Goal: Task Accomplishment & Management: Complete application form

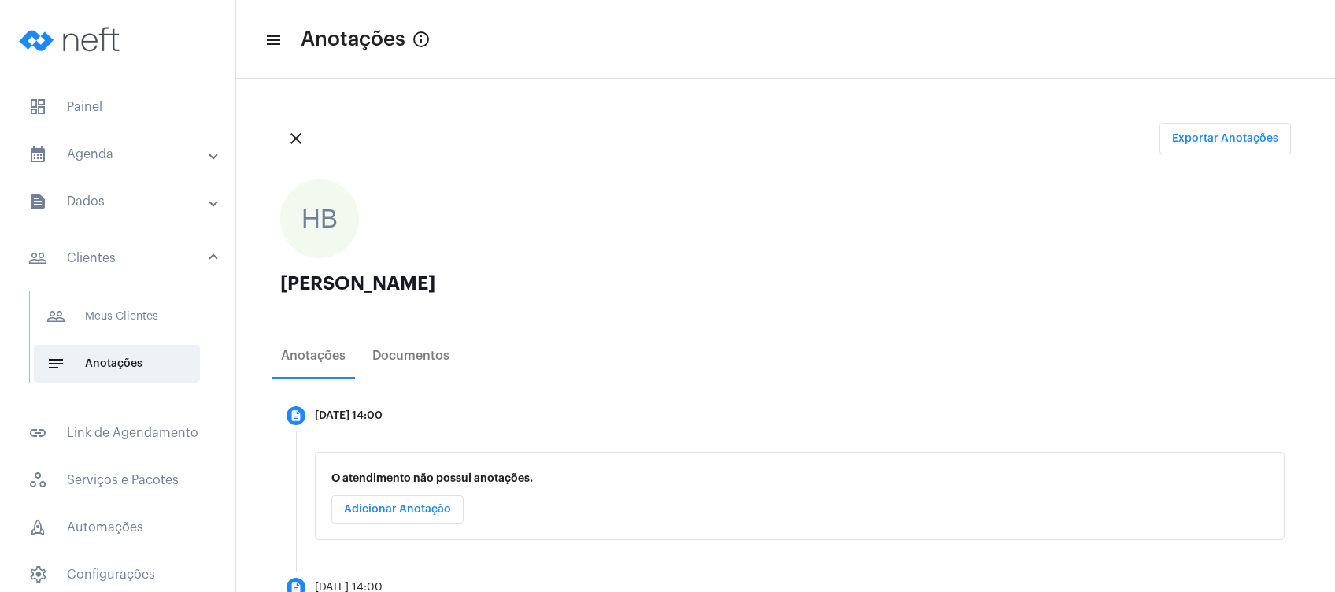
click at [72, 153] on mat-panel-title "calendar_month_outlined Agenda" at bounding box center [119, 154] width 182 height 19
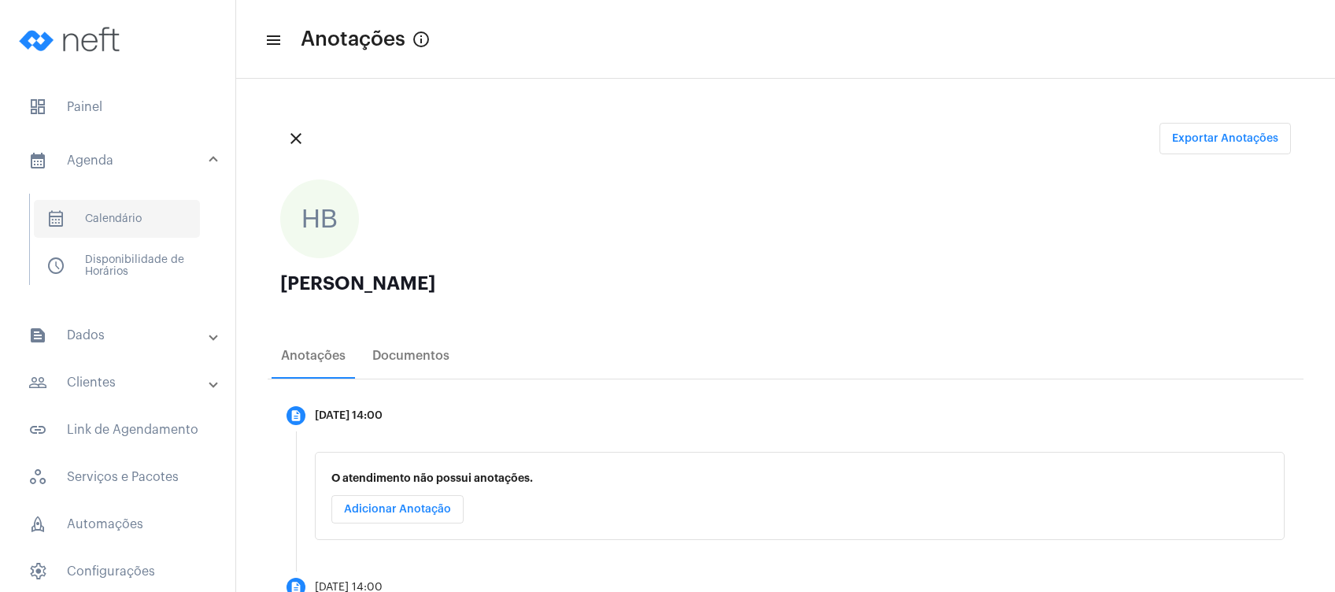
click at [117, 220] on span "calendar_month_outlined Calendário" at bounding box center [117, 219] width 166 height 38
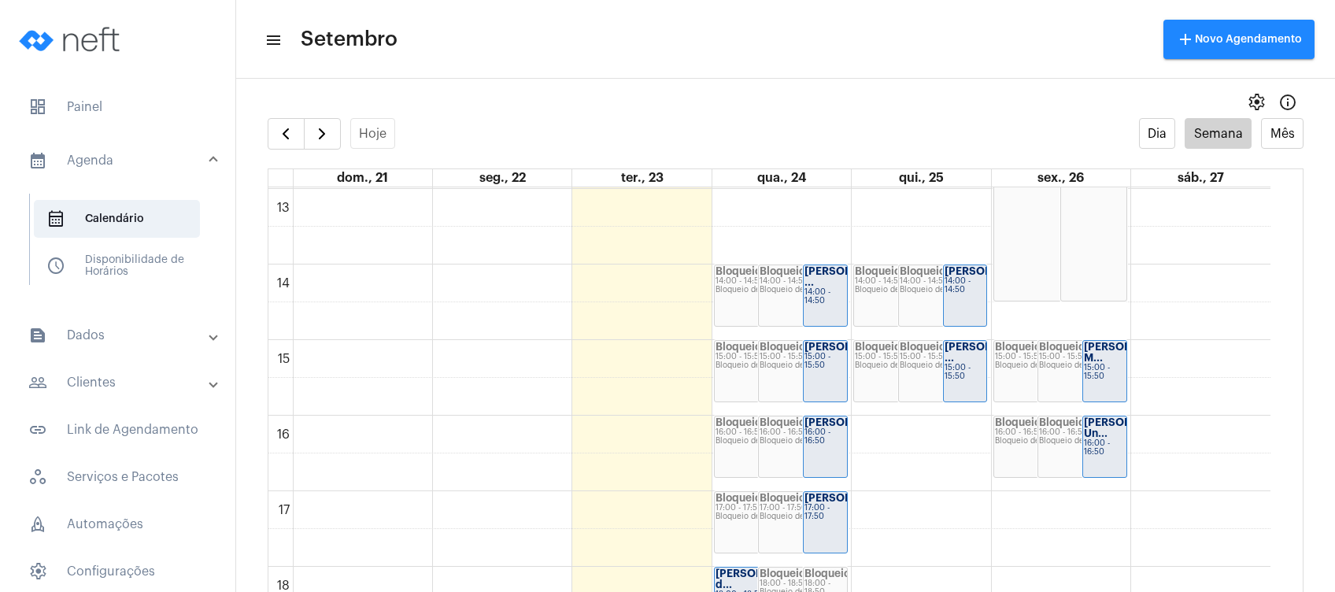
scroll to position [983, 0]
click at [110, 383] on mat-panel-title "people_outline Clientes" at bounding box center [119, 382] width 182 height 19
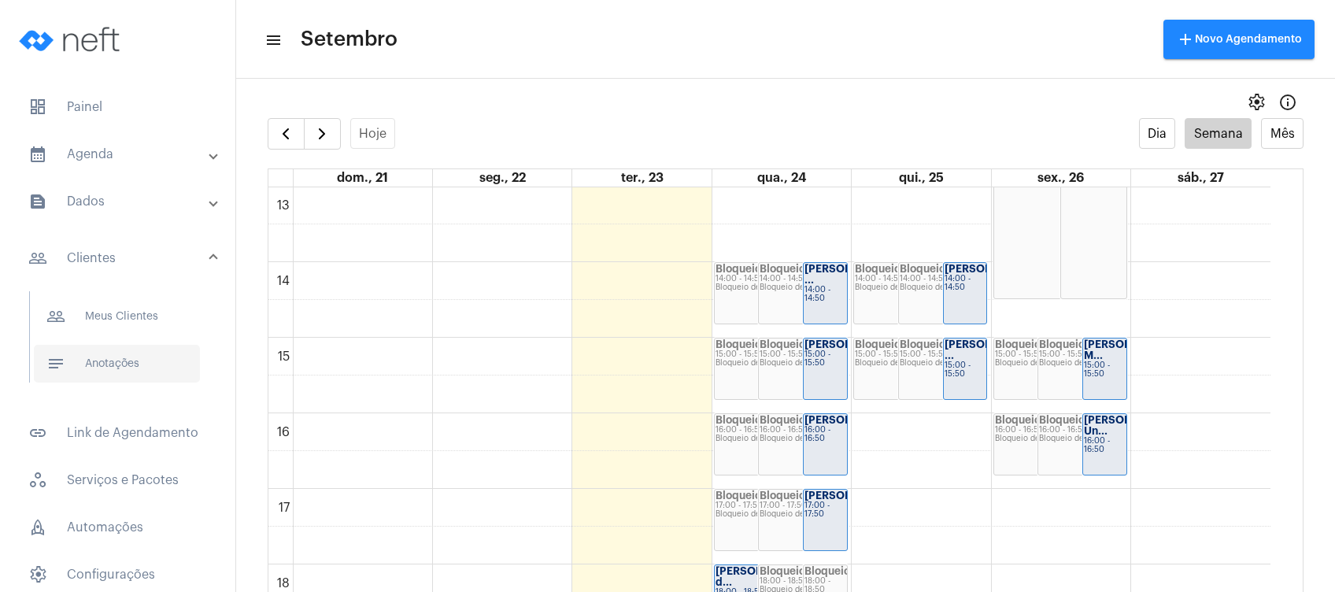
click at [131, 368] on span "notes Anotações" at bounding box center [117, 364] width 166 height 38
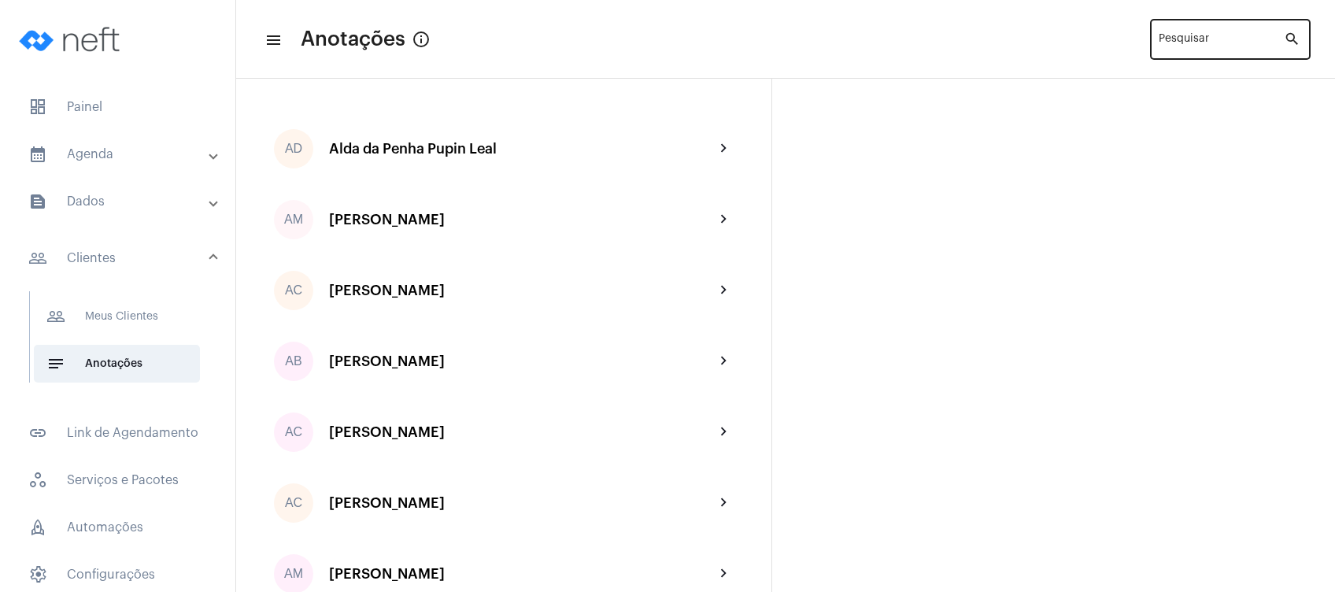
click at [1238, 39] on input "Pesquisar" at bounding box center [1221, 42] width 125 height 13
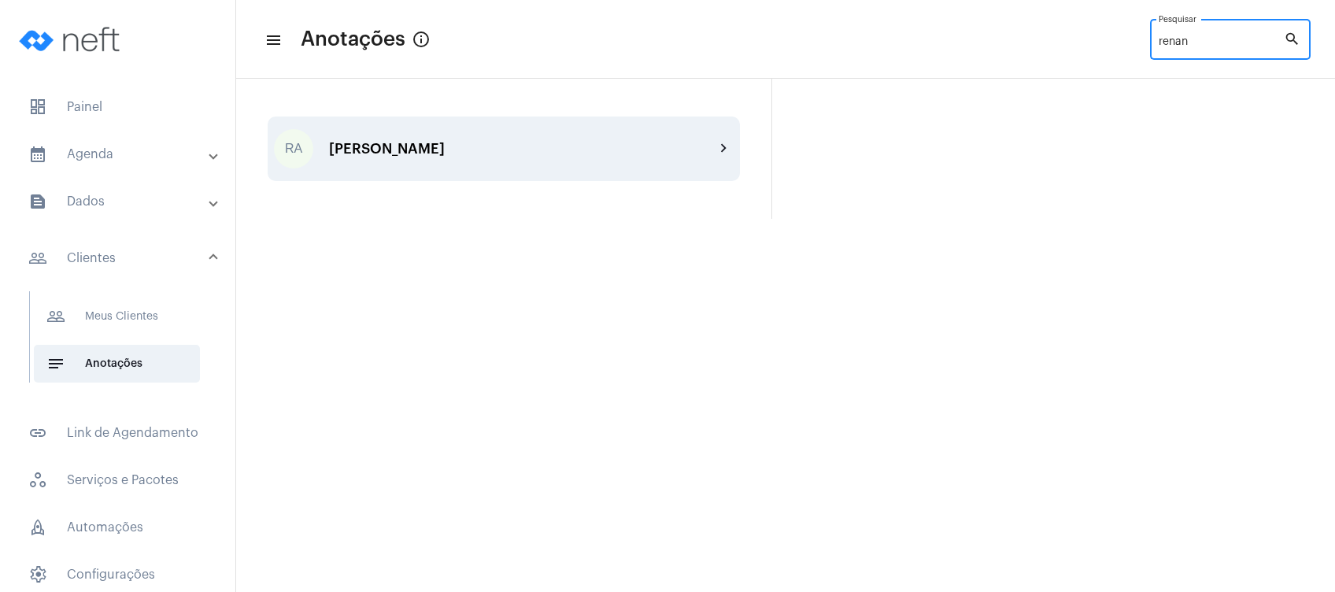
type input "renan"
click at [611, 167] on div "RA [PERSON_NAME] Panetto chevron_right" at bounding box center [504, 149] width 472 height 65
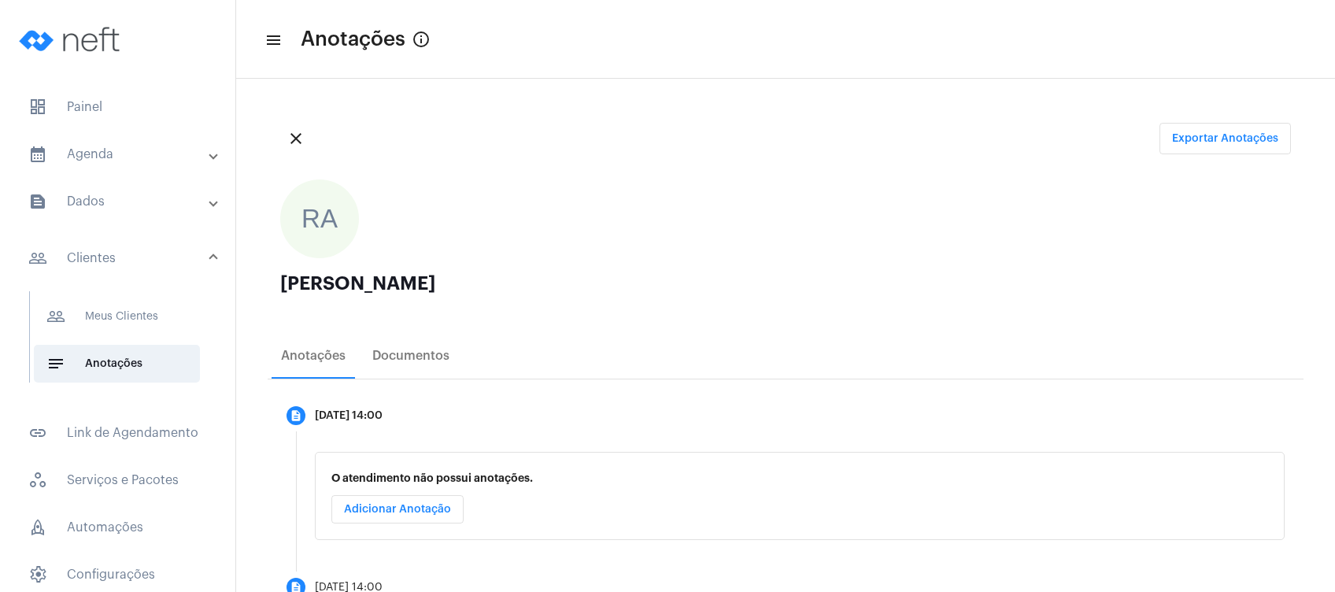
click at [1003, 241] on ngx-avatars "RA" at bounding box center [777, 219] width 995 height 79
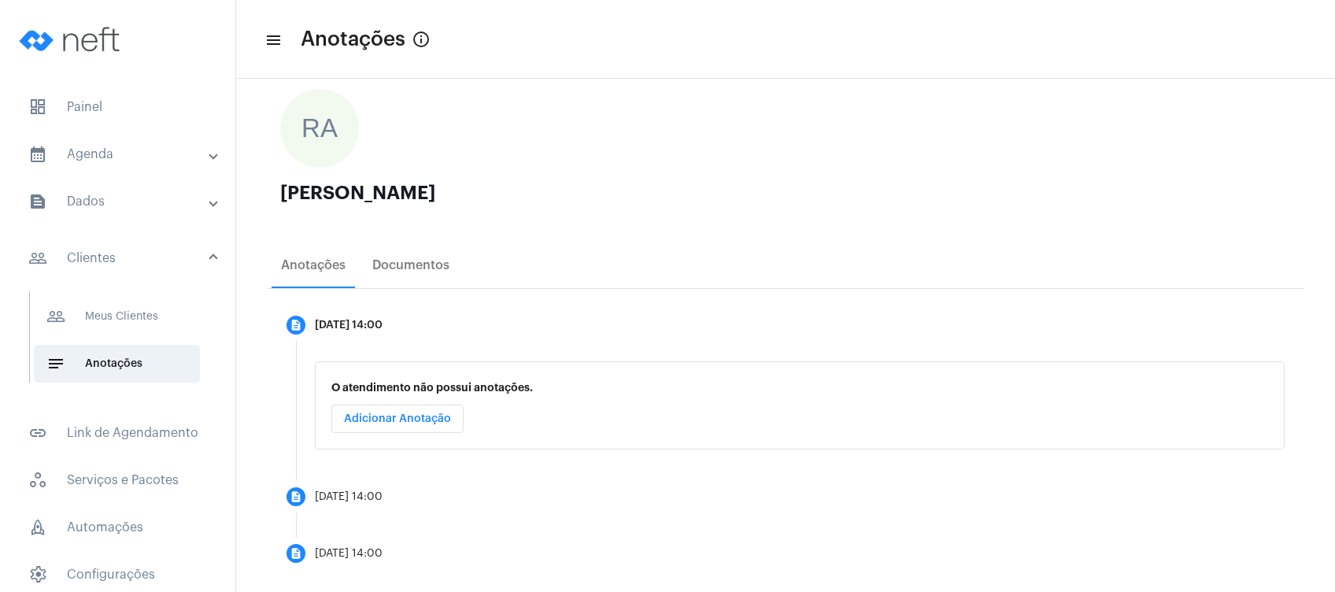
scroll to position [112, 0]
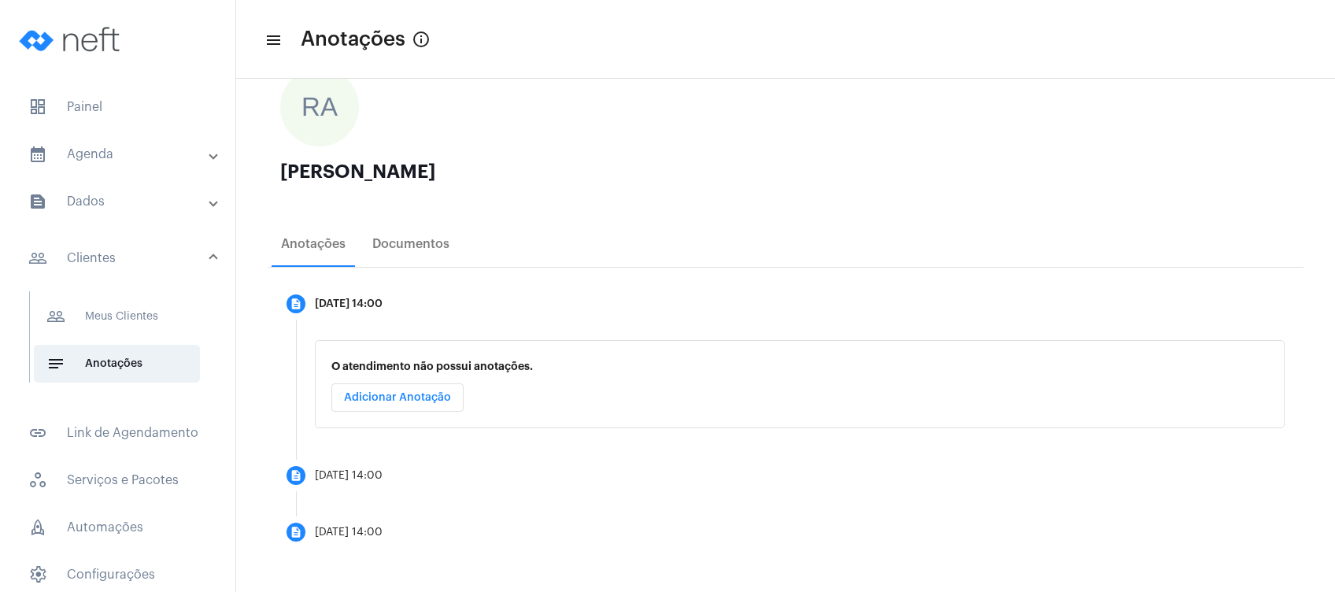
click at [159, 154] on mat-panel-title "calendar_month_outlined Agenda" at bounding box center [119, 154] width 182 height 19
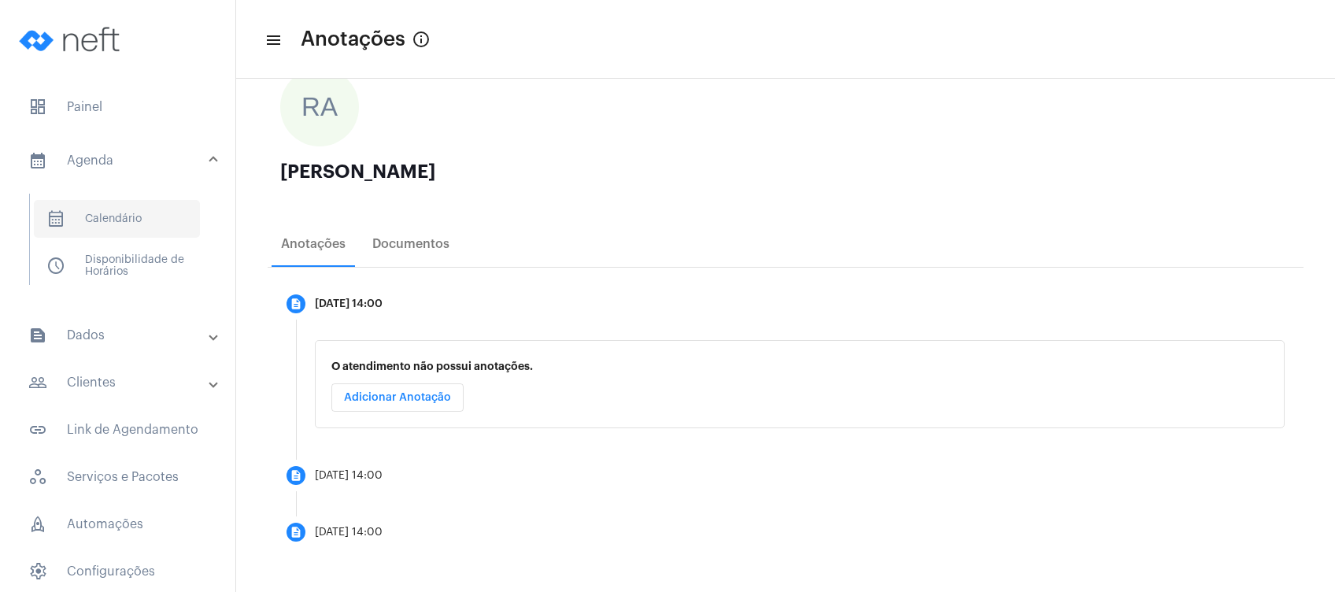
click at [144, 210] on span "calendar_month_outlined Calendário" at bounding box center [117, 219] width 166 height 38
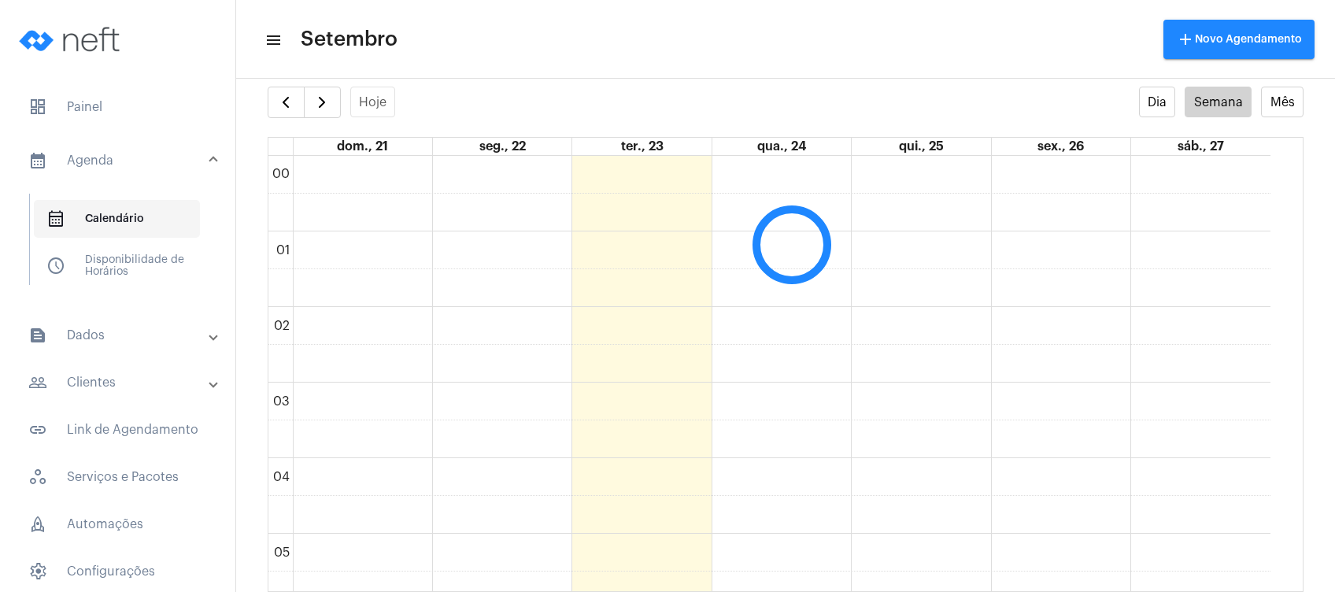
scroll to position [454, 0]
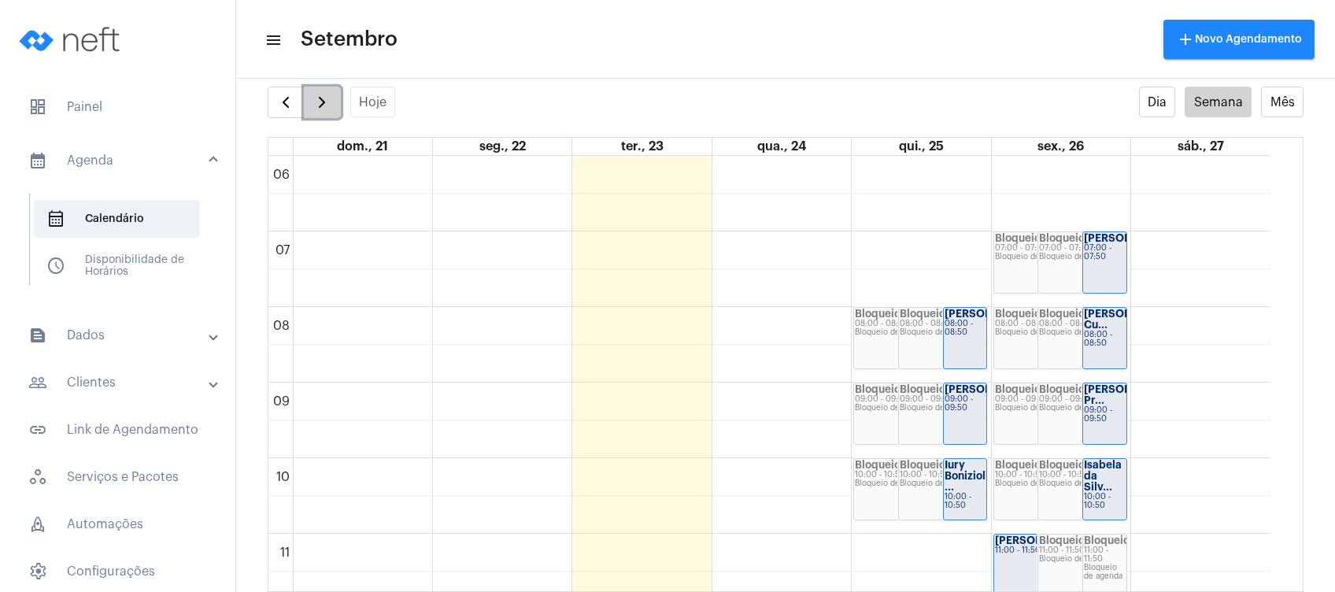
click at [320, 95] on span "button" at bounding box center [322, 102] width 19 height 19
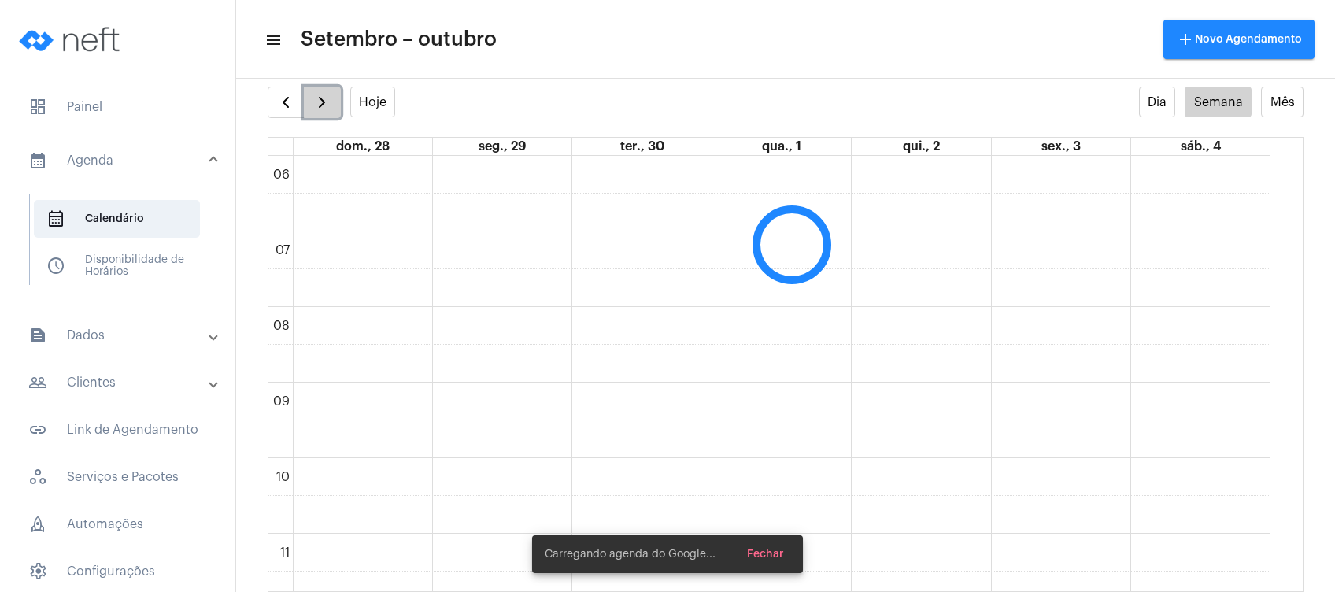
scroll to position [454, 0]
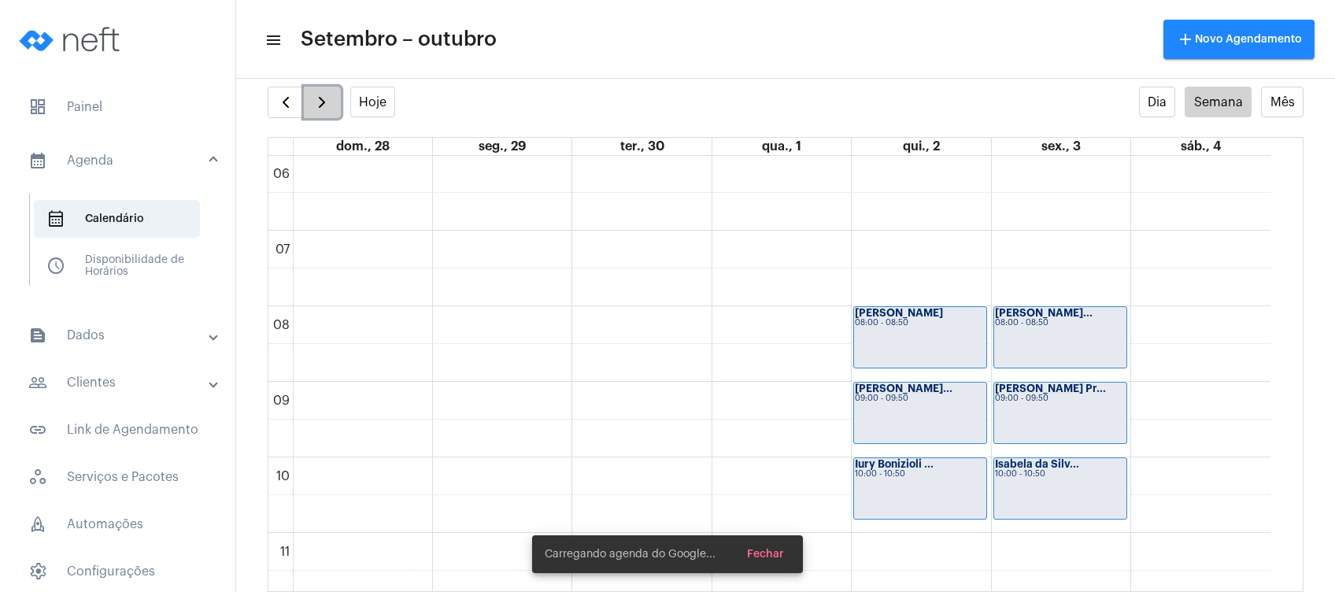
click at [320, 95] on span "button" at bounding box center [322, 102] width 19 height 19
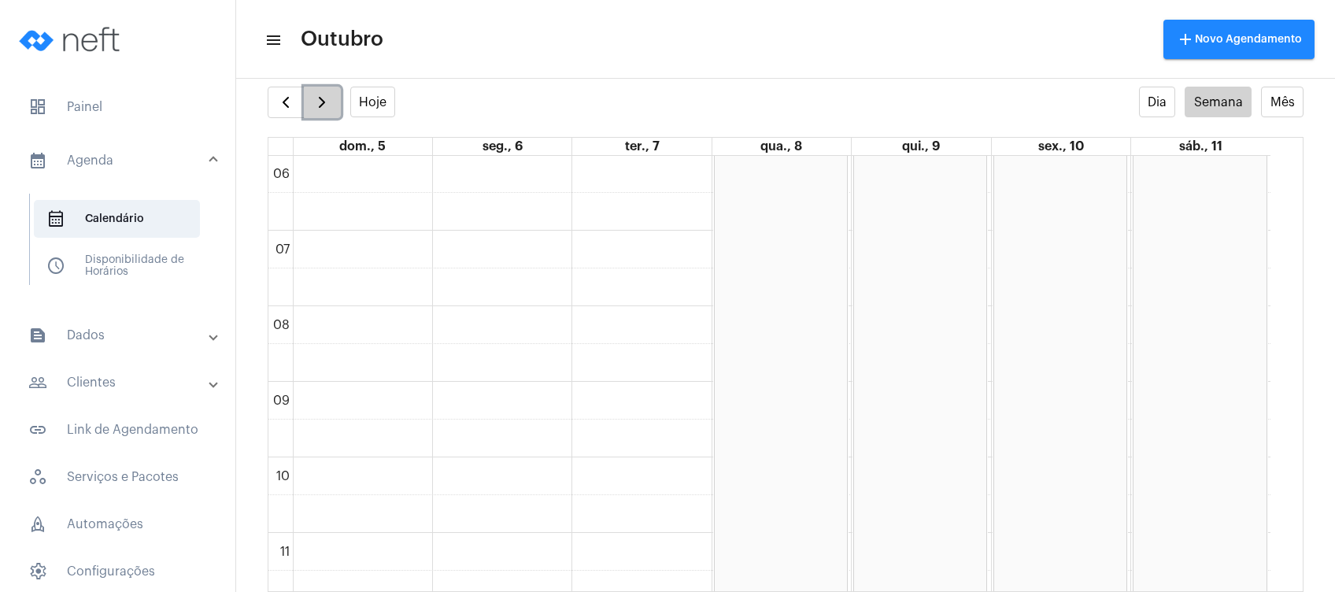
click at [320, 95] on span "button" at bounding box center [322, 102] width 19 height 19
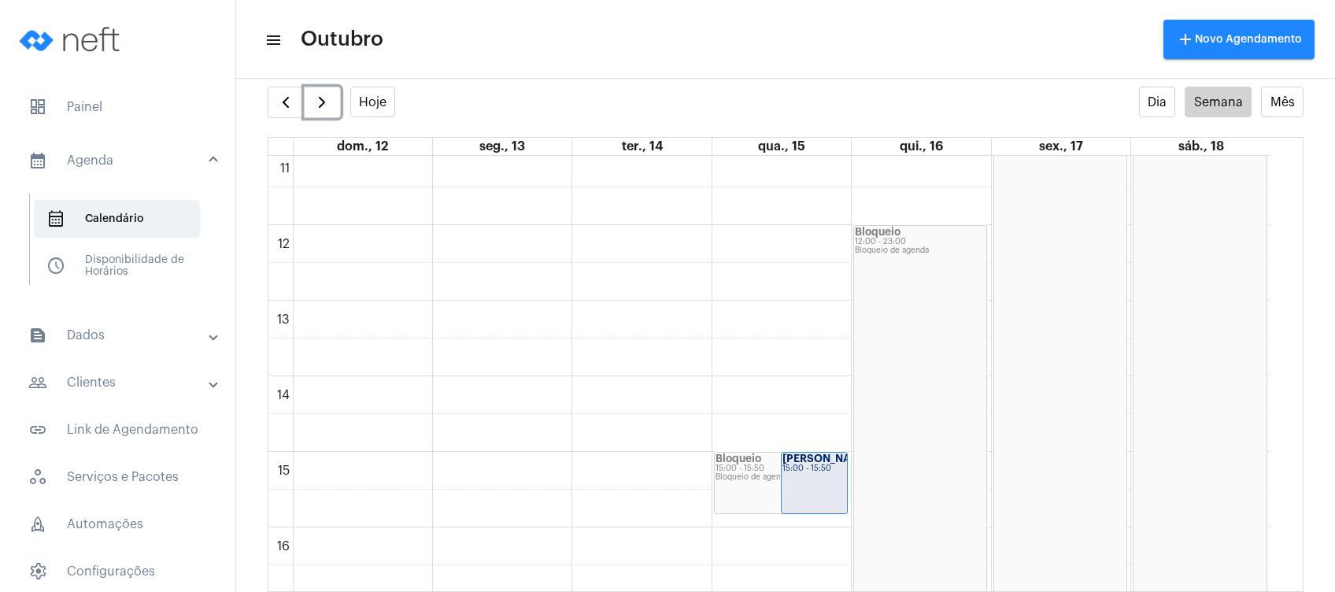
scroll to position [847, 0]
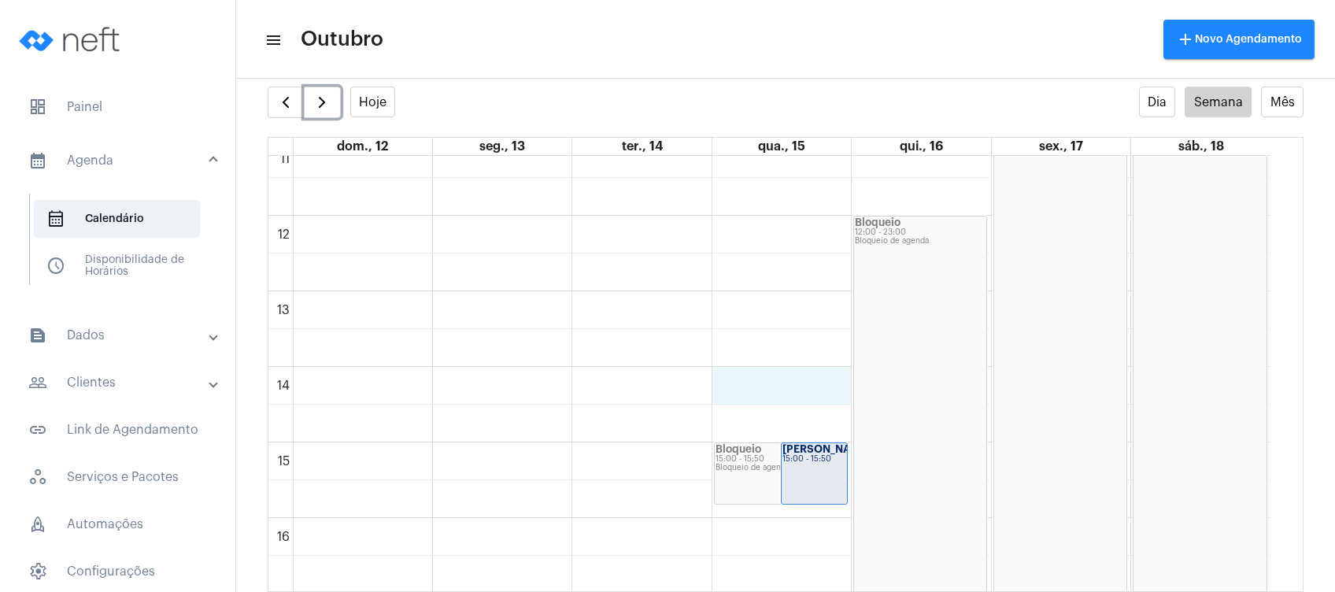
click at [751, 387] on div "00 01 02 03 04 05 06 07 08 09 10 11 12 13 14 15 16 17 18 19 20 21 22 23 Bloquei…" at bounding box center [769, 216] width 1002 height 1814
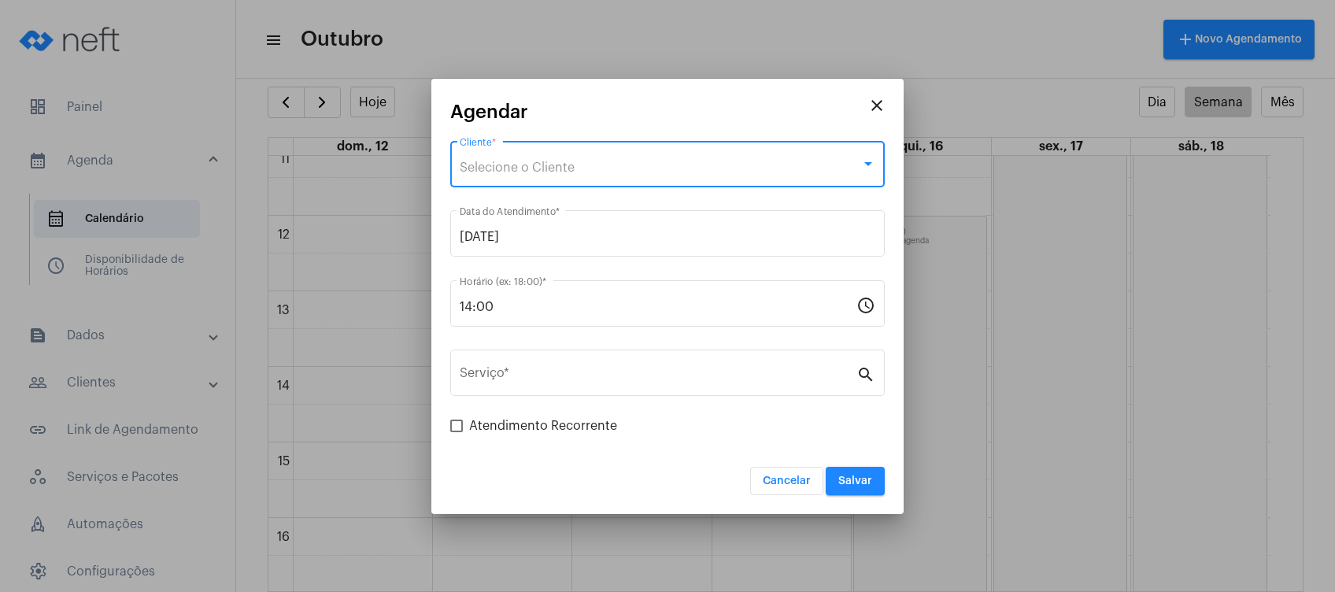
click at [560, 168] on span "Selecione o Cliente" at bounding box center [517, 167] width 115 height 13
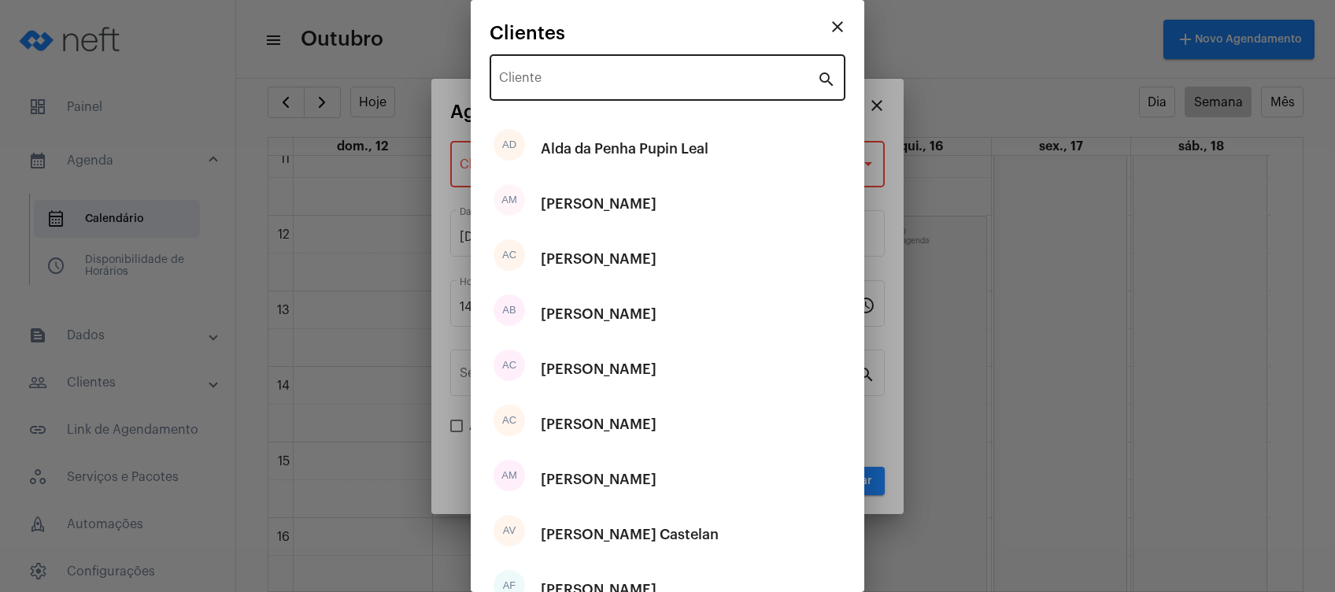
click at [611, 64] on div "Cliente" at bounding box center [658, 76] width 318 height 50
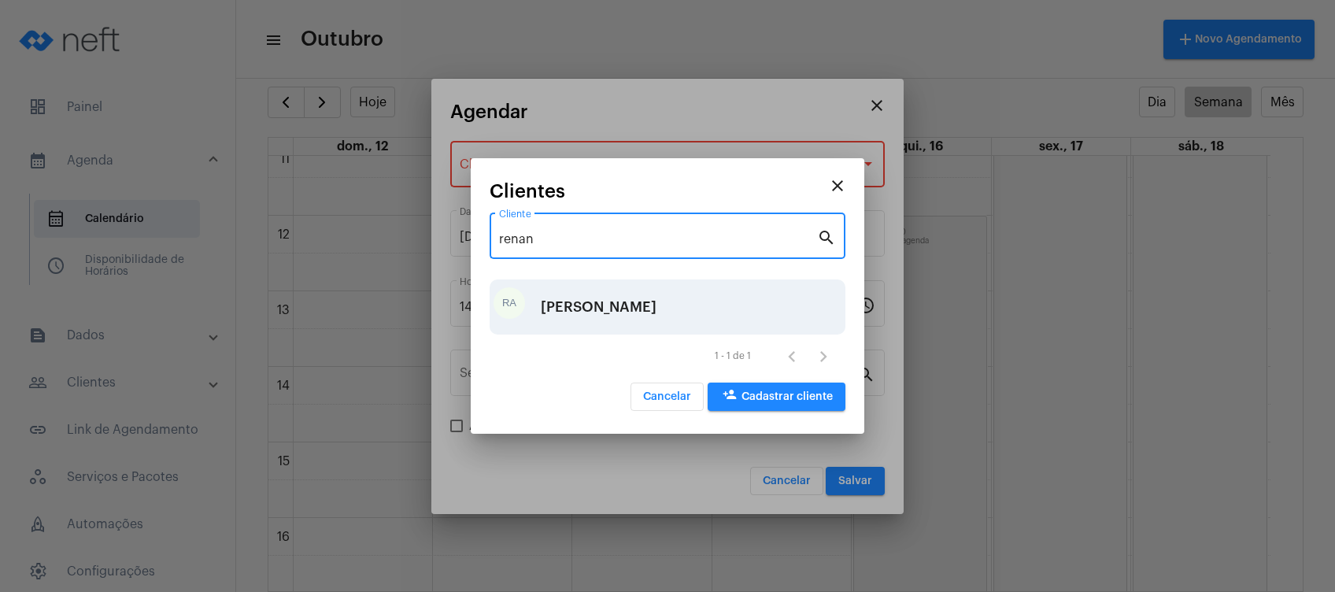
type input "renan"
click at [603, 306] on div "[PERSON_NAME]" at bounding box center [599, 306] width 116 height 47
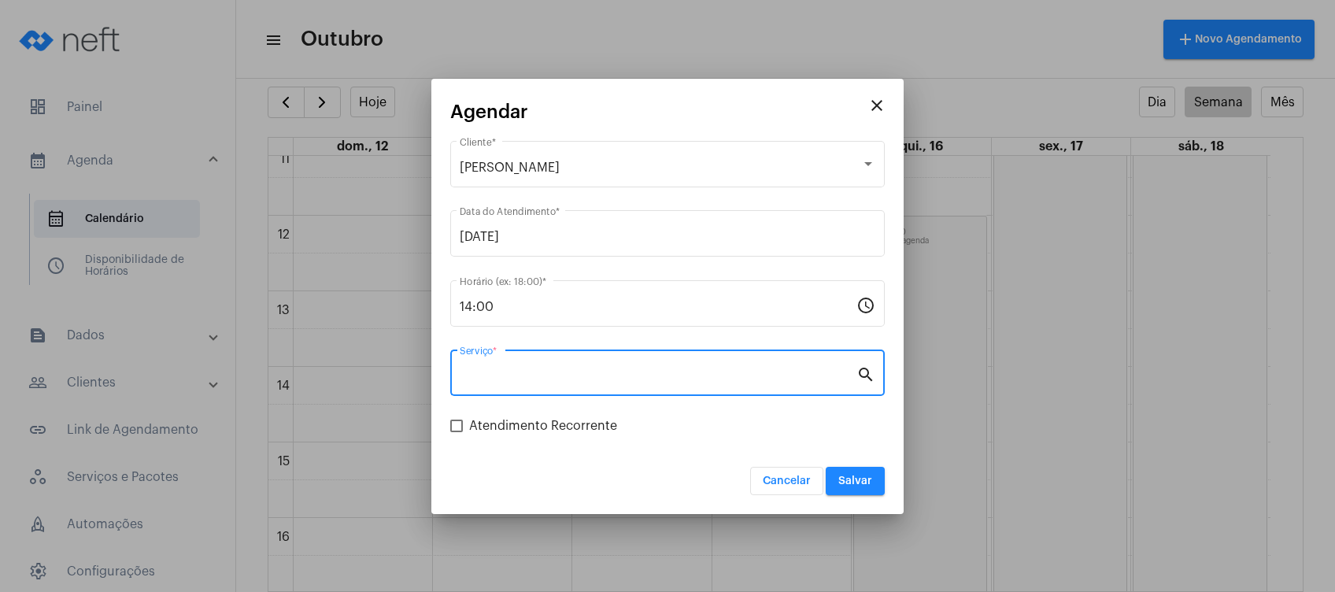
click at [602, 376] on input "Serviço *" at bounding box center [658, 376] width 397 height 14
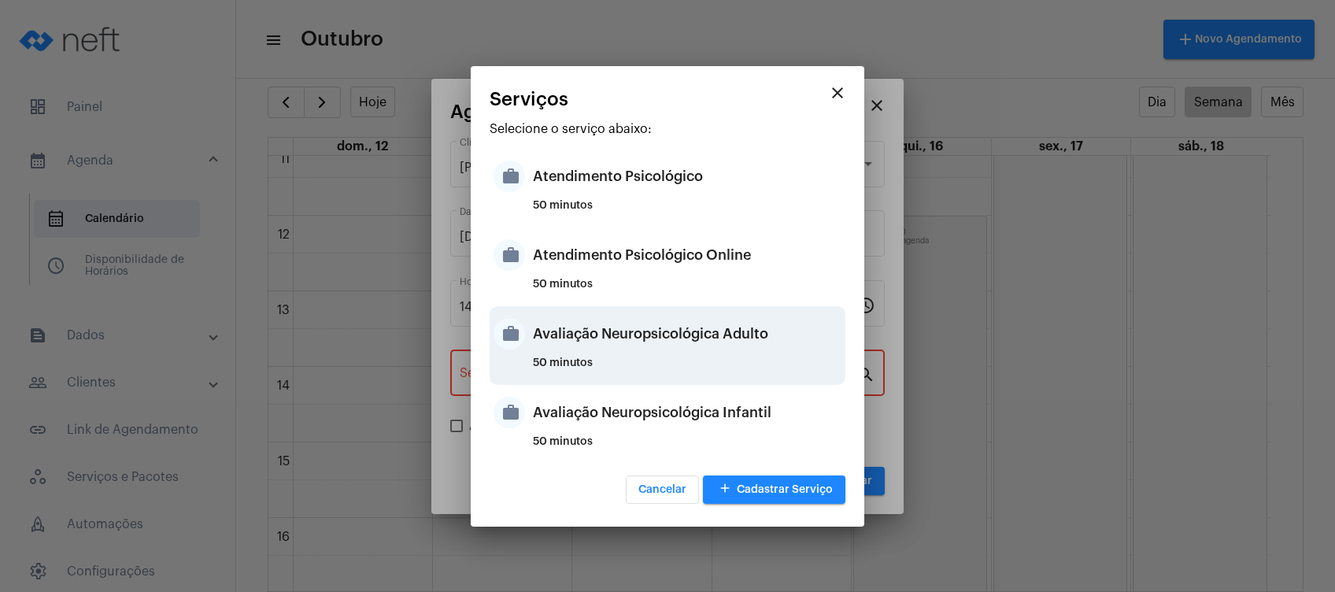
click at [712, 353] on div "Avaliação Neuropsicológica Adulto" at bounding box center [687, 333] width 309 height 47
type input "Avaliação Neuropsicológica Adulto"
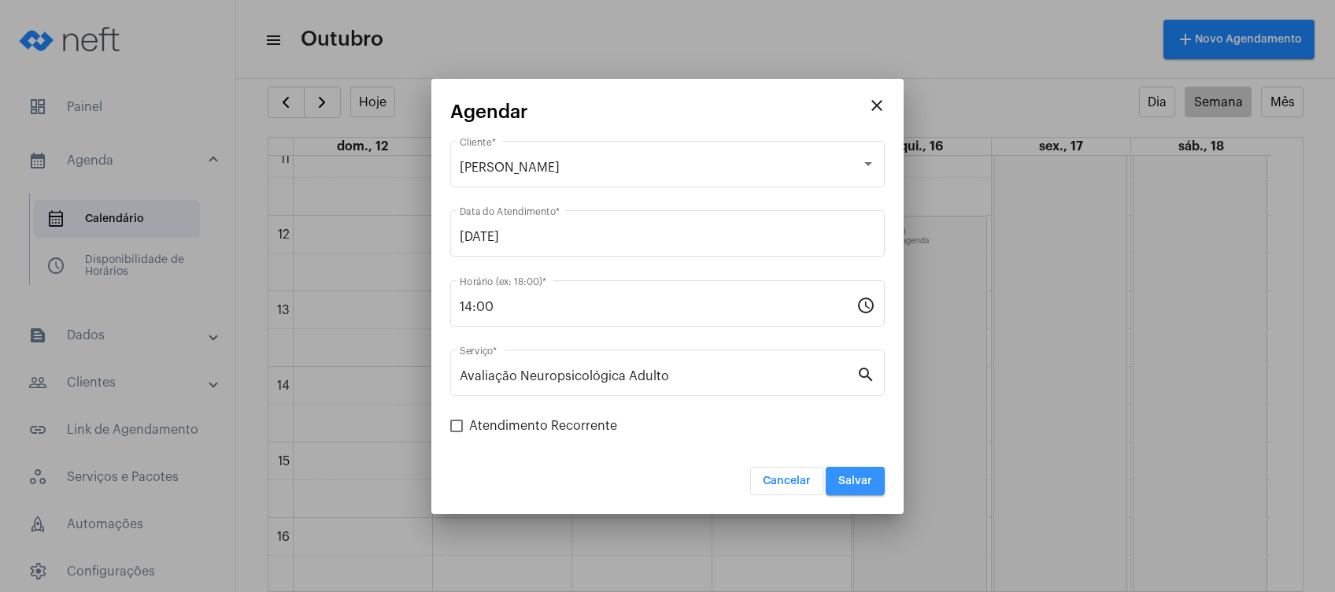
click at [869, 484] on span "Salvar" at bounding box center [856, 481] width 34 height 11
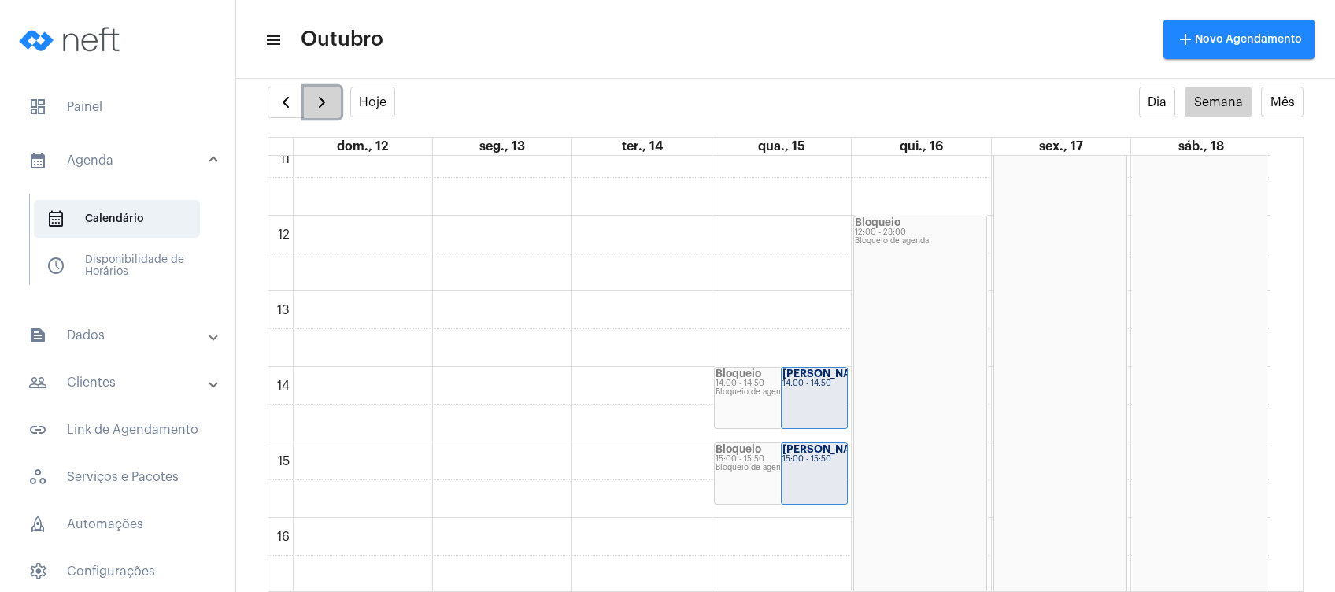
click at [315, 107] on span "button" at bounding box center [322, 102] width 19 height 19
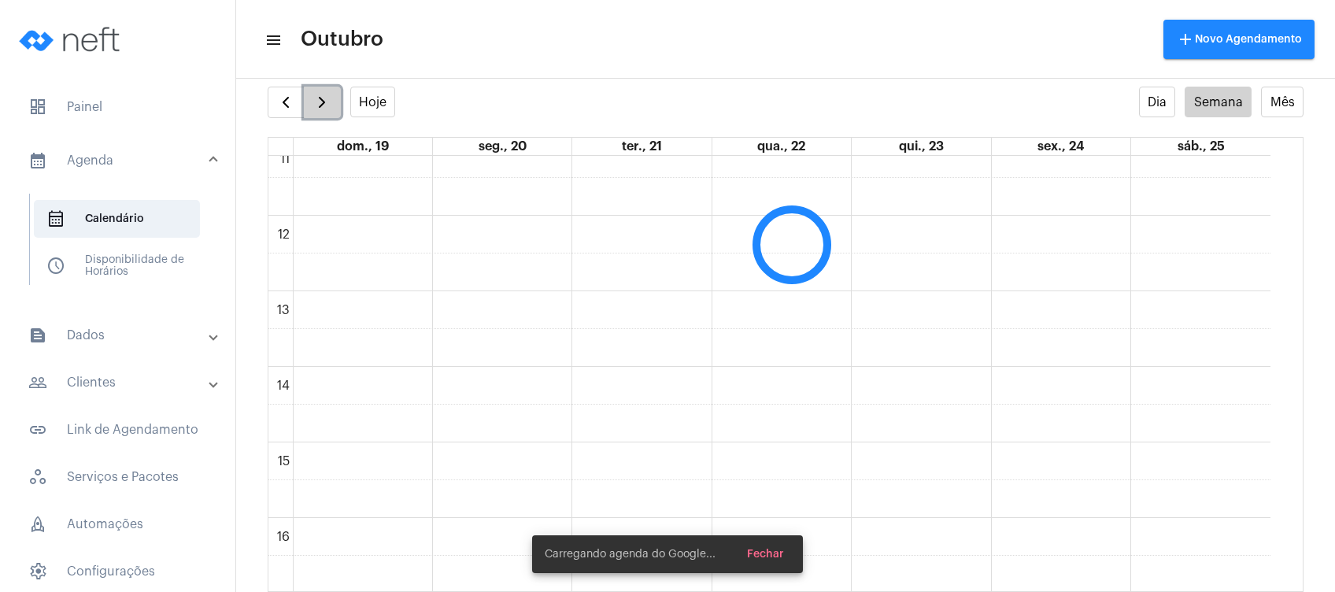
scroll to position [454, 0]
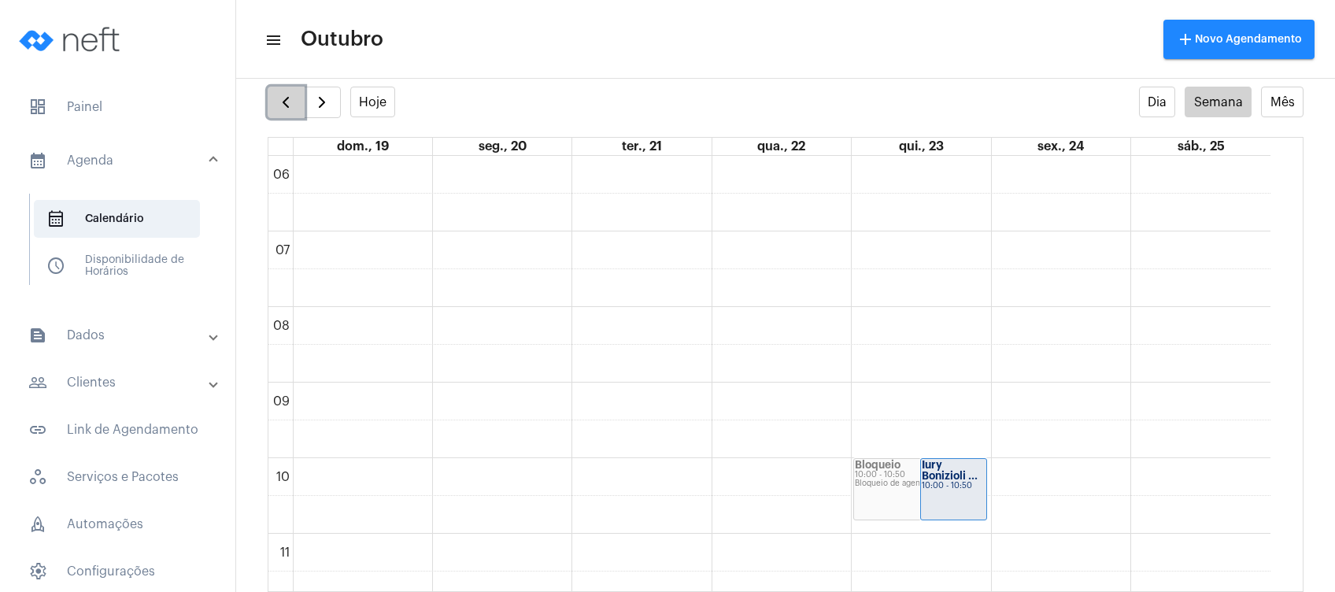
click at [283, 94] on span "button" at bounding box center [285, 102] width 19 height 19
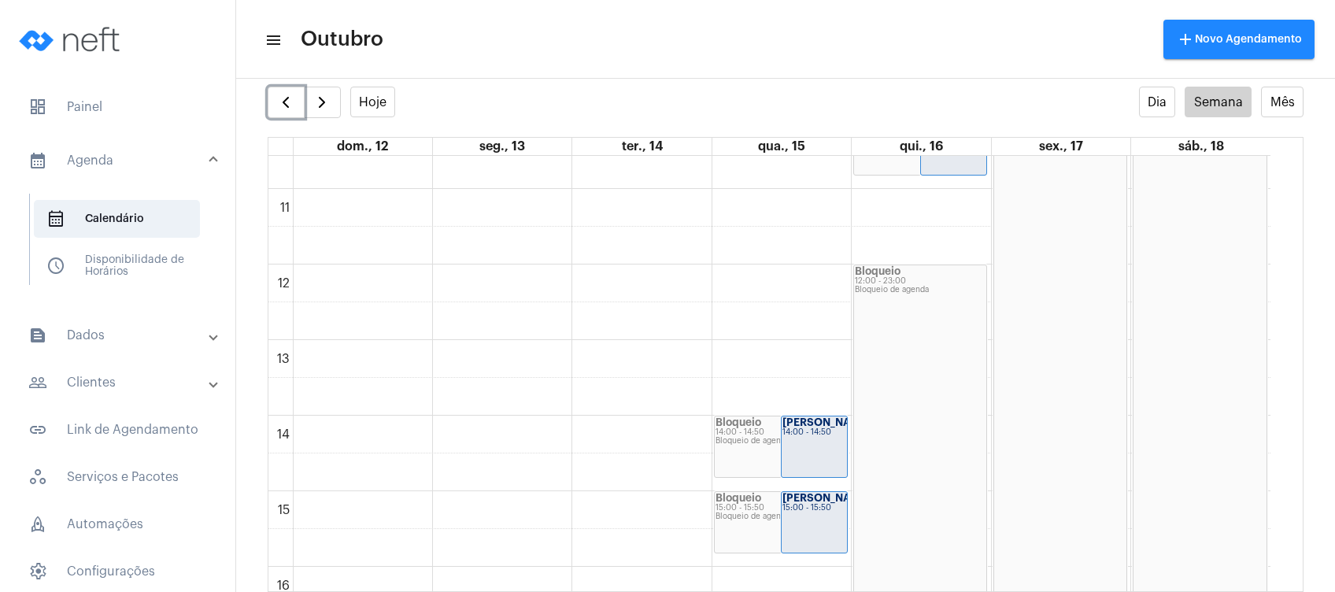
scroll to position [811, 0]
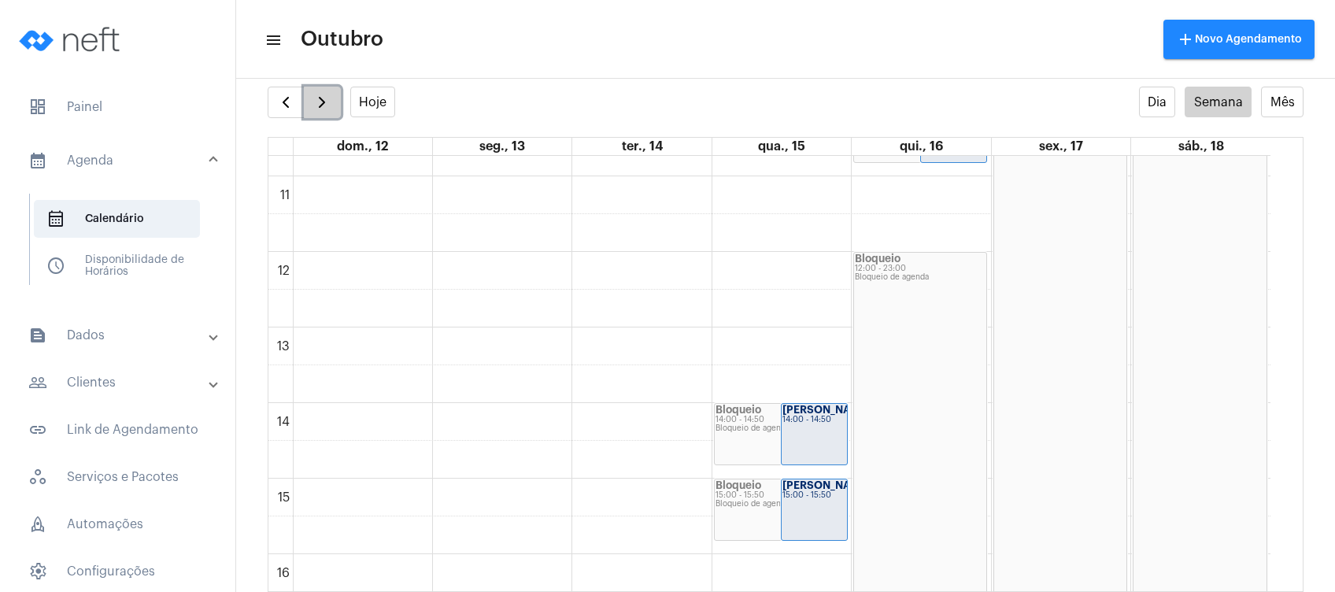
click at [328, 102] on span "button" at bounding box center [322, 102] width 19 height 19
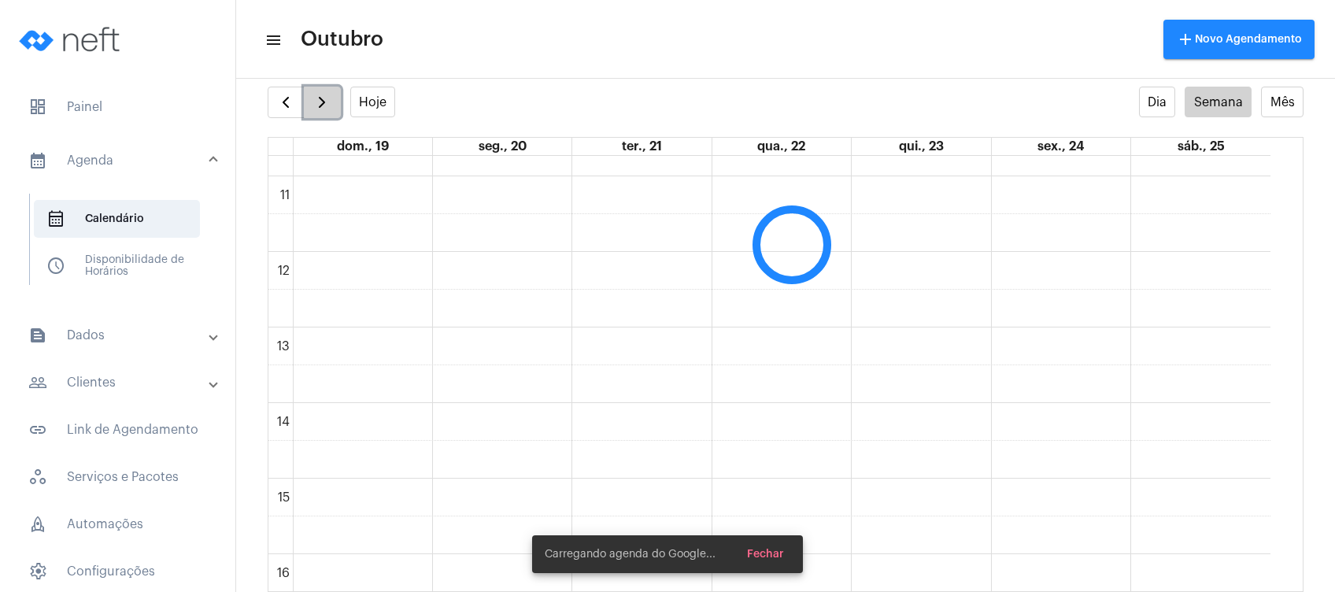
scroll to position [454, 0]
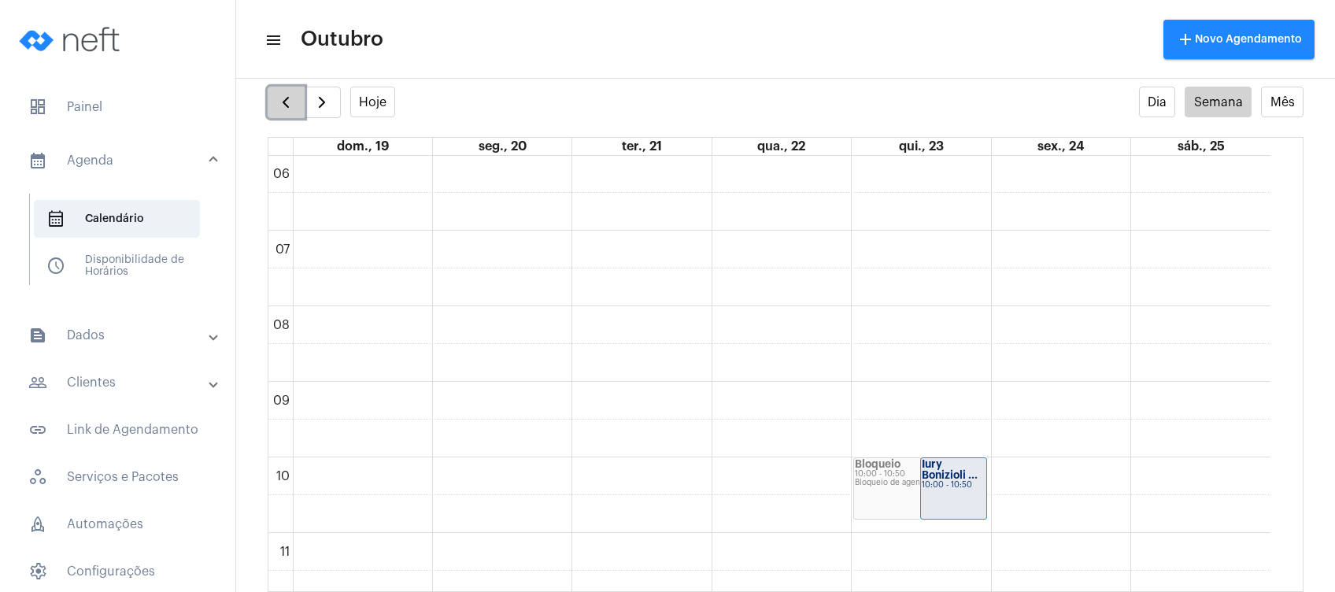
click at [291, 109] on span "button" at bounding box center [285, 102] width 19 height 19
click at [318, 101] on span "button" at bounding box center [322, 102] width 19 height 19
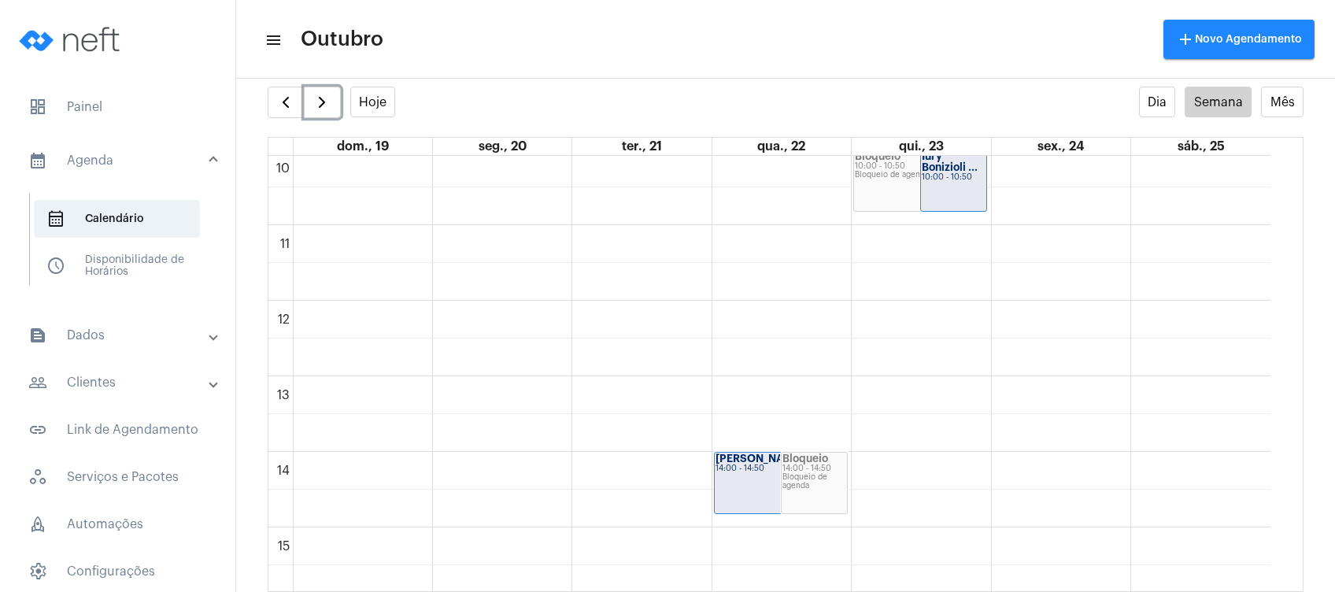
scroll to position [766, 0]
click at [279, 94] on span "button" at bounding box center [285, 102] width 19 height 19
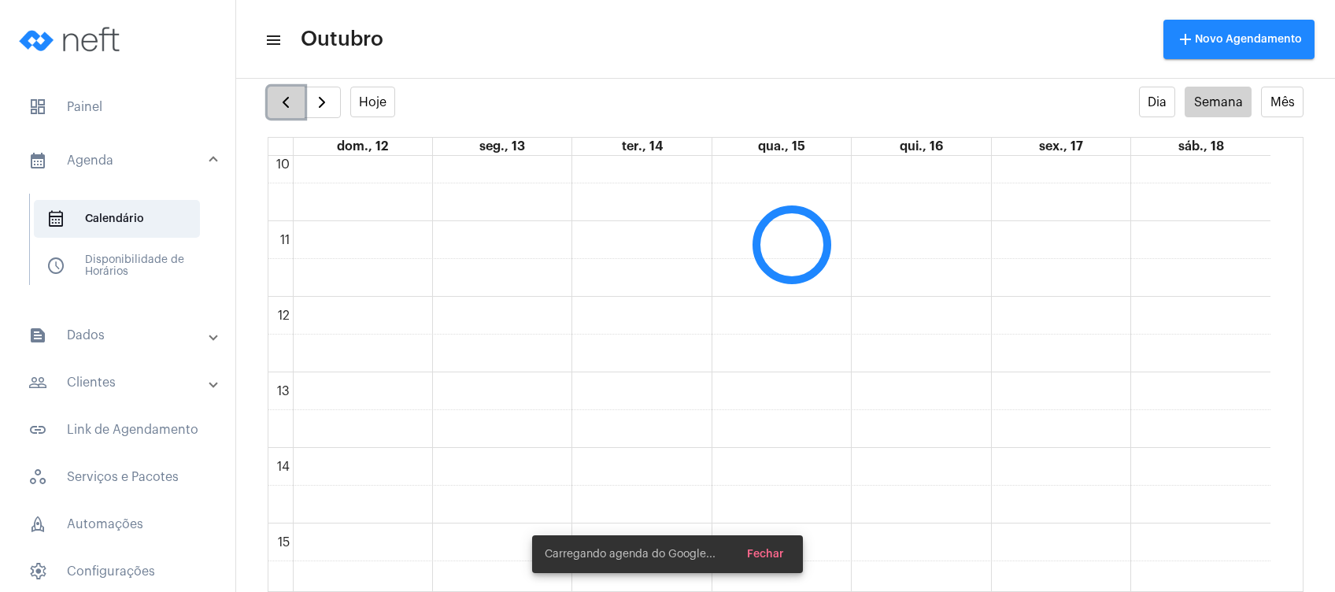
scroll to position [454, 0]
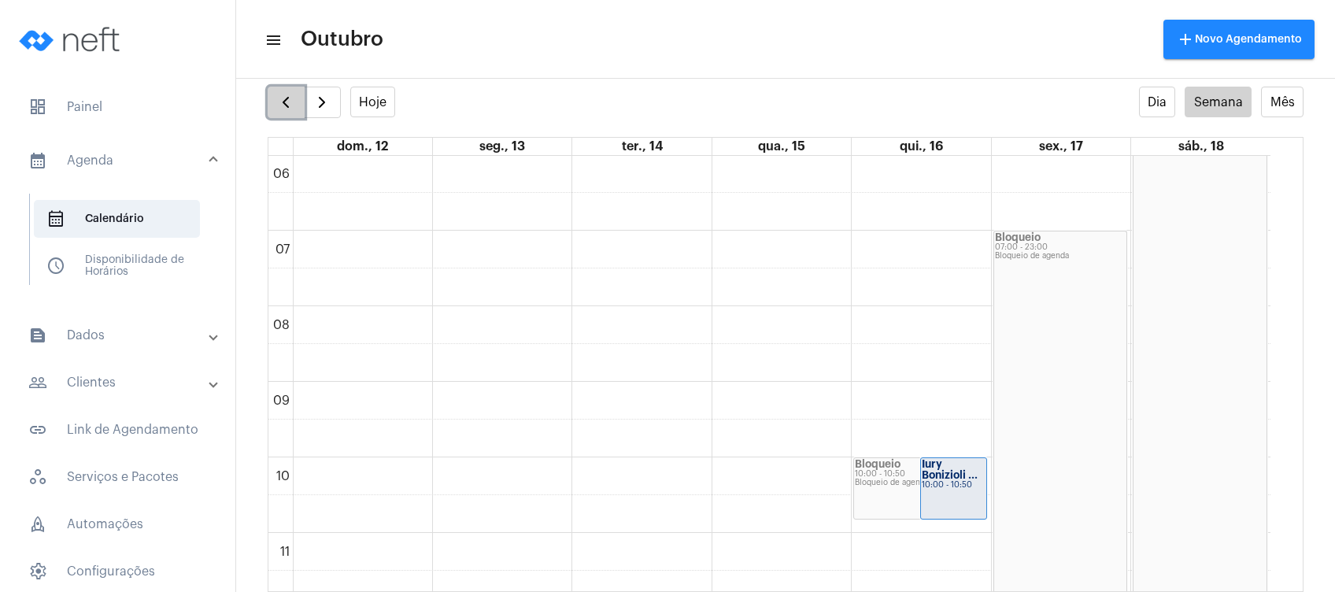
click at [279, 94] on span "button" at bounding box center [285, 102] width 19 height 19
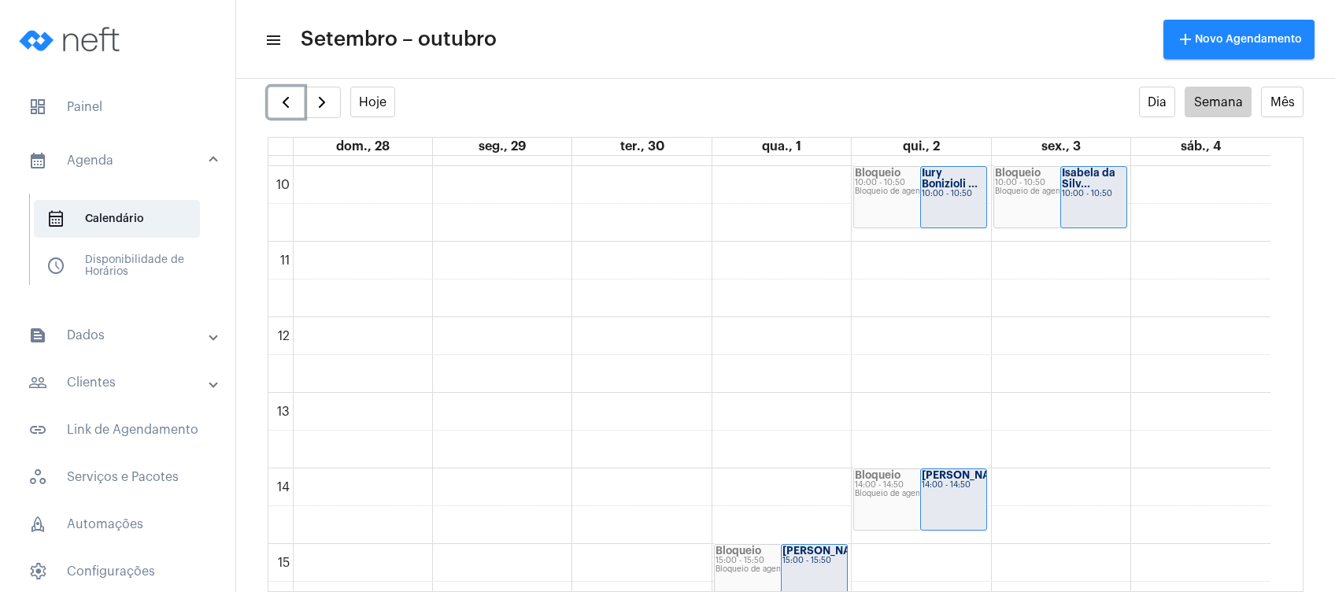
scroll to position [743, 0]
click at [334, 102] on button "button" at bounding box center [322, 102] width 37 height 31
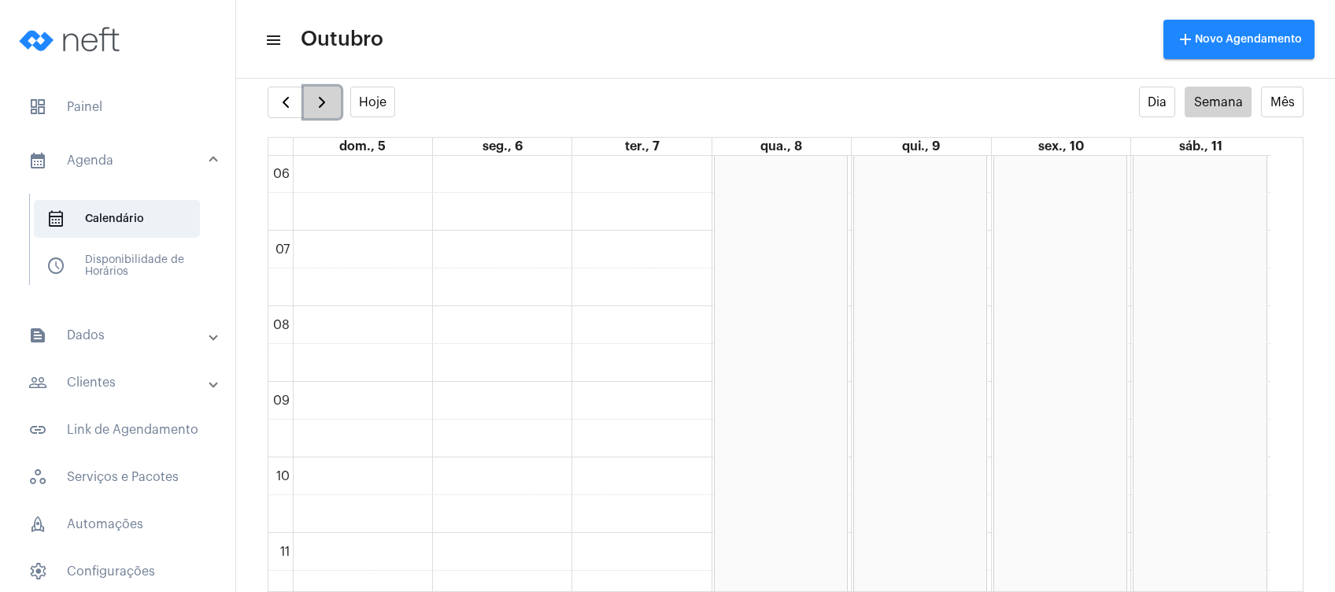
click at [334, 102] on button "button" at bounding box center [322, 102] width 37 height 31
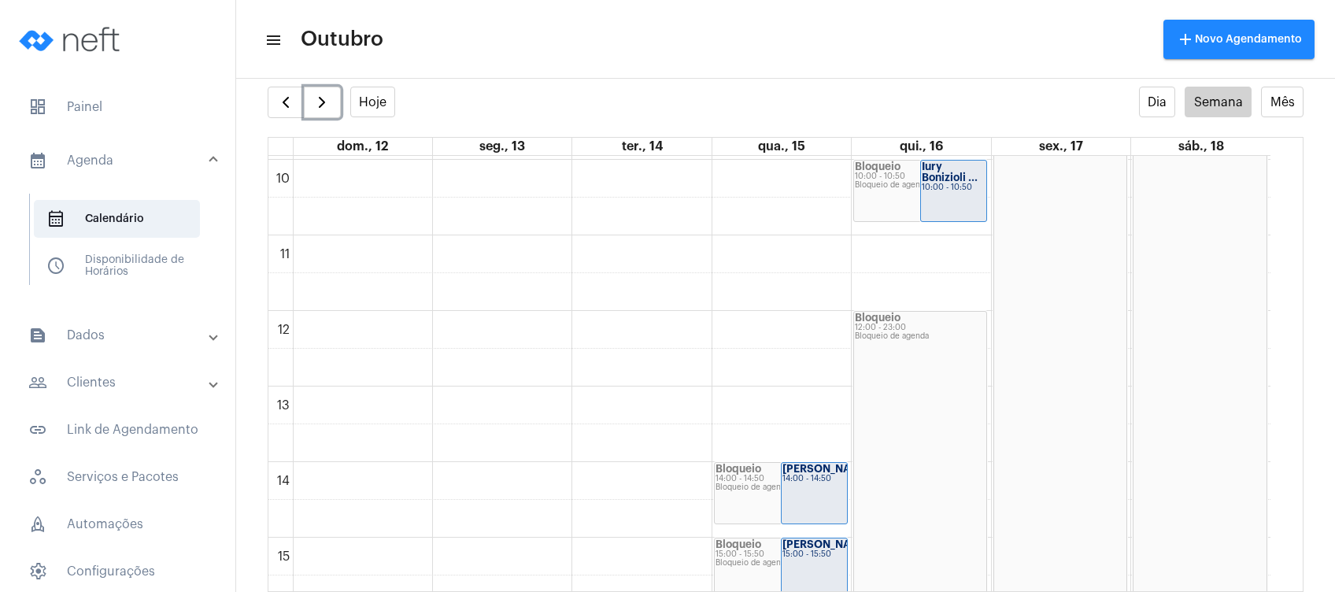
scroll to position [765, 0]
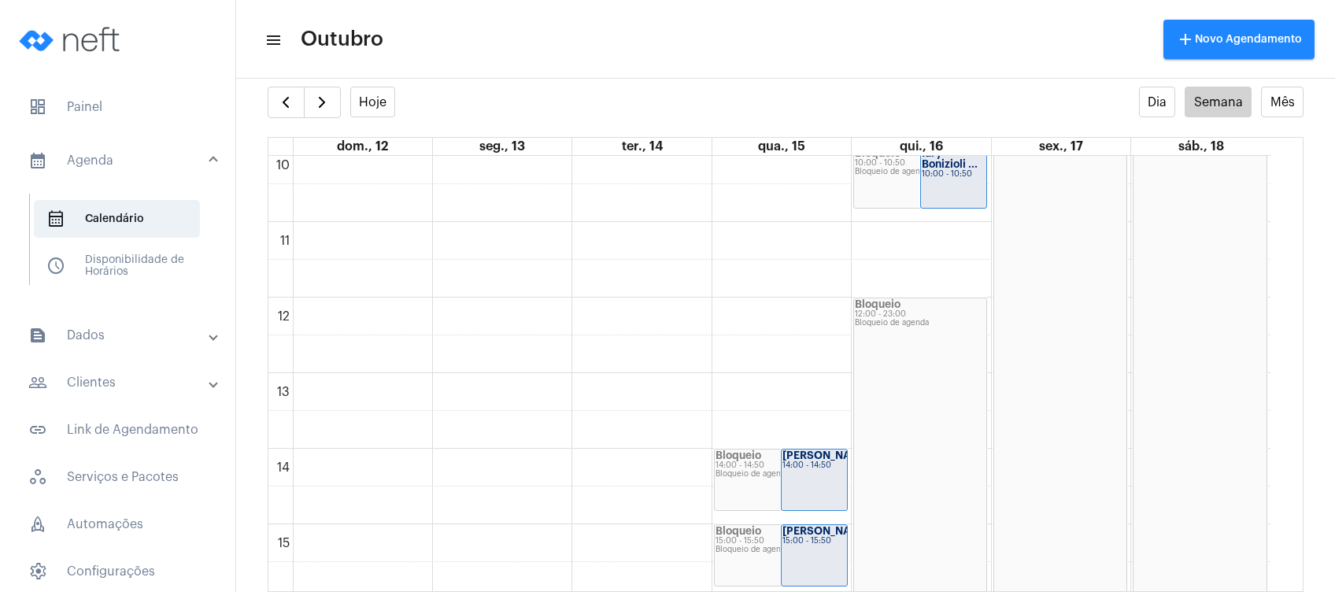
click at [113, 374] on mat-panel-title "people_outline Clientes" at bounding box center [119, 382] width 182 height 19
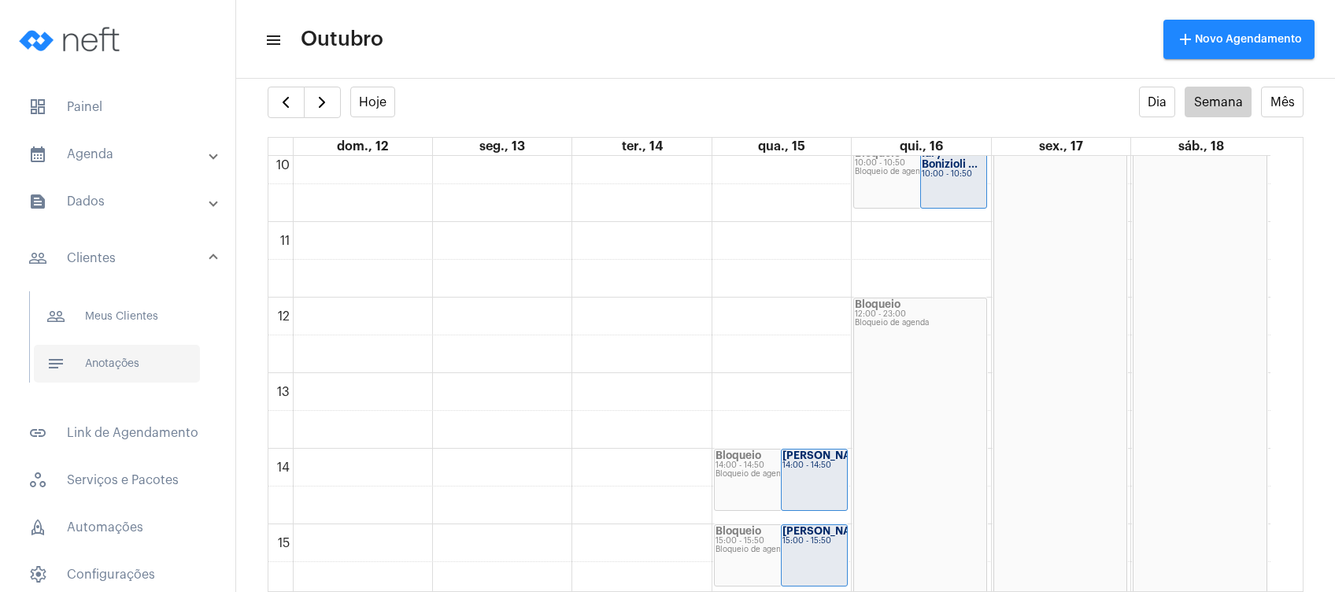
click at [125, 370] on span "notes Anotações" at bounding box center [117, 364] width 166 height 38
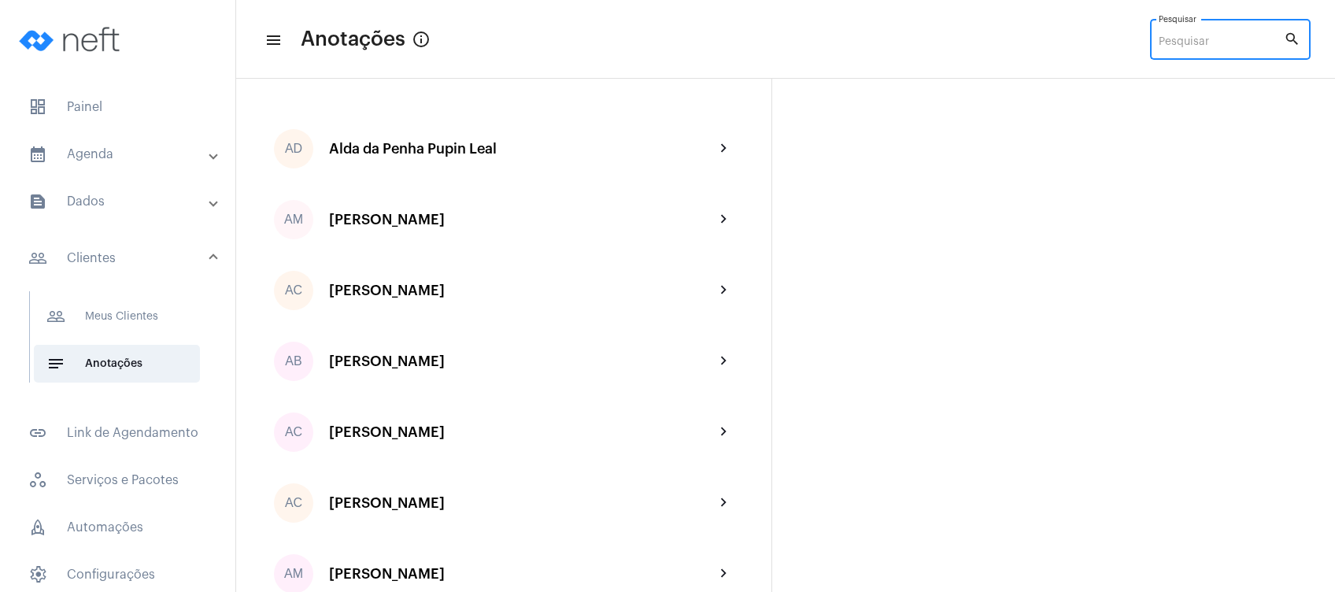
click at [1217, 39] on input "Pesquisar" at bounding box center [1221, 42] width 125 height 13
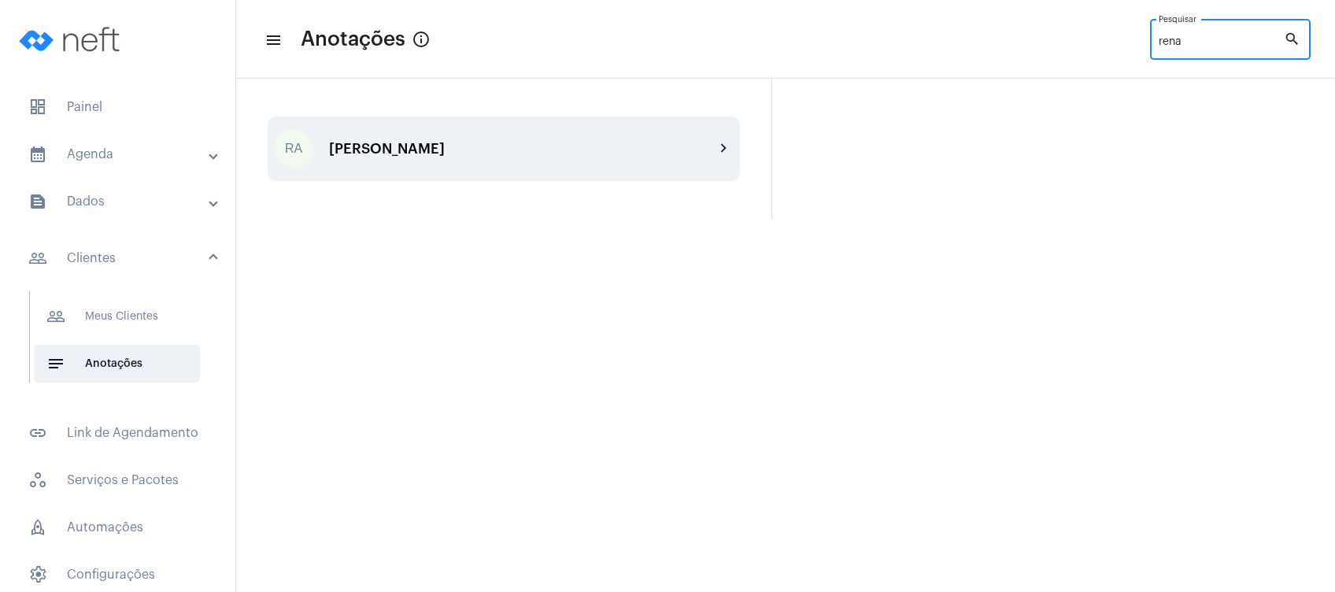
type input "rena"
click at [602, 167] on div "RA [PERSON_NAME] Panetto chevron_right" at bounding box center [504, 149] width 472 height 65
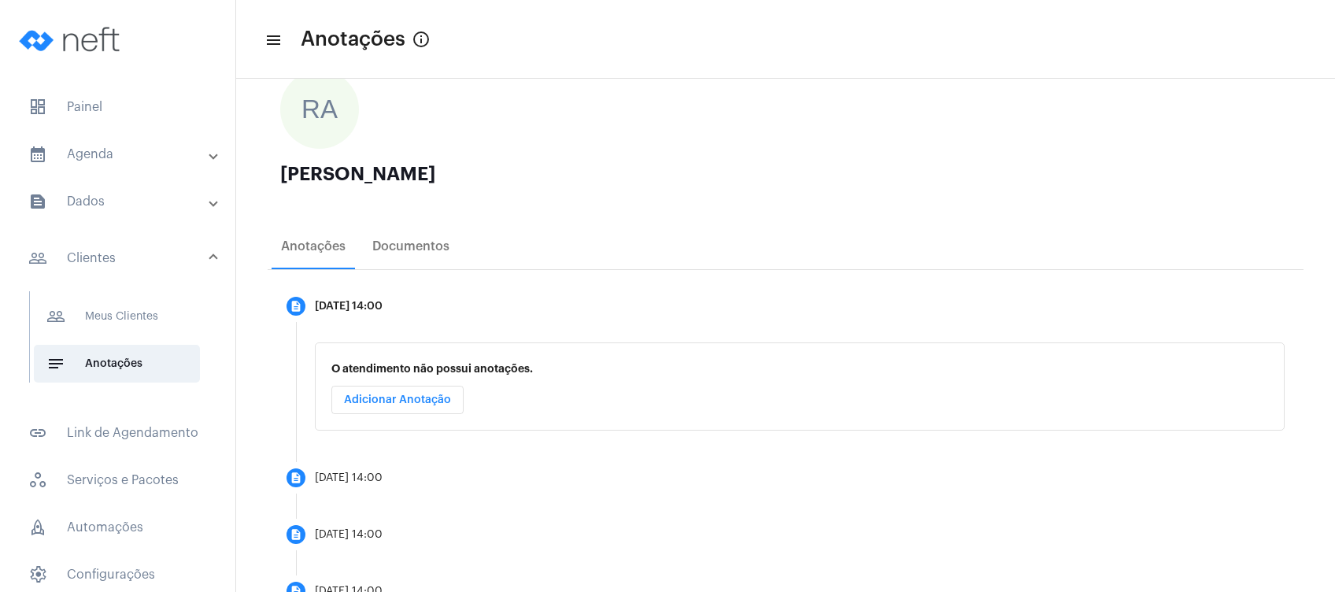
scroll to position [168, 0]
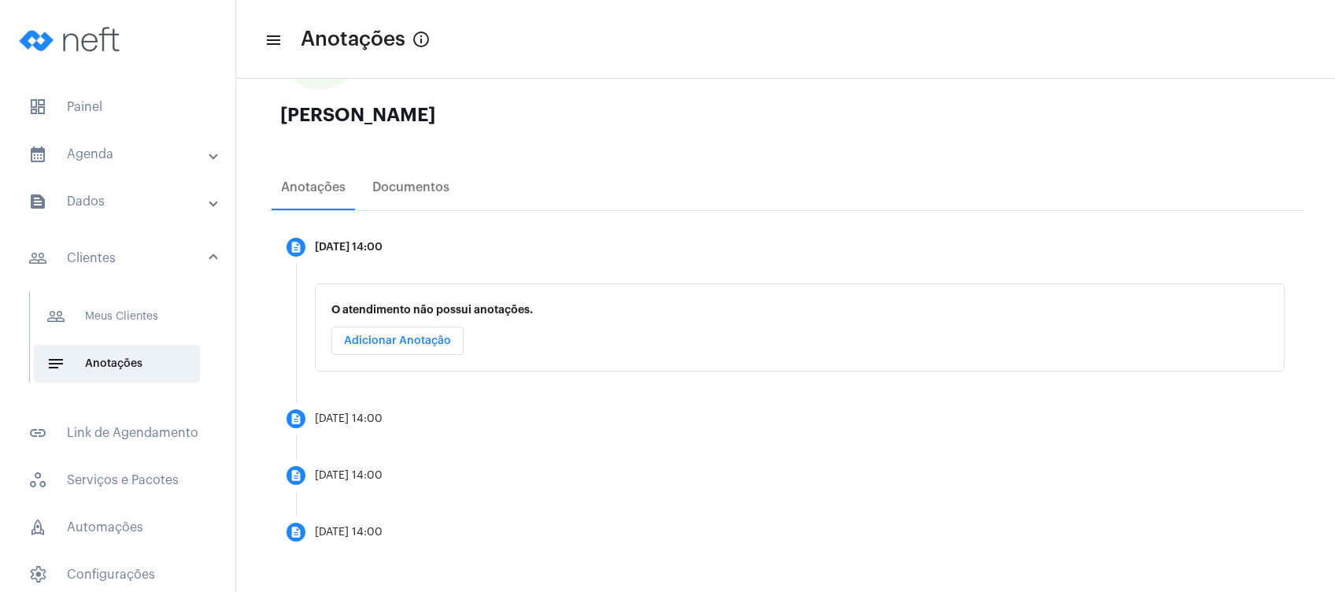
click at [153, 158] on mat-panel-title "calendar_month_outlined Agenda" at bounding box center [119, 154] width 182 height 19
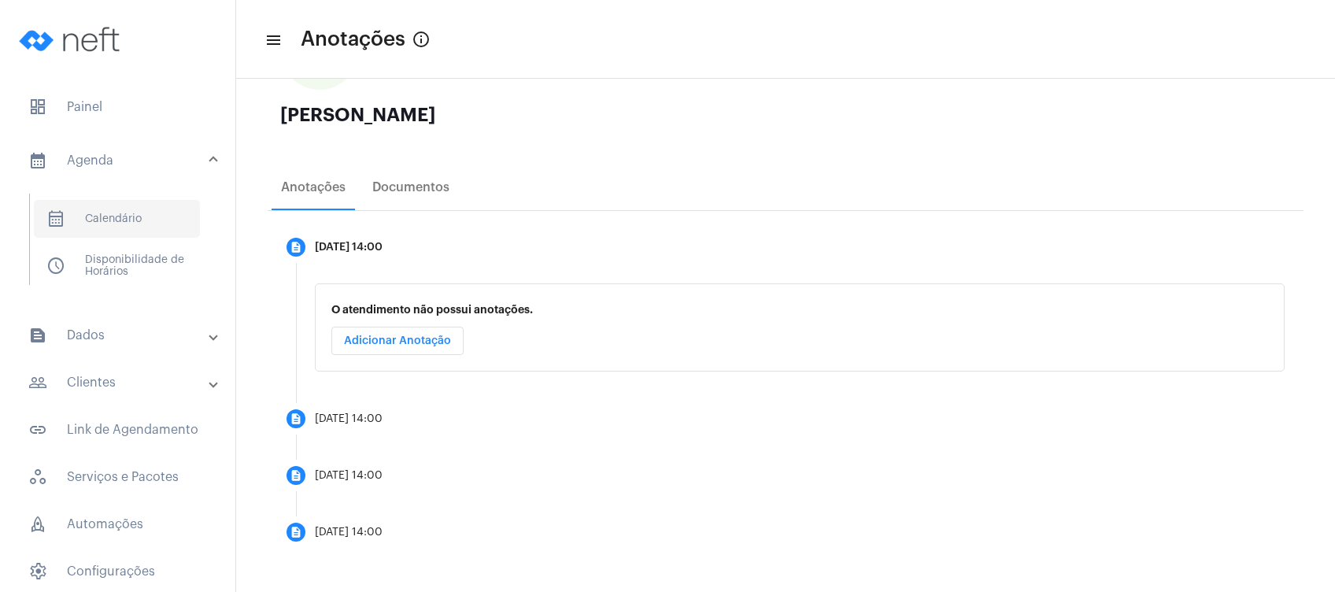
click at [150, 224] on span "calendar_month_outlined Calendário" at bounding box center [117, 219] width 166 height 38
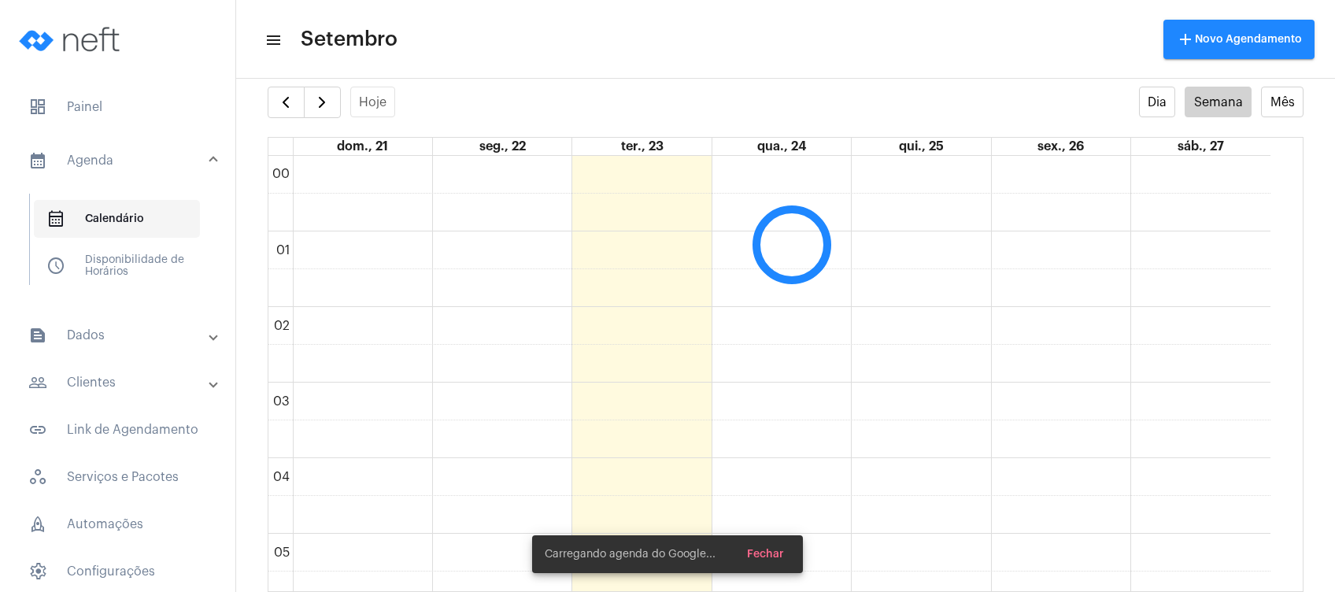
scroll to position [454, 0]
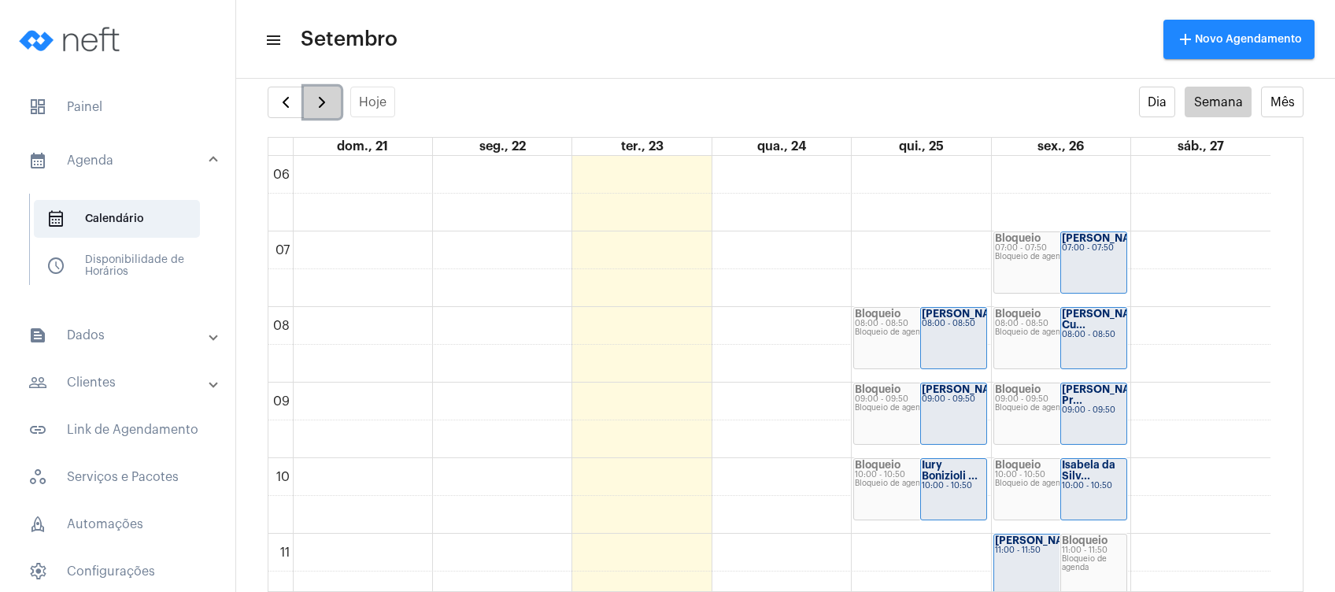
click at [310, 99] on button "button" at bounding box center [322, 102] width 37 height 31
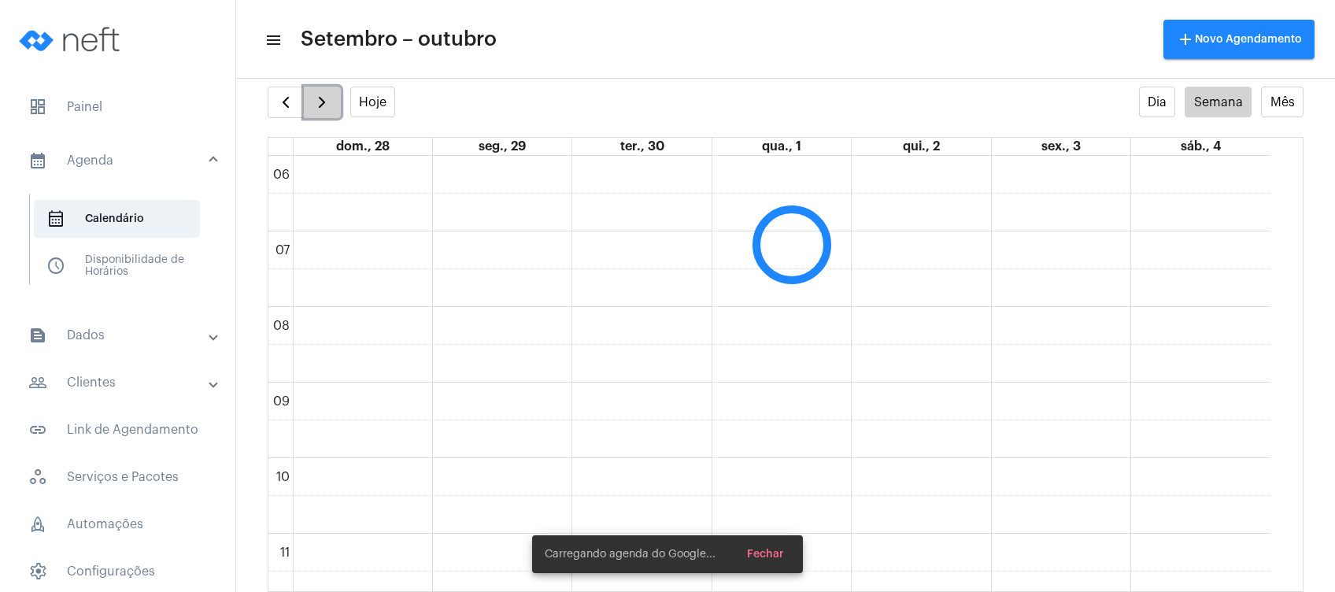
scroll to position [454, 0]
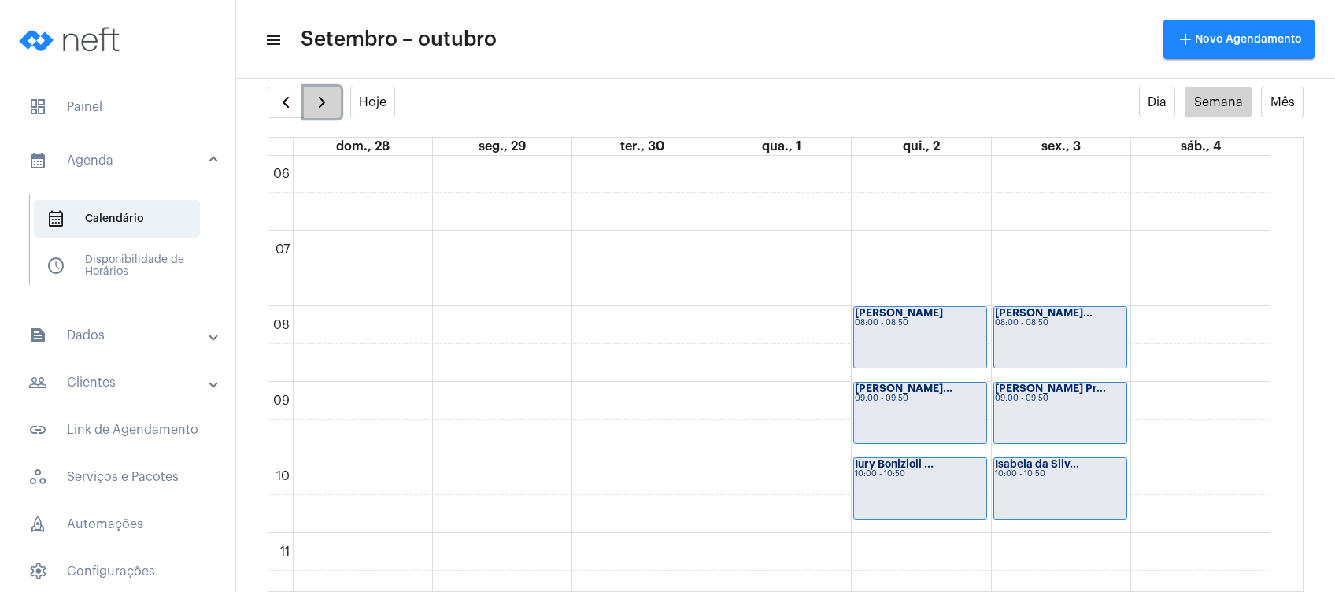
click at [310, 99] on button "button" at bounding box center [322, 102] width 37 height 31
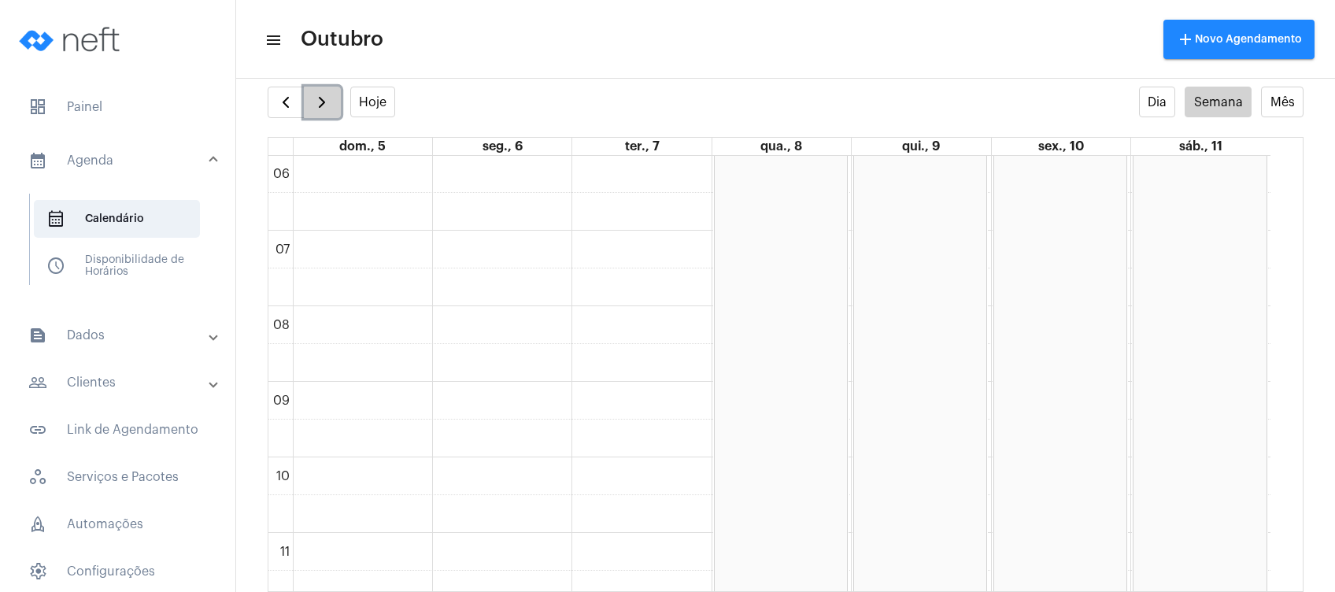
click at [310, 99] on button "button" at bounding box center [322, 102] width 37 height 31
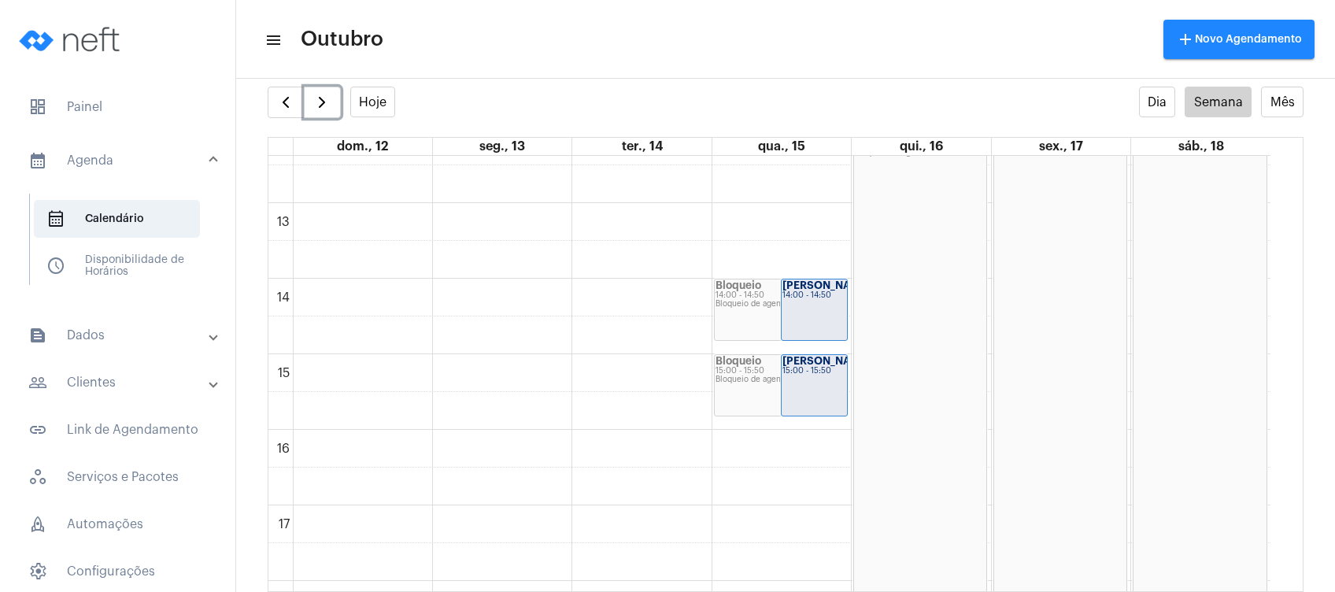
scroll to position [958, 0]
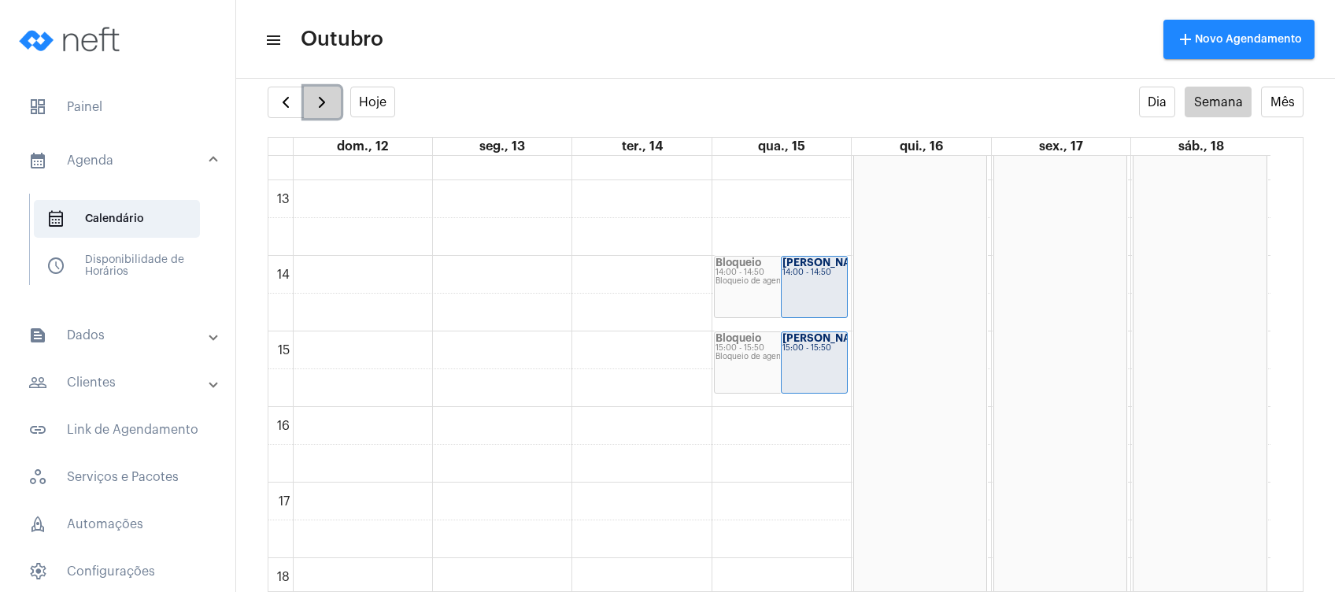
click at [327, 105] on span "button" at bounding box center [322, 102] width 19 height 19
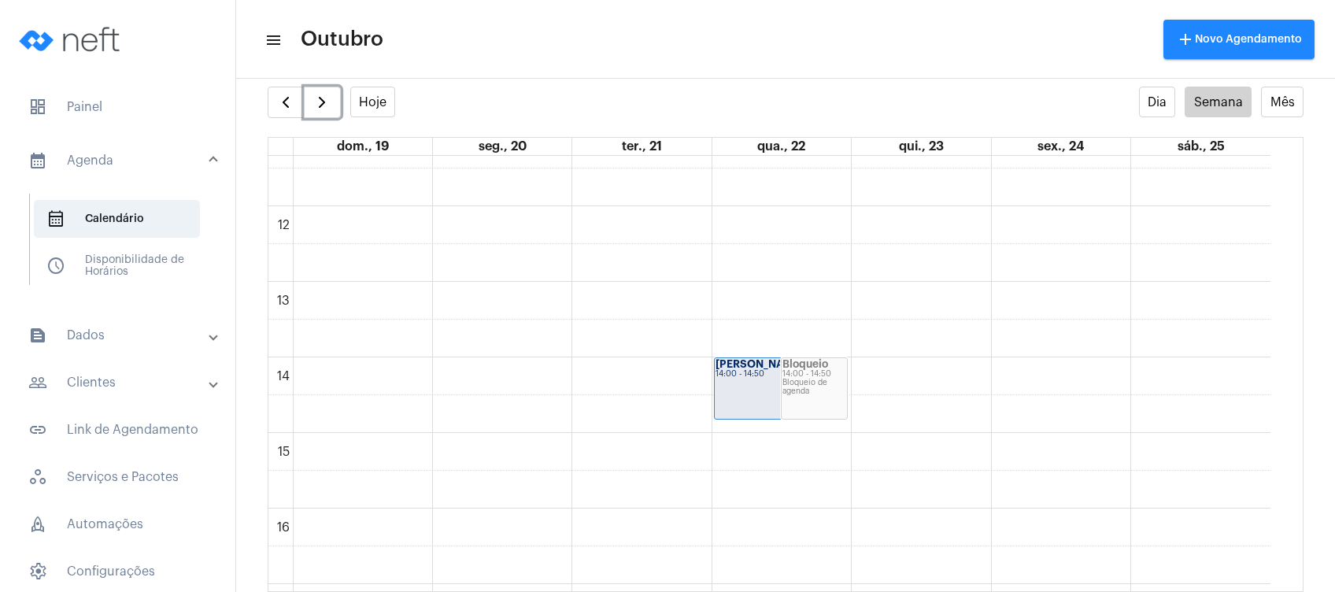
scroll to position [867, 0]
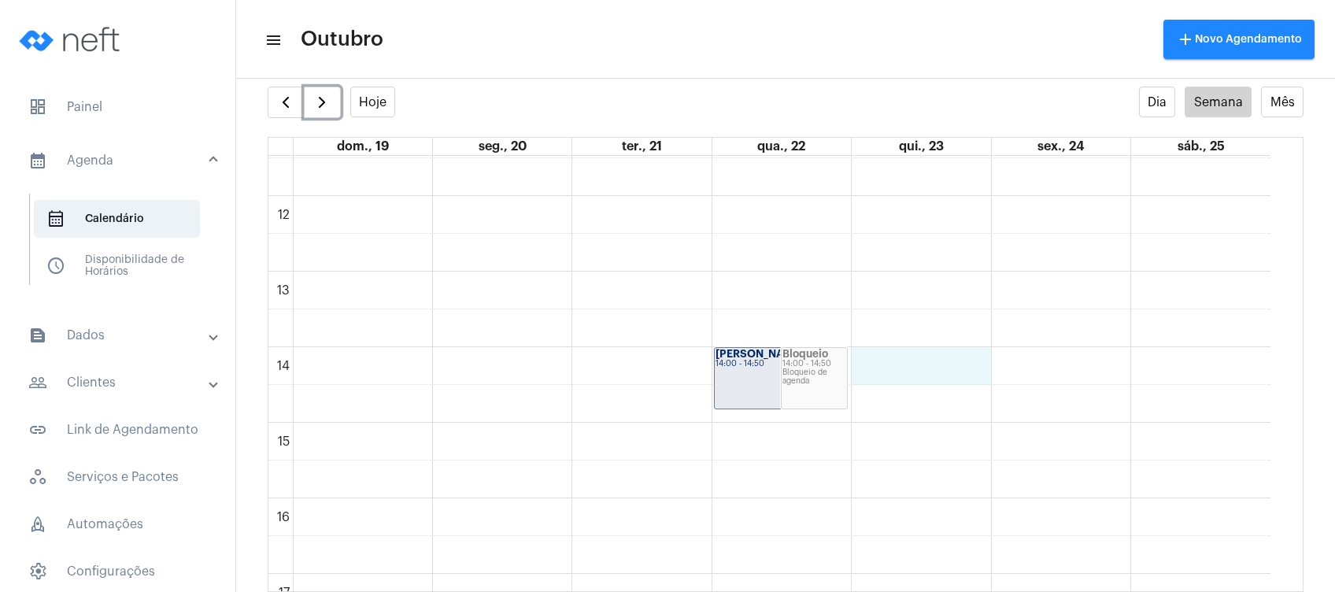
click at [927, 365] on div "00 01 02 03 04 05 06 07 08 09 10 11 12 13 14 15 16 17 18 19 20 21 22 23 Bloquei…" at bounding box center [769, 196] width 1002 height 1814
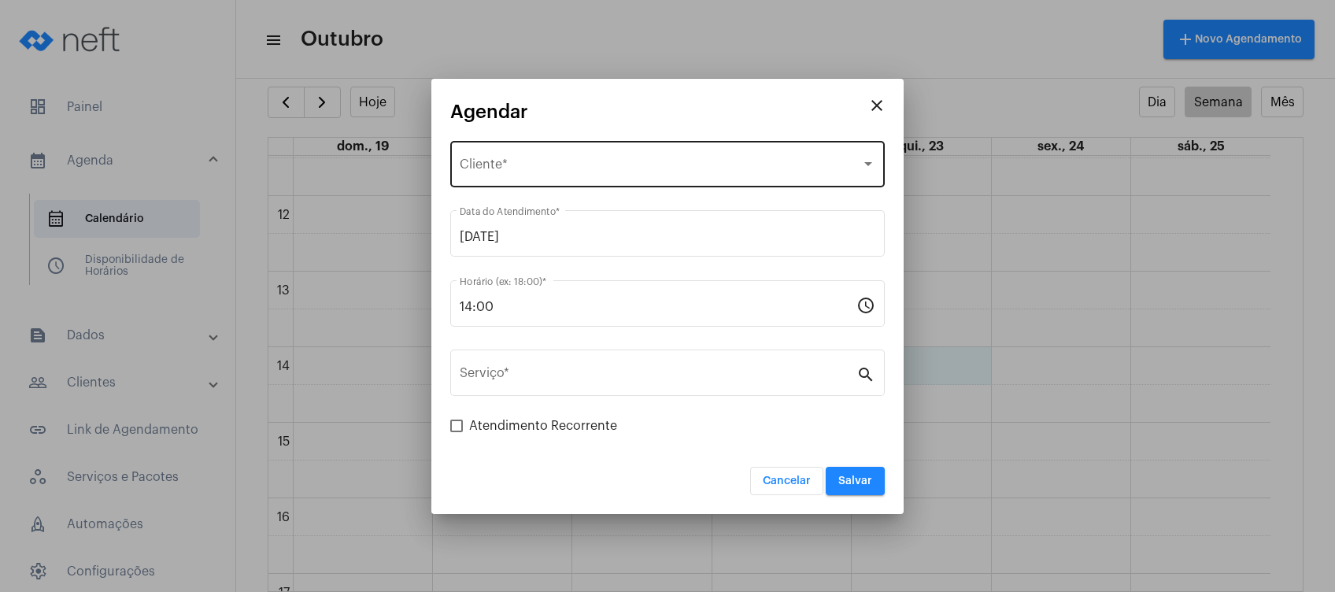
click at [635, 150] on div "Selecione o Cliente Cliente *" at bounding box center [668, 163] width 416 height 50
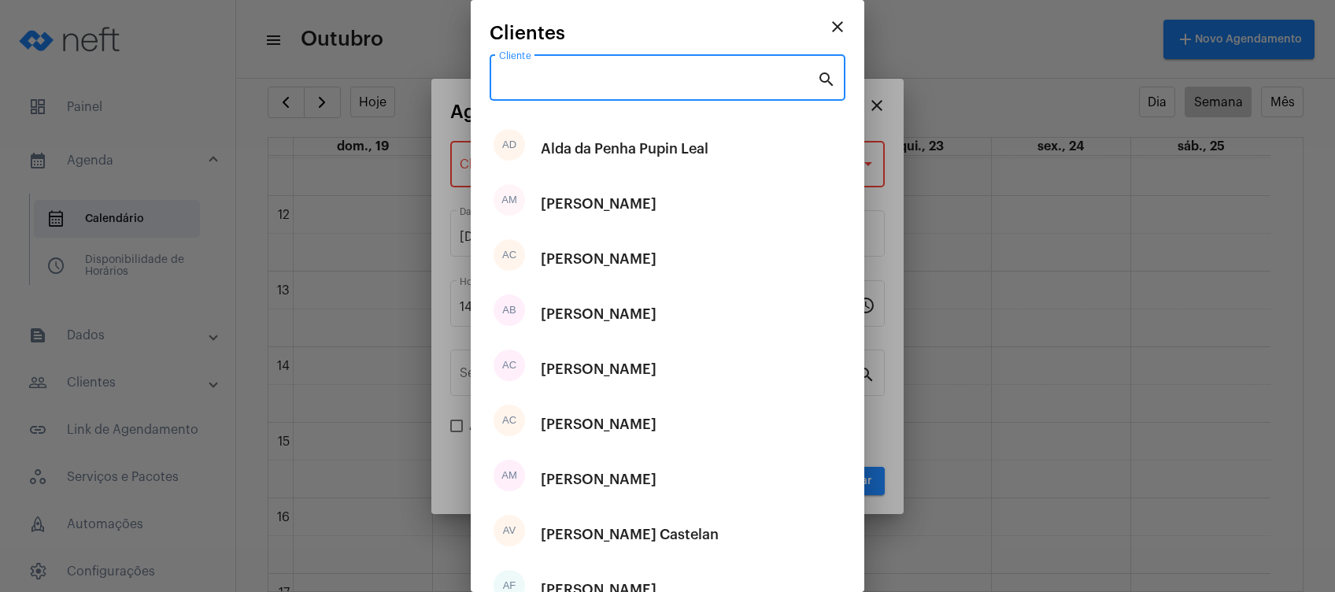
click at [718, 86] on input "Cliente" at bounding box center [658, 81] width 318 height 14
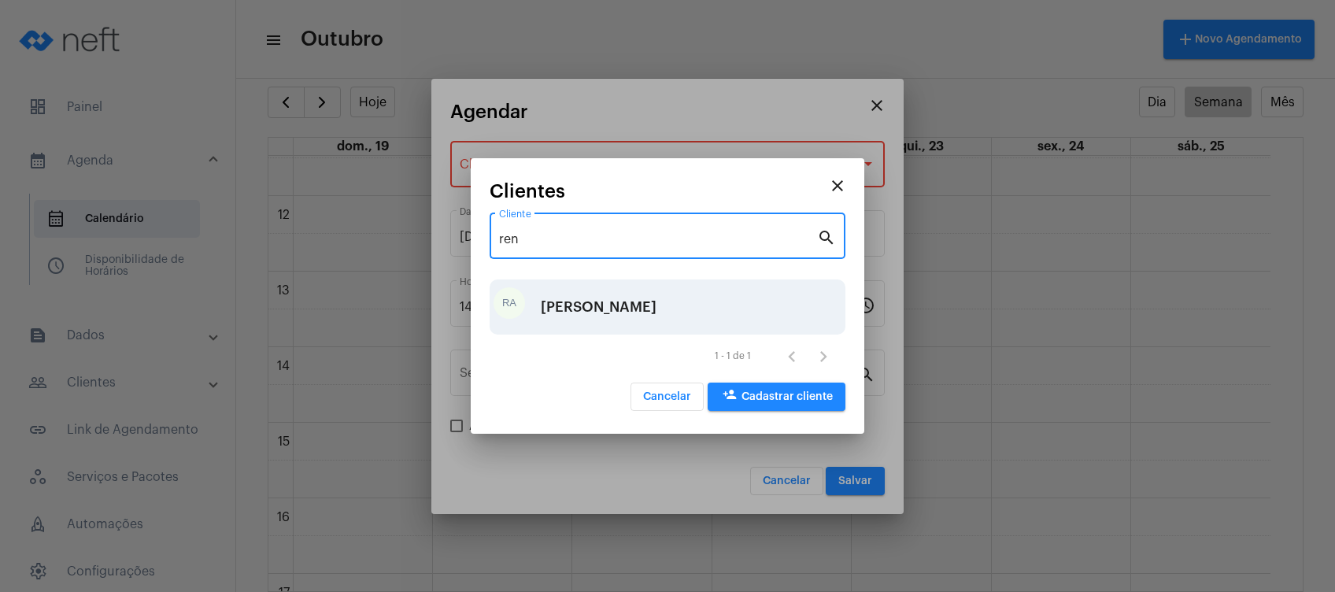
type input "ren"
click at [657, 308] on div "[PERSON_NAME]" at bounding box center [599, 306] width 116 height 47
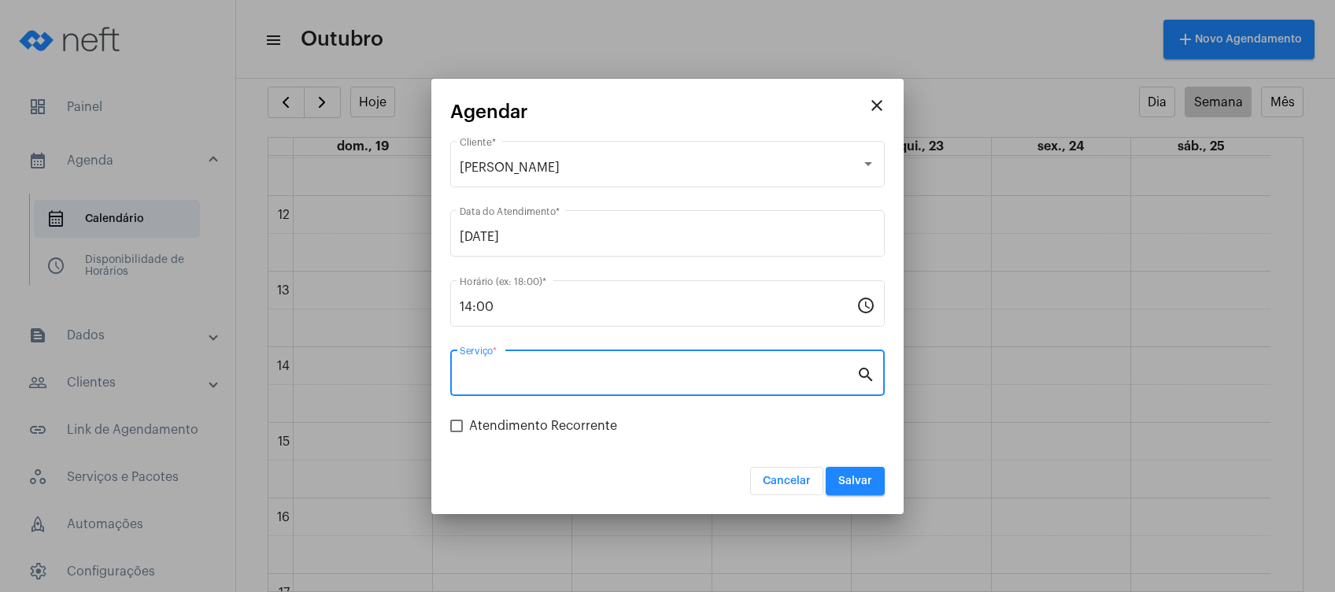
click at [630, 383] on input "Serviço *" at bounding box center [658, 376] width 397 height 14
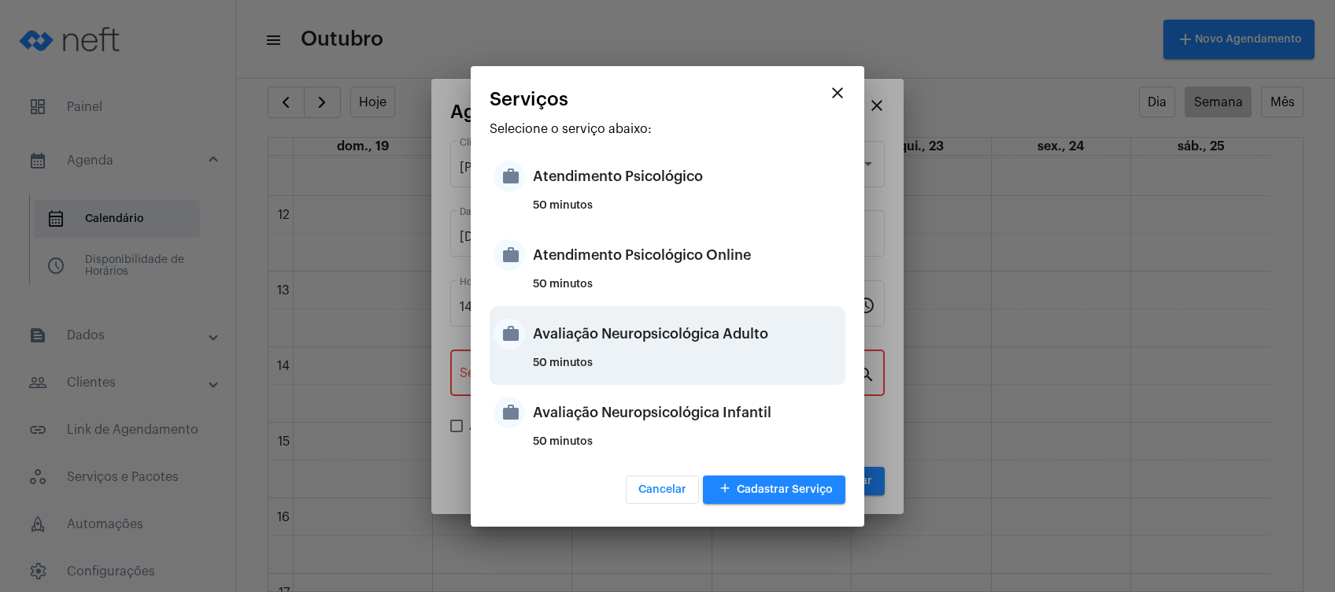
click at [687, 354] on div "Avaliação Neuropsicológica Adulto" at bounding box center [687, 333] width 309 height 47
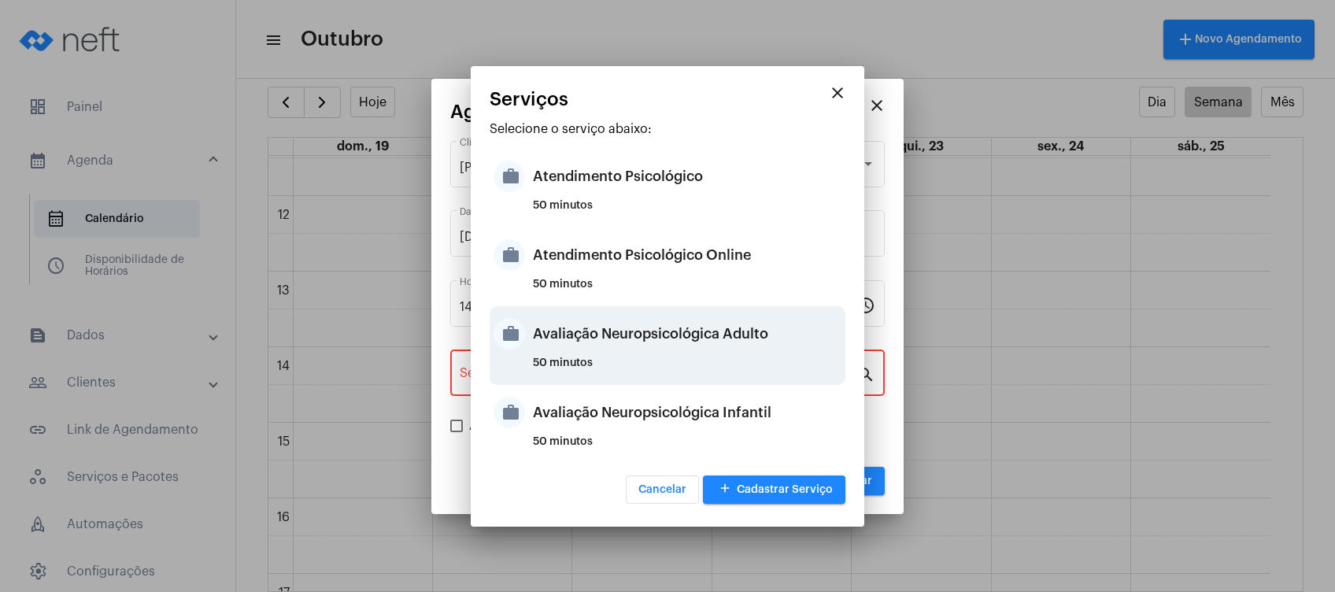
type input "Avaliação Neuropsicológica Adulto"
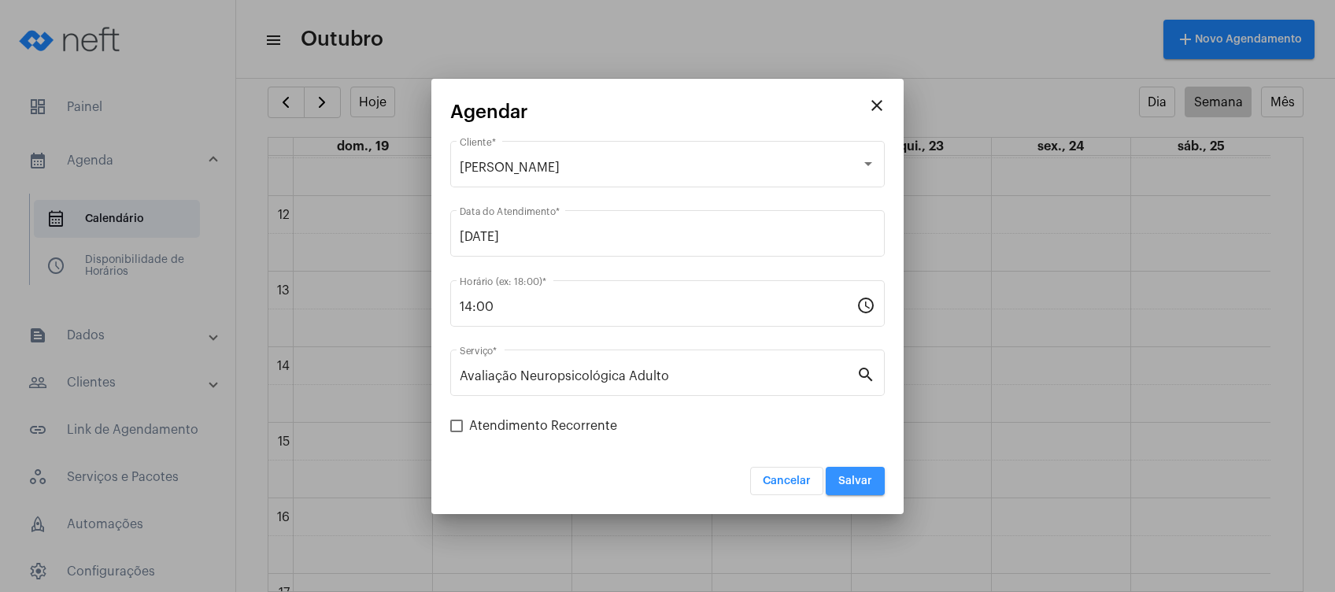
click at [844, 486] on span "Salvar" at bounding box center [856, 481] width 34 height 11
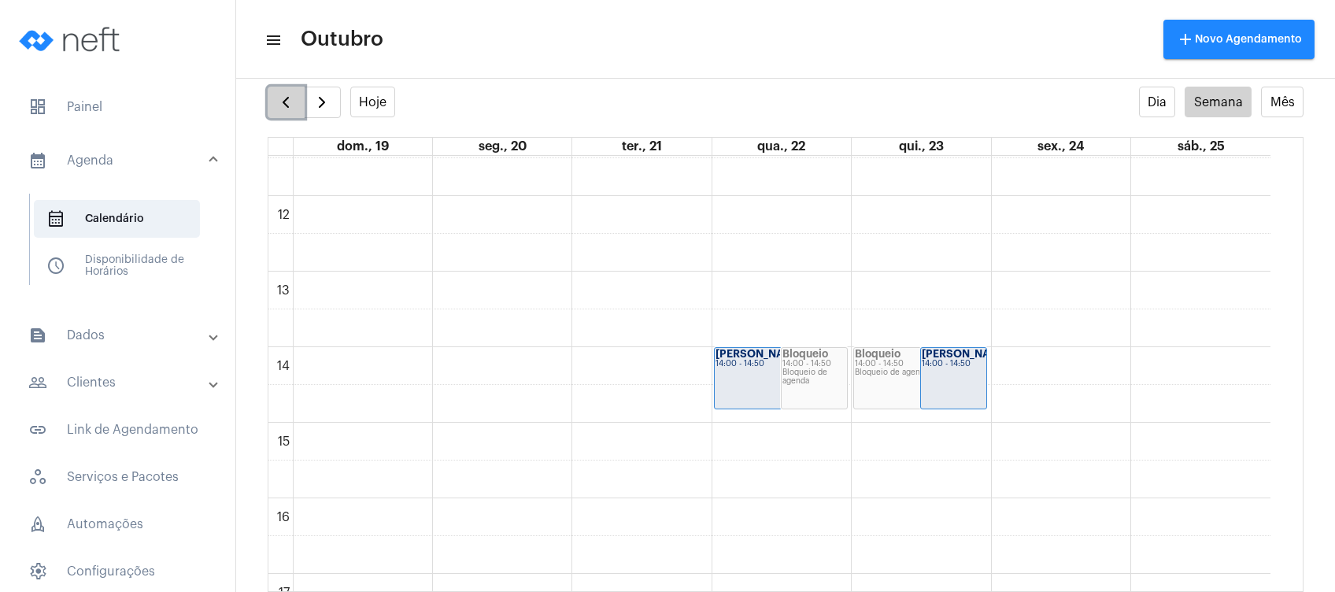
click at [285, 87] on button "button" at bounding box center [286, 102] width 37 height 31
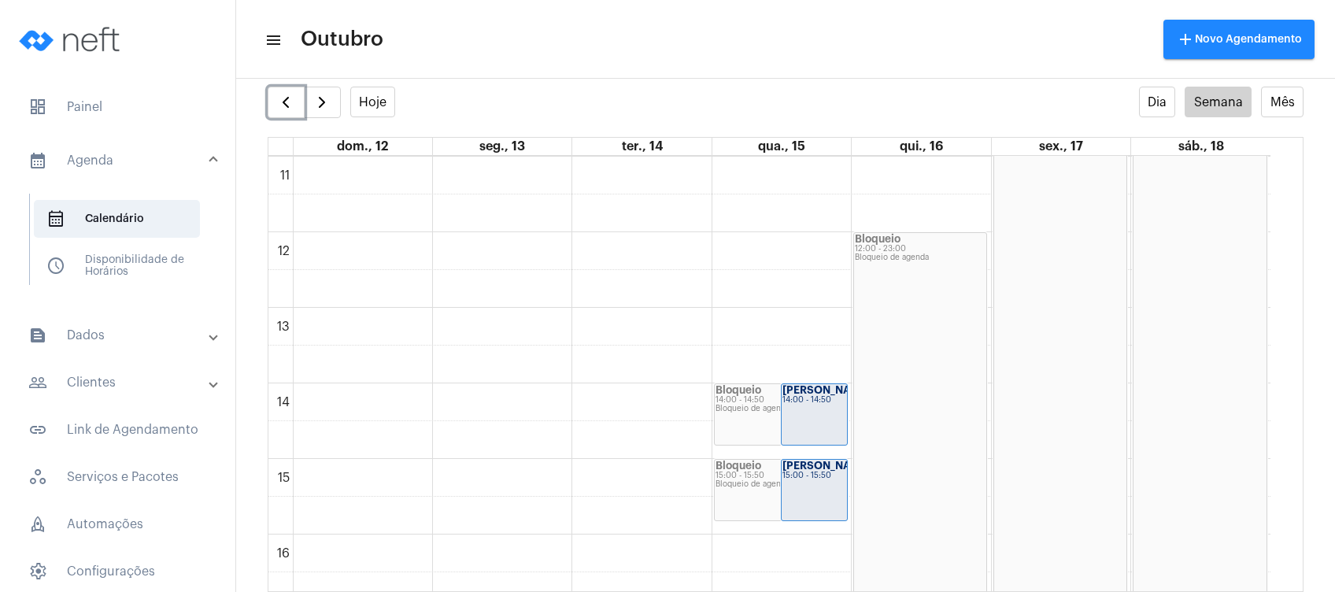
scroll to position [863, 0]
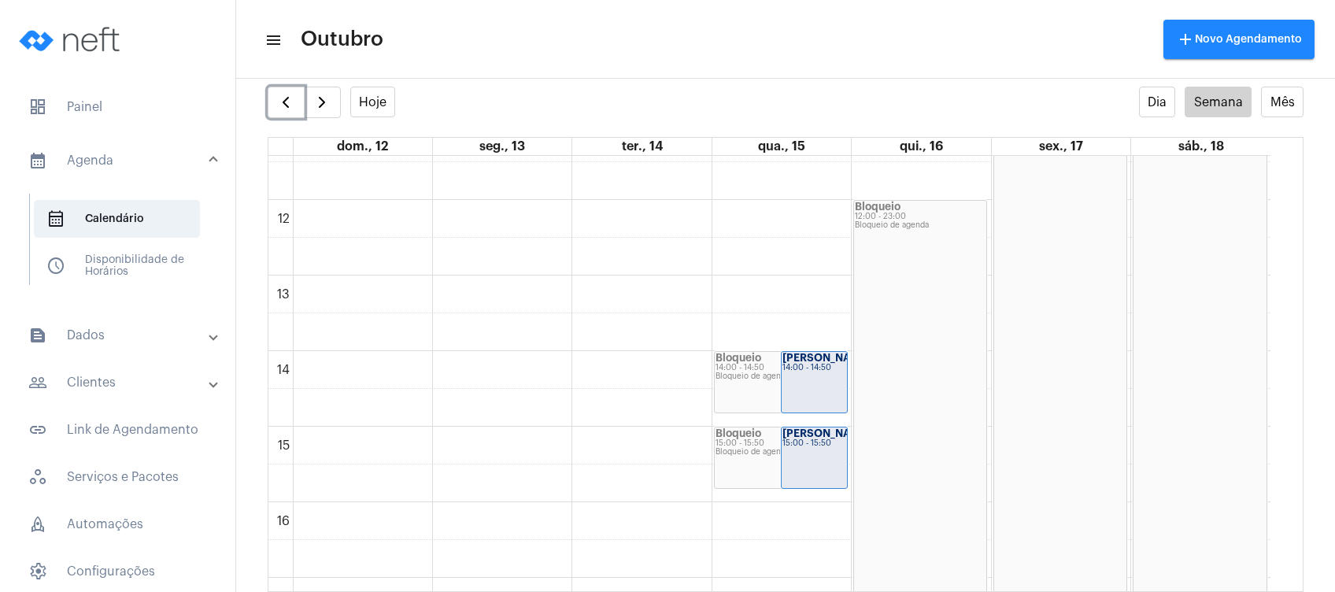
click at [824, 363] on strong "[PERSON_NAME]" at bounding box center [827, 358] width 88 height 10
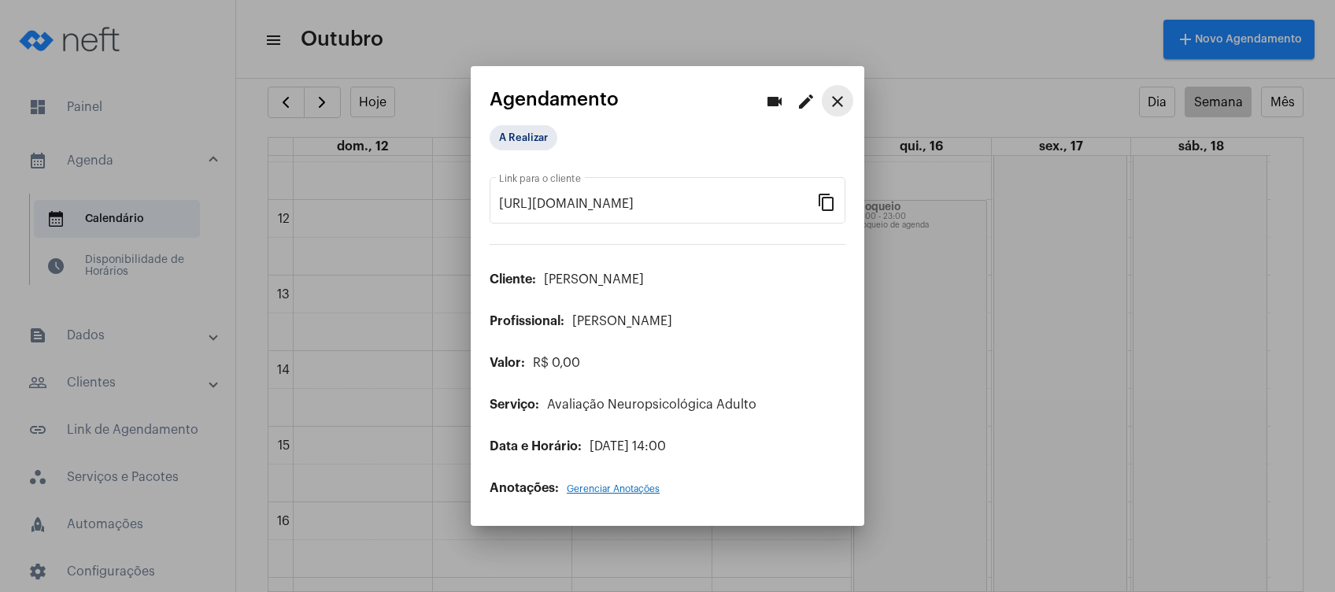
click at [836, 113] on button "close" at bounding box center [837, 100] width 31 height 31
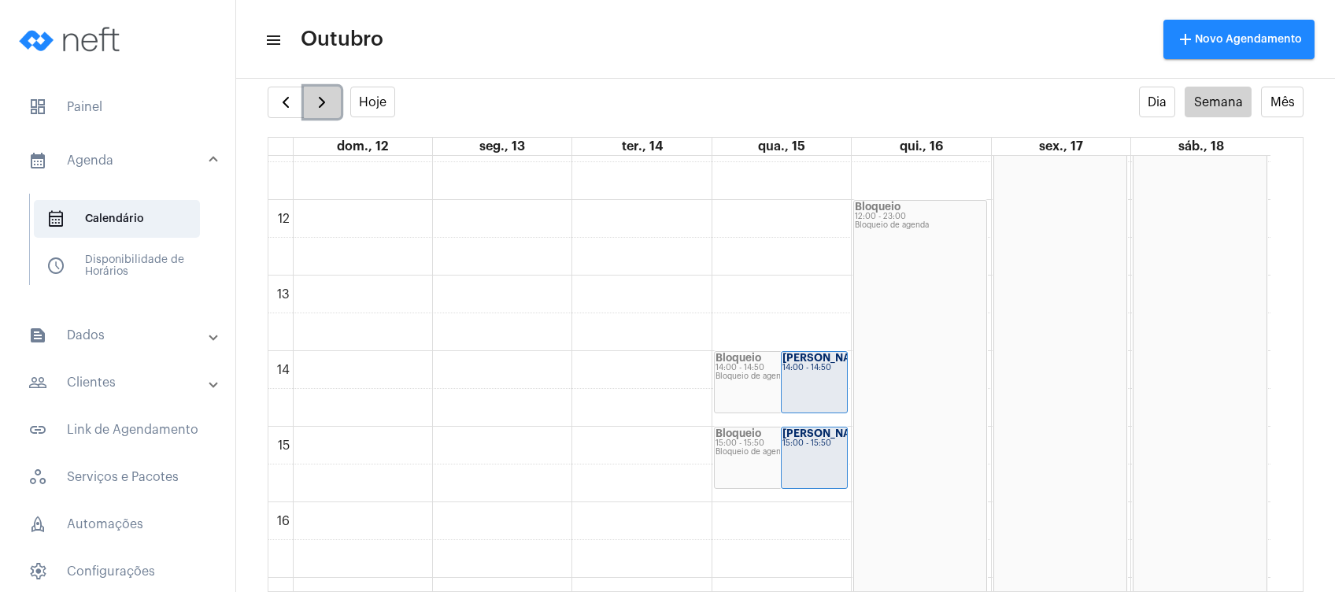
click at [316, 101] on span "button" at bounding box center [322, 102] width 19 height 19
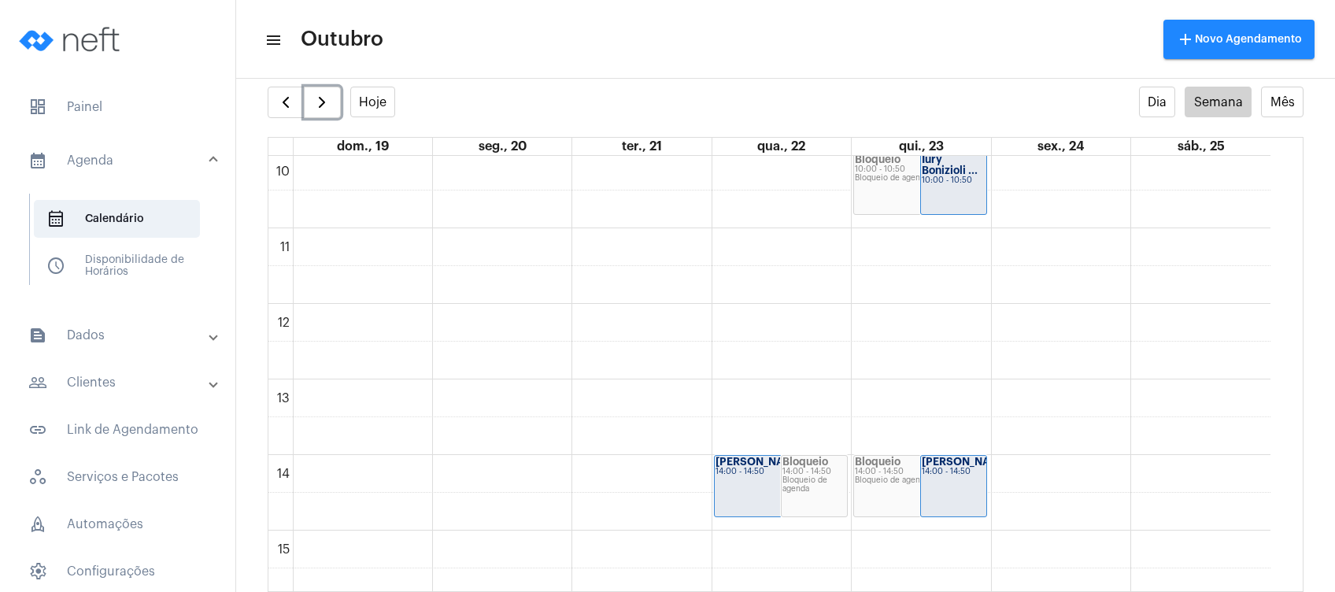
scroll to position [782, 0]
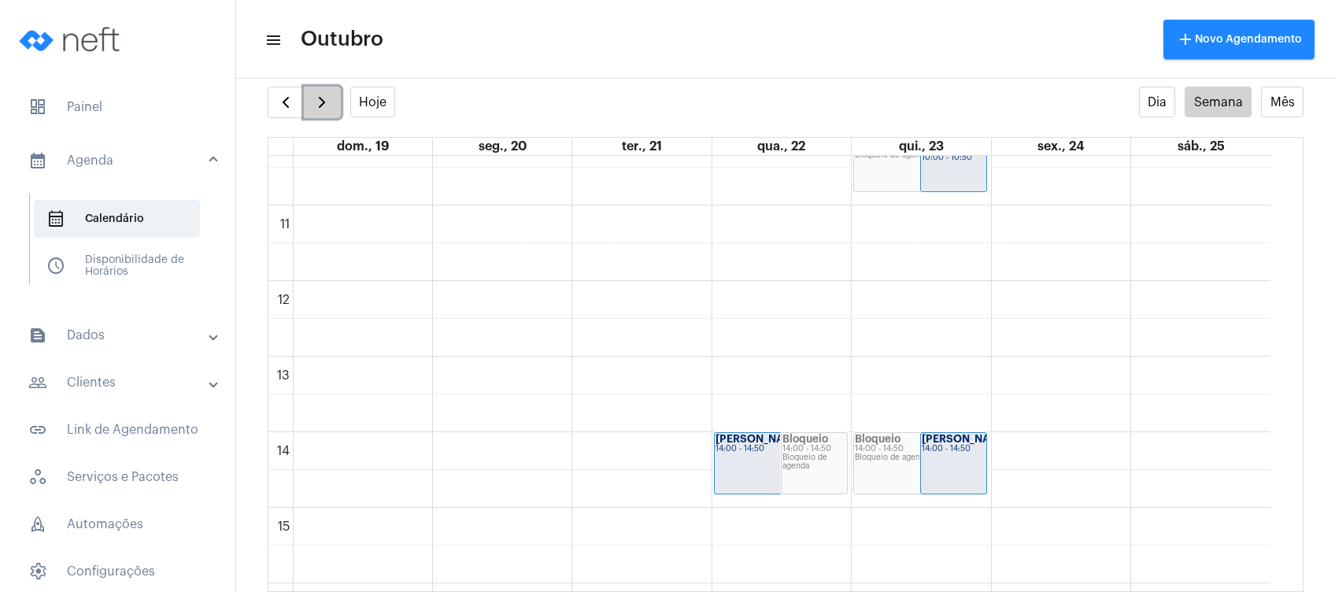
click at [319, 87] on button "button" at bounding box center [322, 102] width 37 height 31
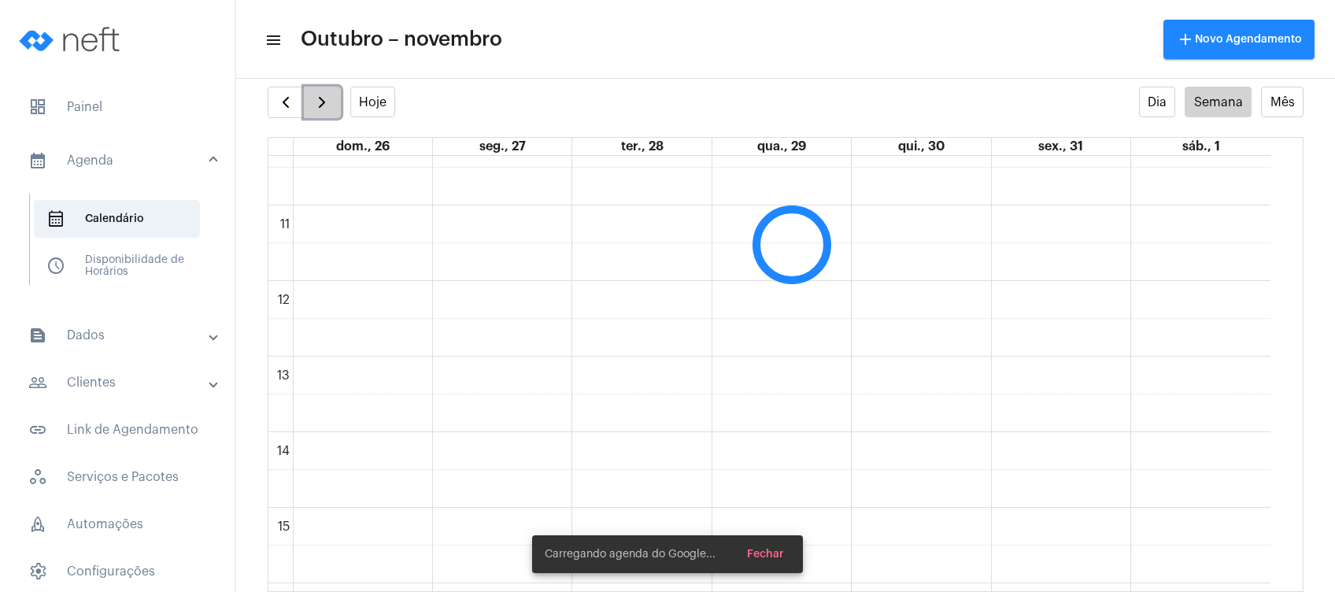
scroll to position [454, 0]
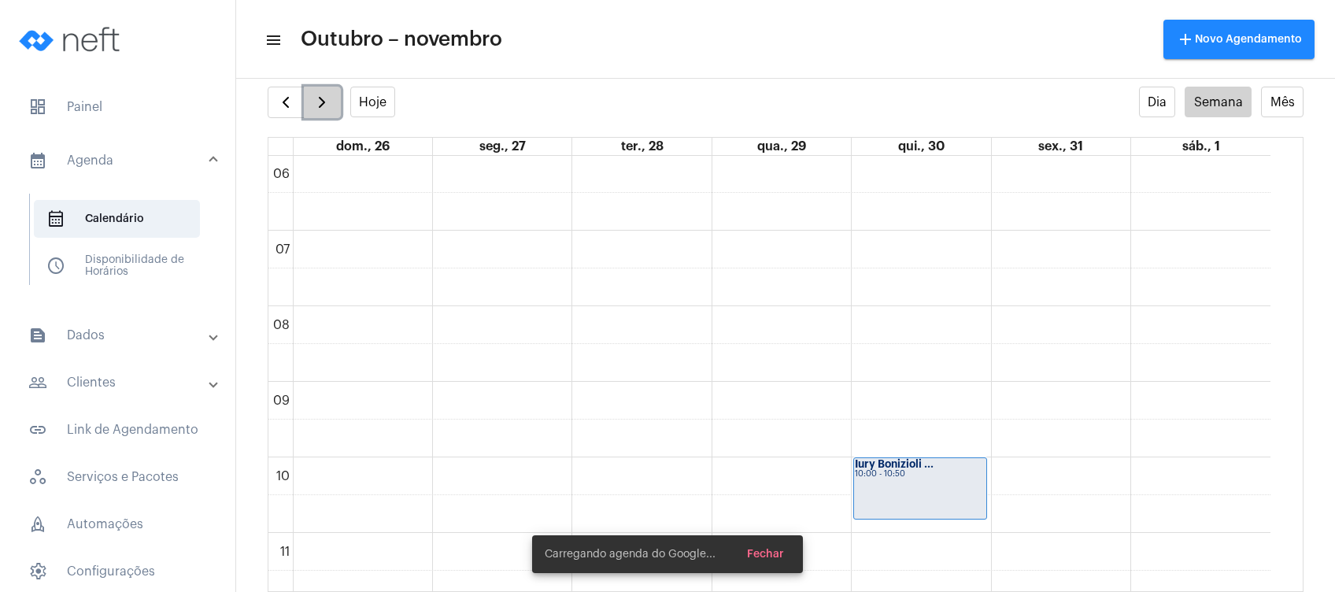
click at [319, 87] on button "button" at bounding box center [322, 102] width 37 height 31
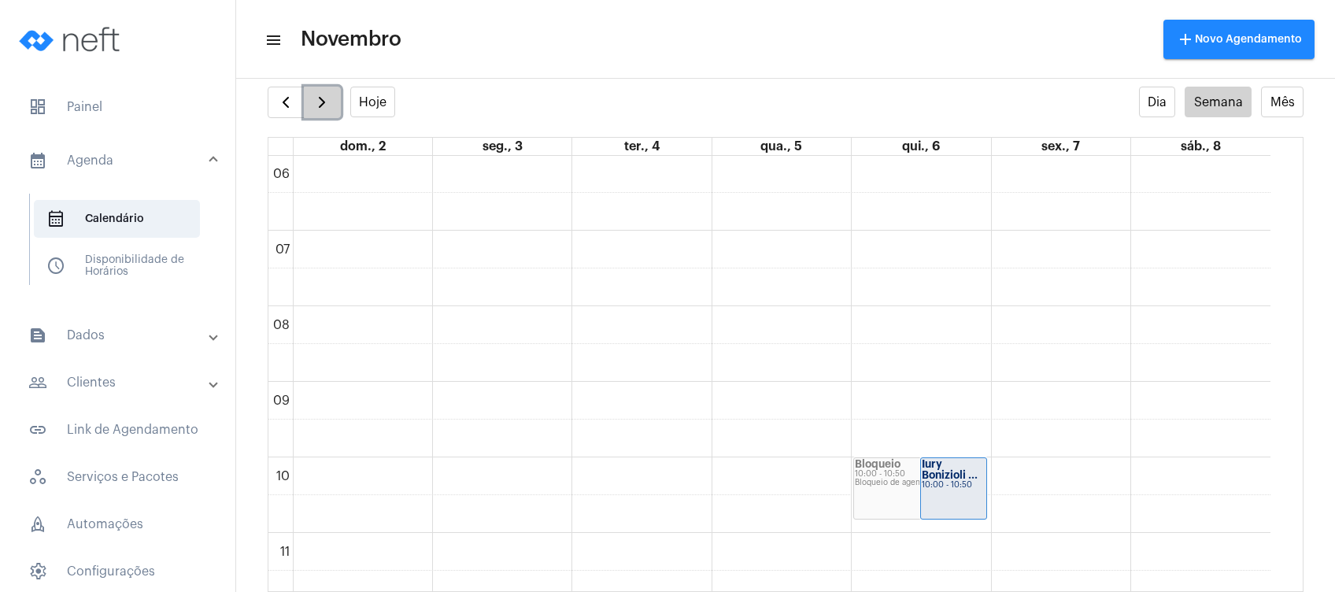
click at [319, 87] on button "button" at bounding box center [322, 102] width 37 height 31
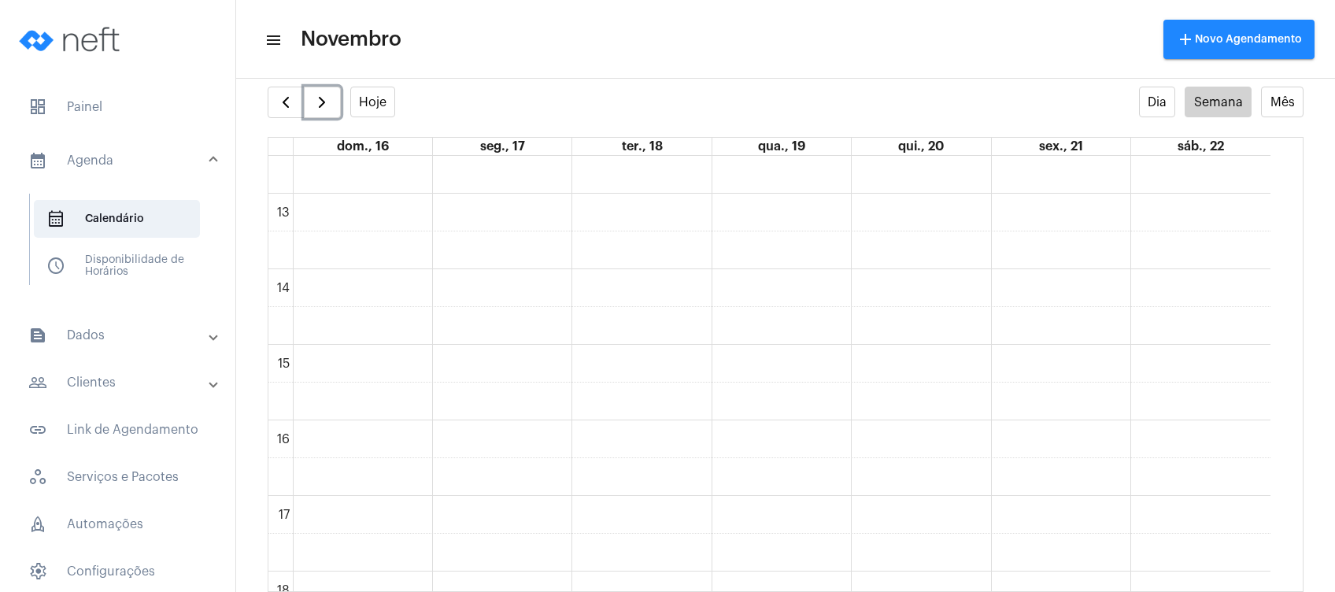
scroll to position [922, 0]
click at [903, 319] on div "00 01 02 03 04 05 06 07 08 09 10 11 12 13 14 15 16 17 18 19 20 21 22 23" at bounding box center [769, 141] width 1002 height 1814
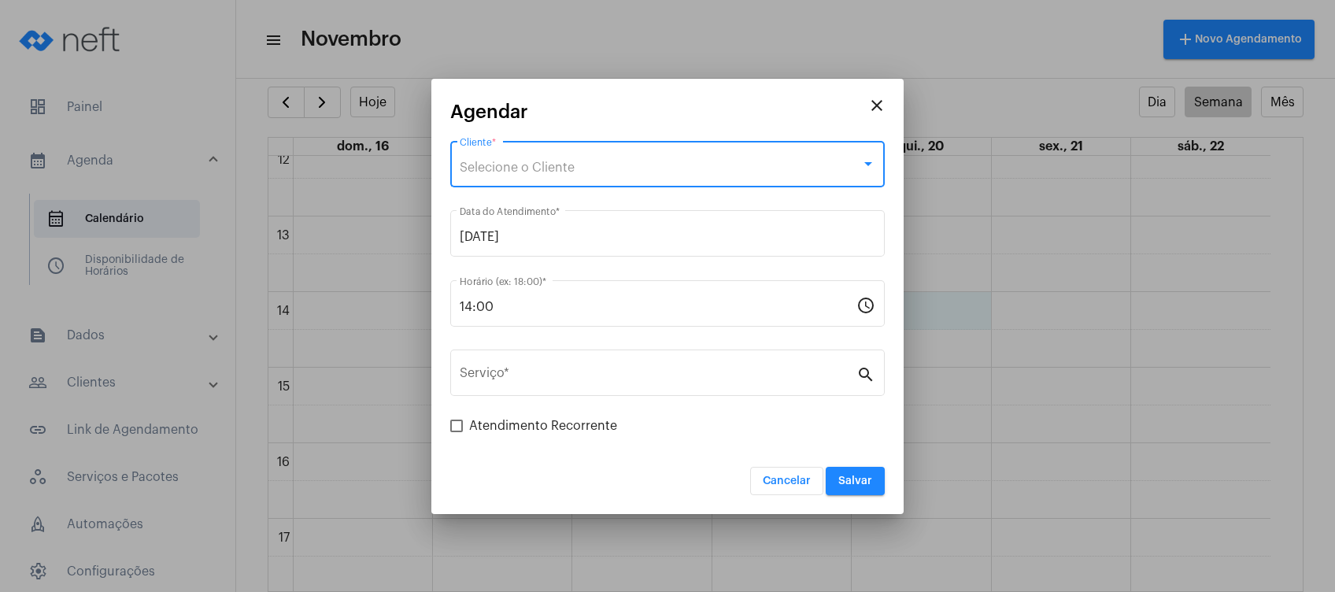
click at [536, 164] on span "Selecione o Cliente" at bounding box center [517, 167] width 115 height 13
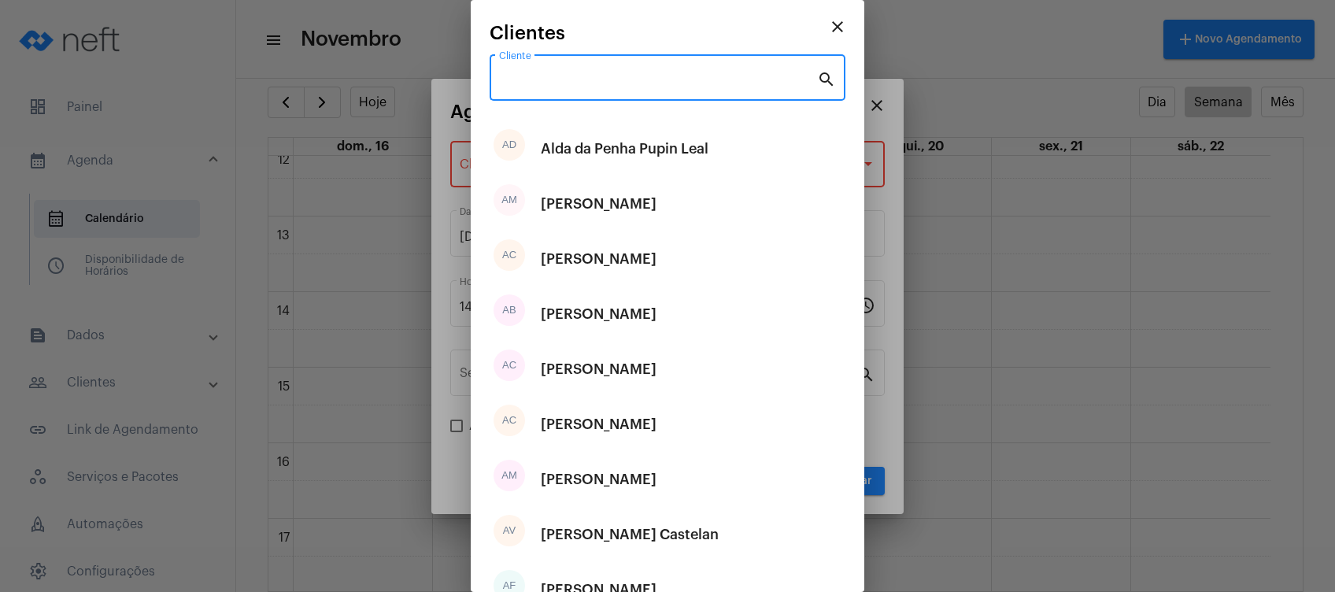
click at [611, 83] on input "Cliente" at bounding box center [658, 81] width 318 height 14
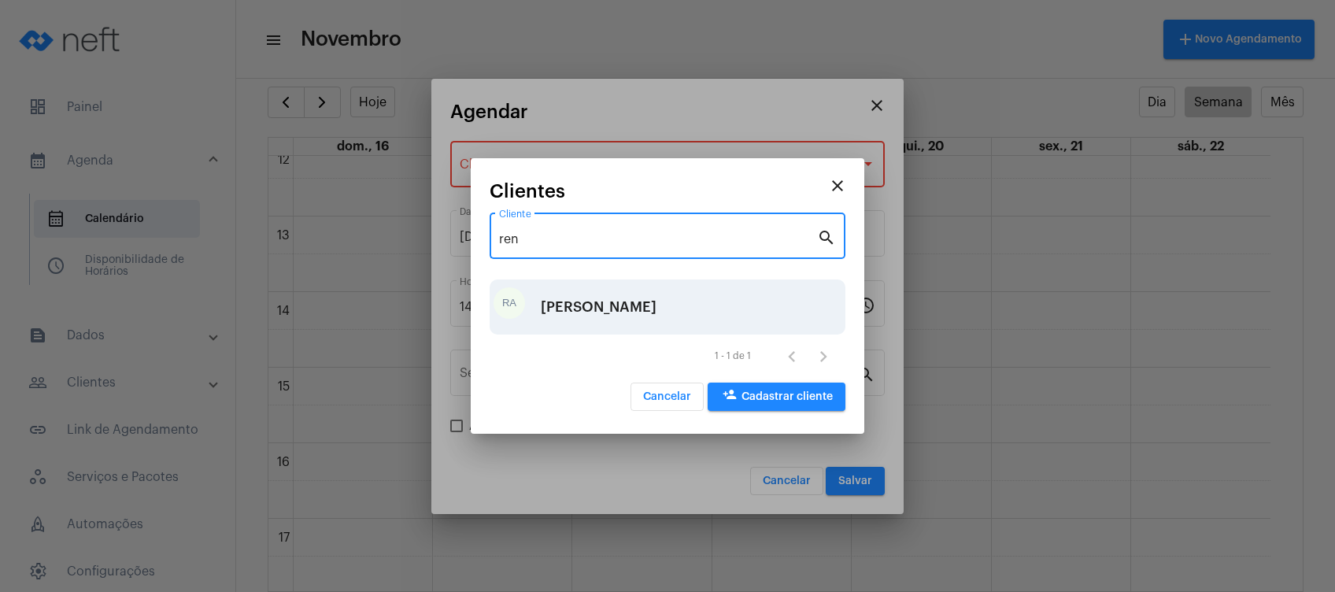
type input "ren"
click at [611, 302] on div "[PERSON_NAME]" at bounding box center [599, 306] width 116 height 47
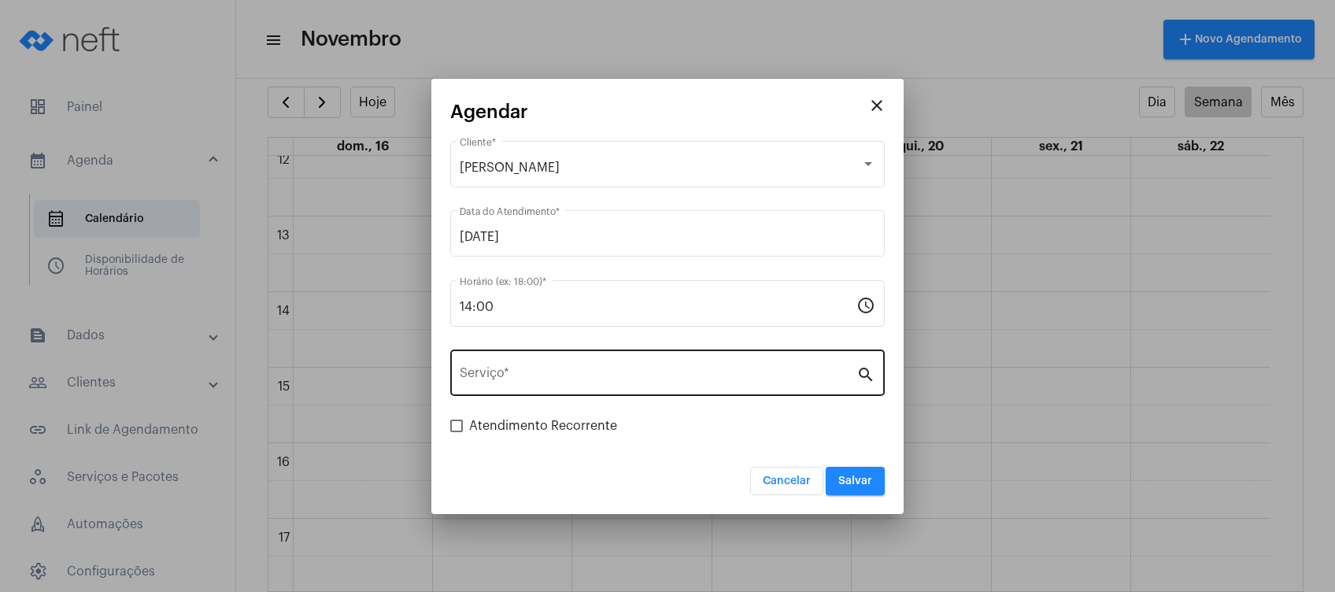
click at [598, 392] on div "Serviço *" at bounding box center [658, 371] width 397 height 50
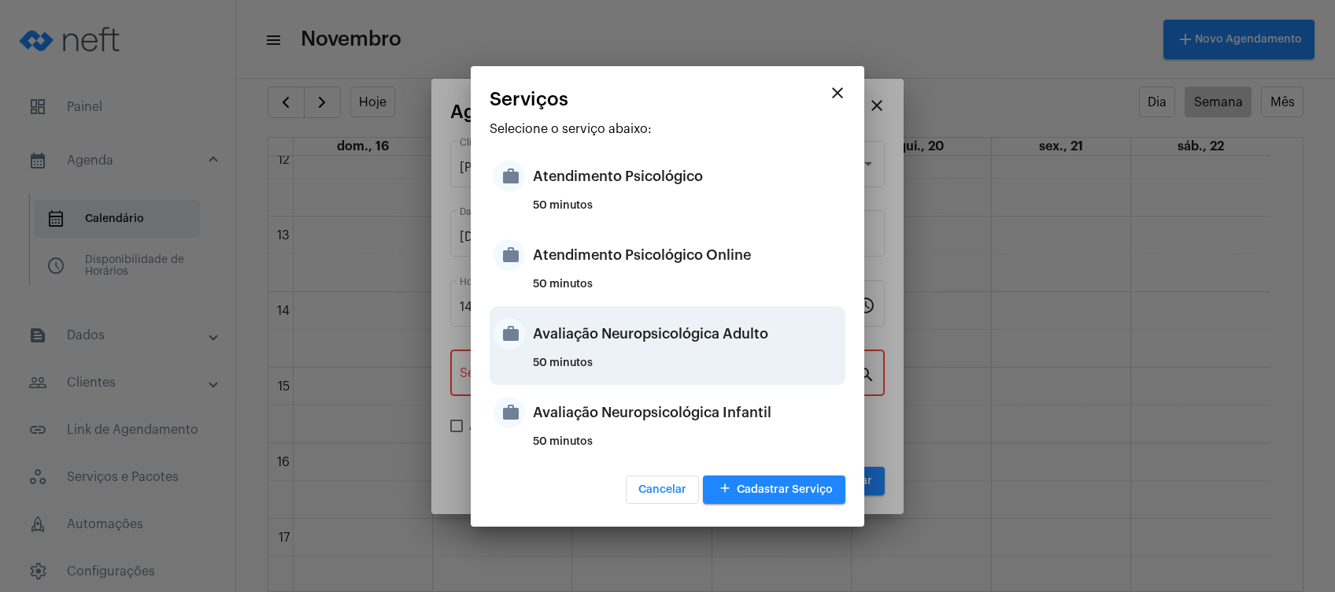
click at [698, 334] on div "Avaliação Neuropsicológica Adulto" at bounding box center [687, 333] width 309 height 47
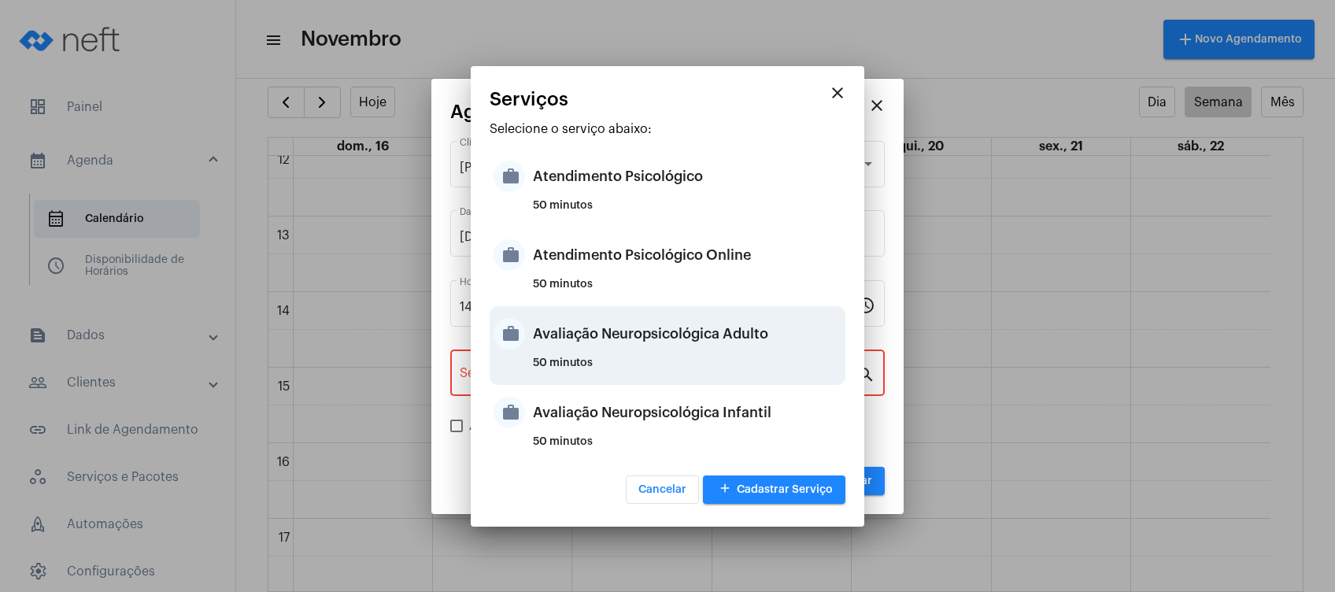
type input "Avaliação Neuropsicológica Adulto"
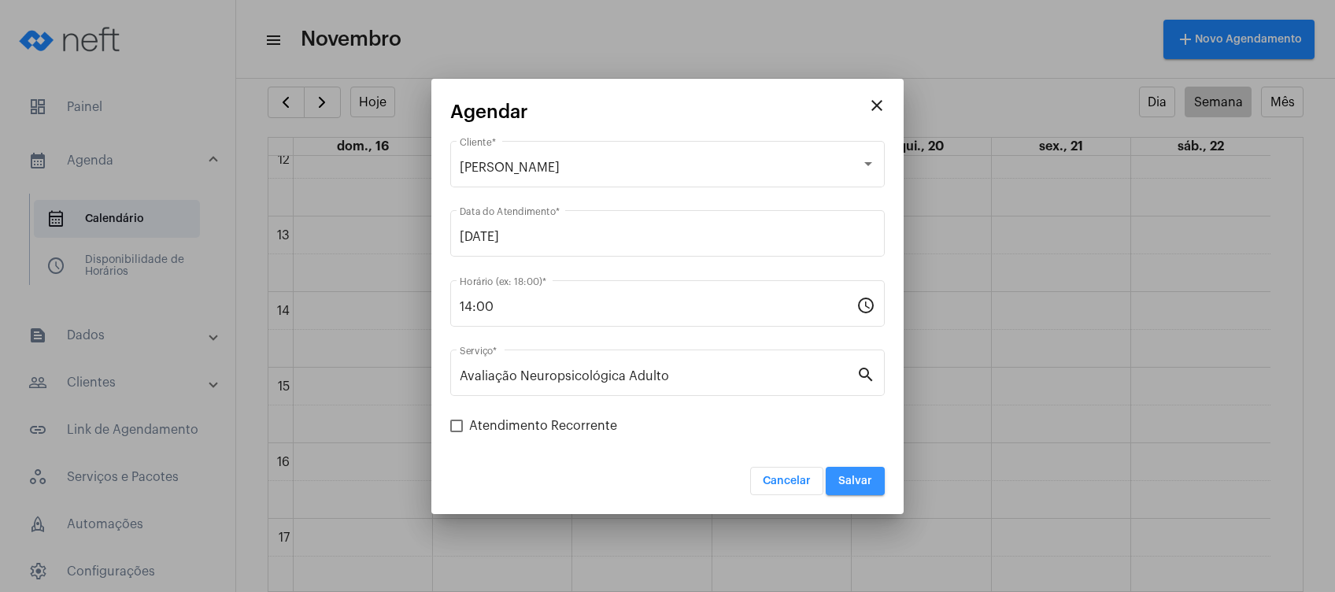
click at [859, 483] on span "Salvar" at bounding box center [856, 481] width 34 height 11
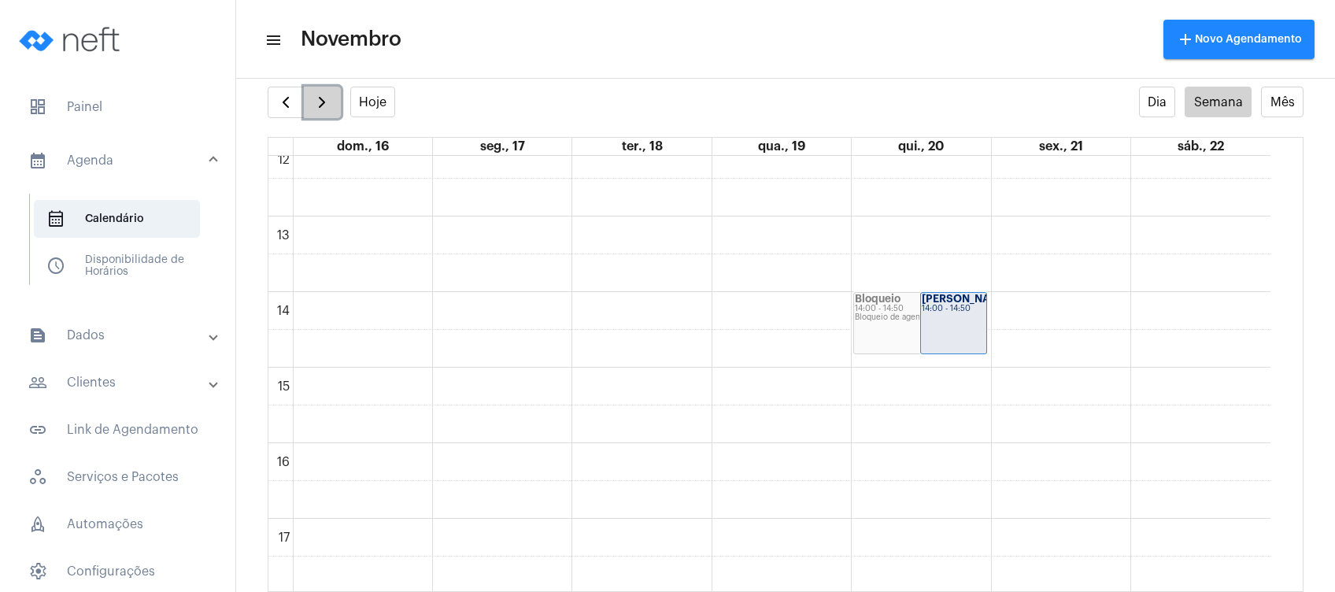
click at [333, 116] on button "button" at bounding box center [322, 102] width 37 height 31
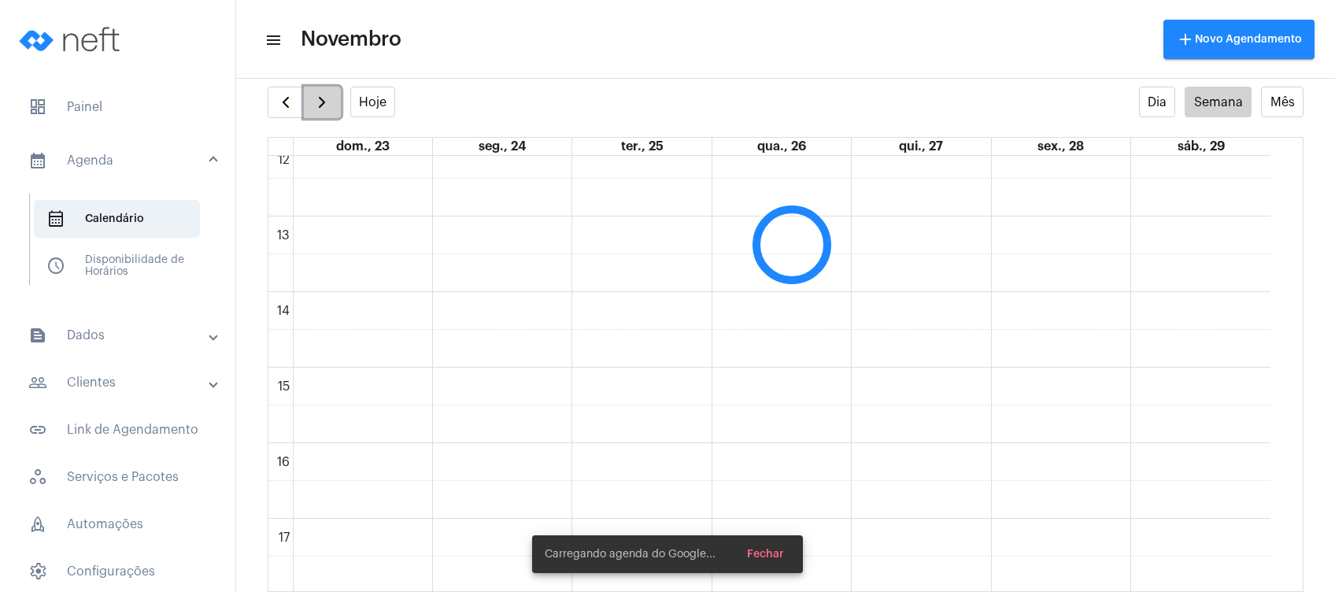
scroll to position [454, 0]
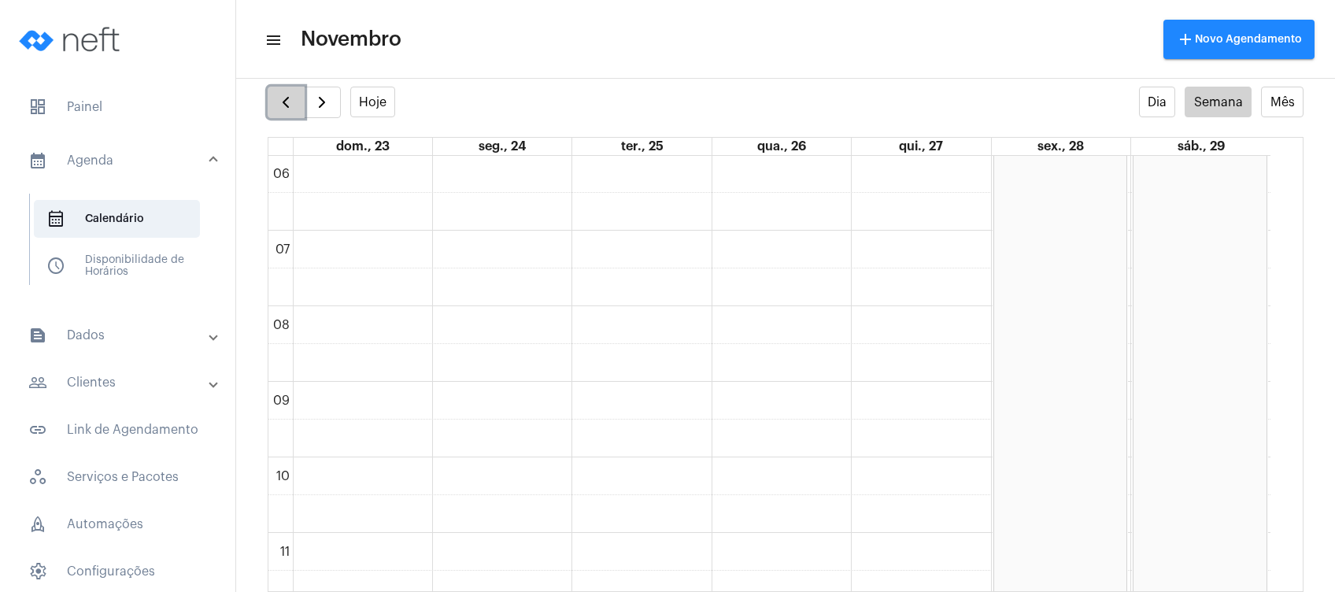
click at [284, 94] on span "button" at bounding box center [285, 102] width 19 height 19
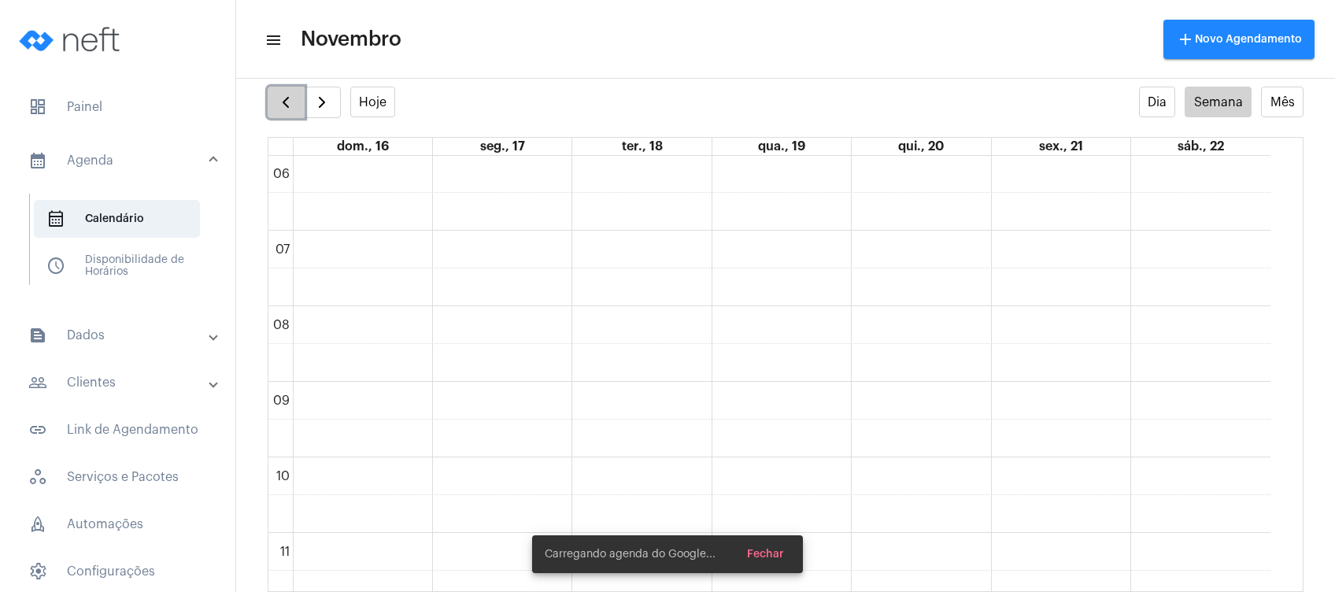
click at [284, 94] on span "button" at bounding box center [285, 102] width 19 height 19
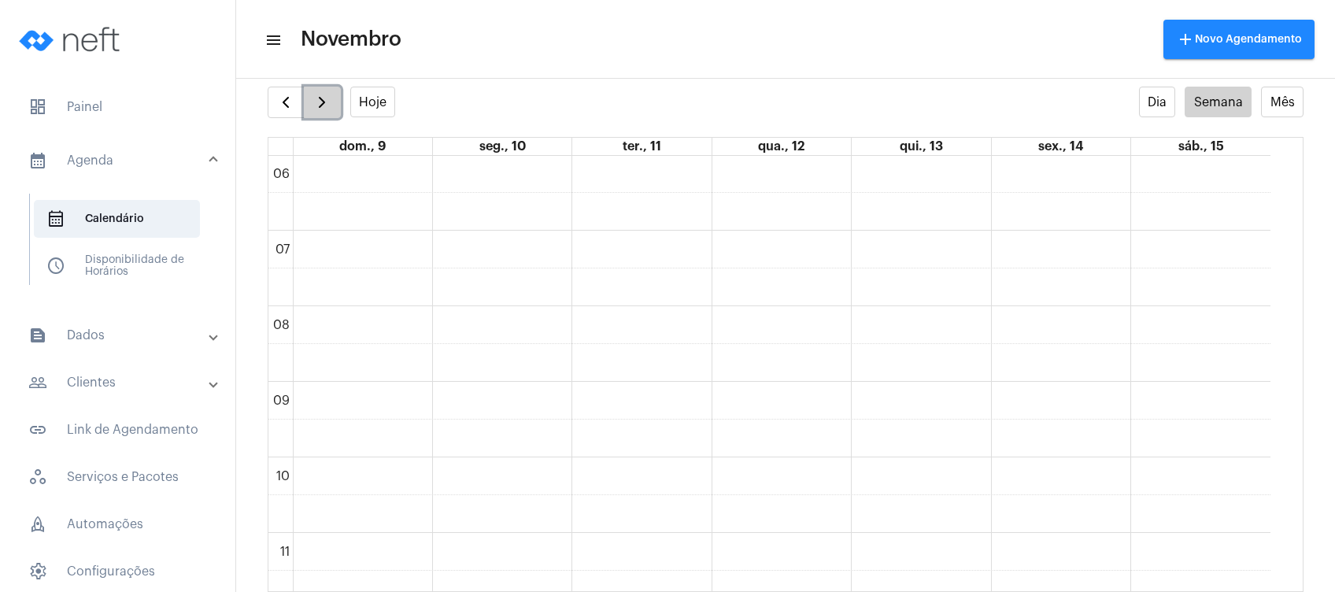
click at [315, 100] on span "button" at bounding box center [322, 102] width 19 height 19
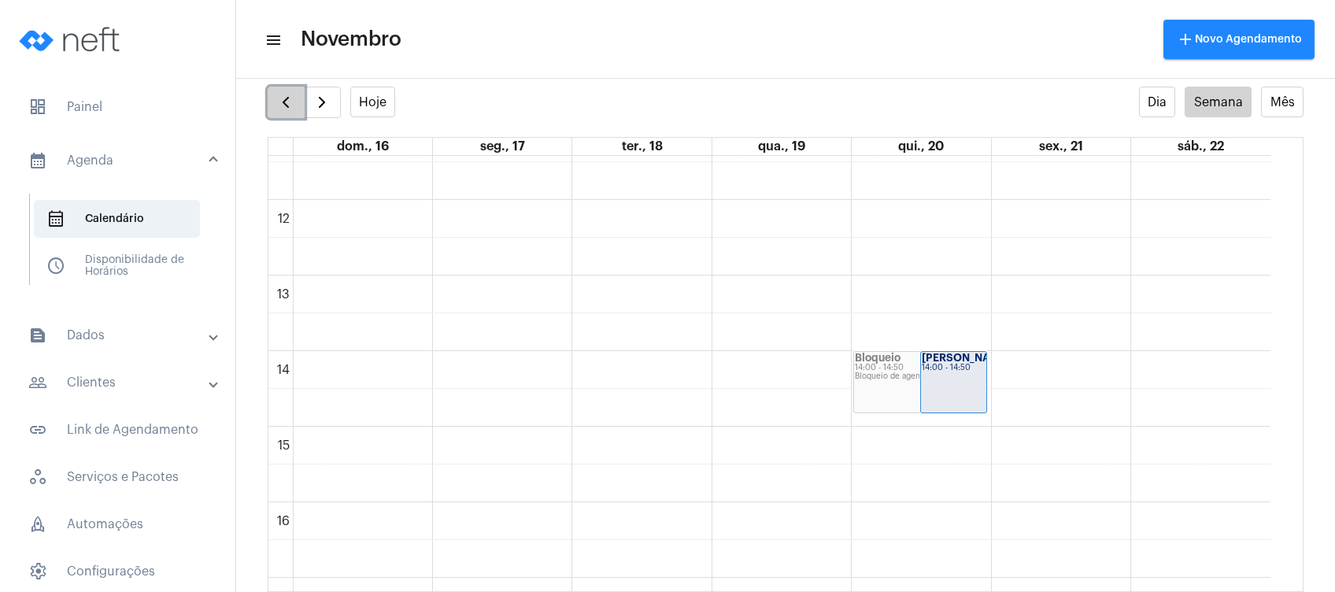
click at [272, 98] on button "button" at bounding box center [286, 102] width 37 height 31
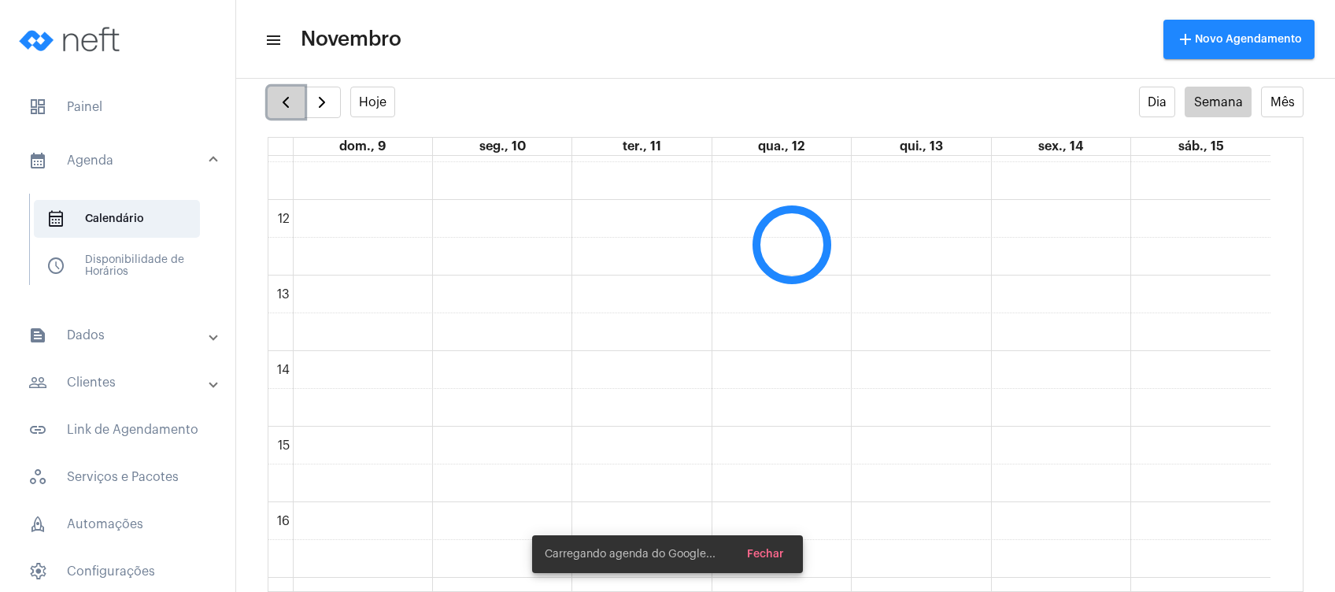
scroll to position [454, 0]
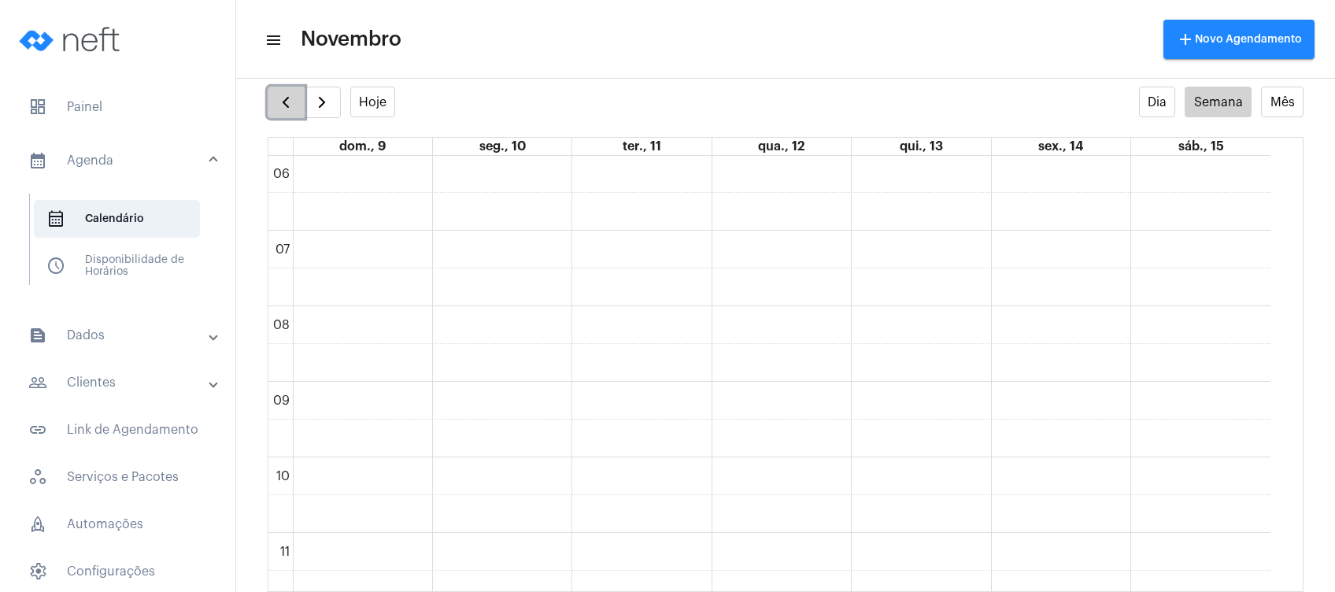
click at [272, 98] on button "button" at bounding box center [286, 102] width 37 height 31
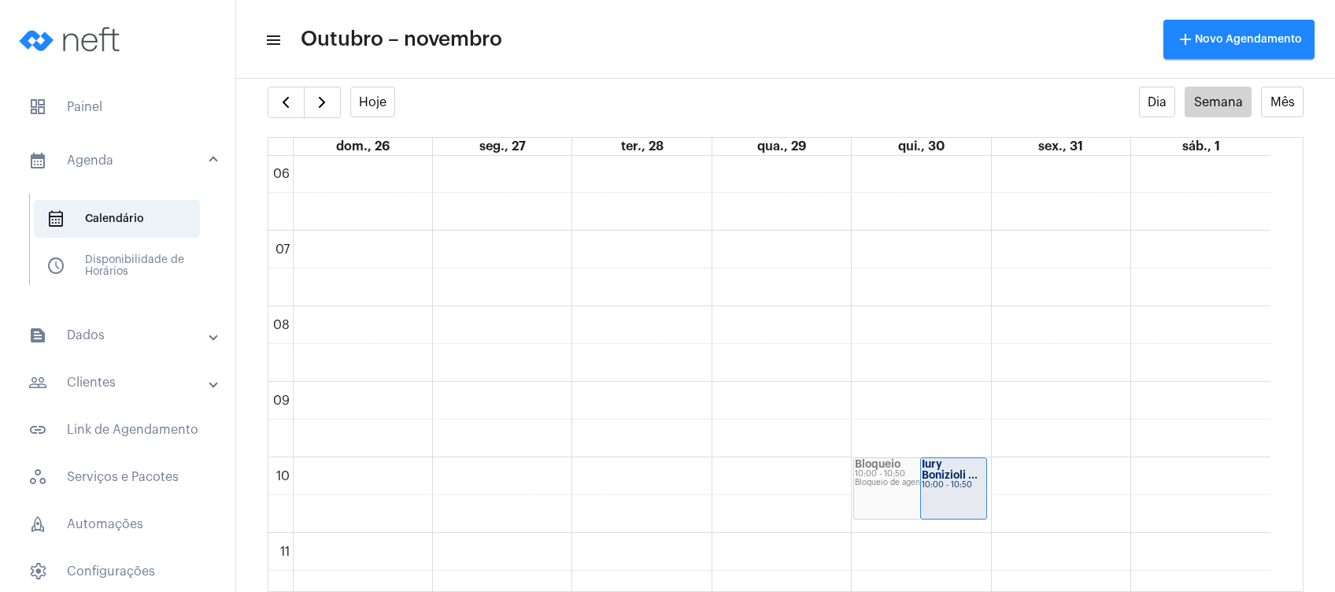
click at [108, 335] on mat-panel-title "text_snippet_outlined Dados" at bounding box center [119, 335] width 182 height 19
click at [110, 340] on mat-panel-title "people_outline Clientes" at bounding box center [119, 338] width 182 height 19
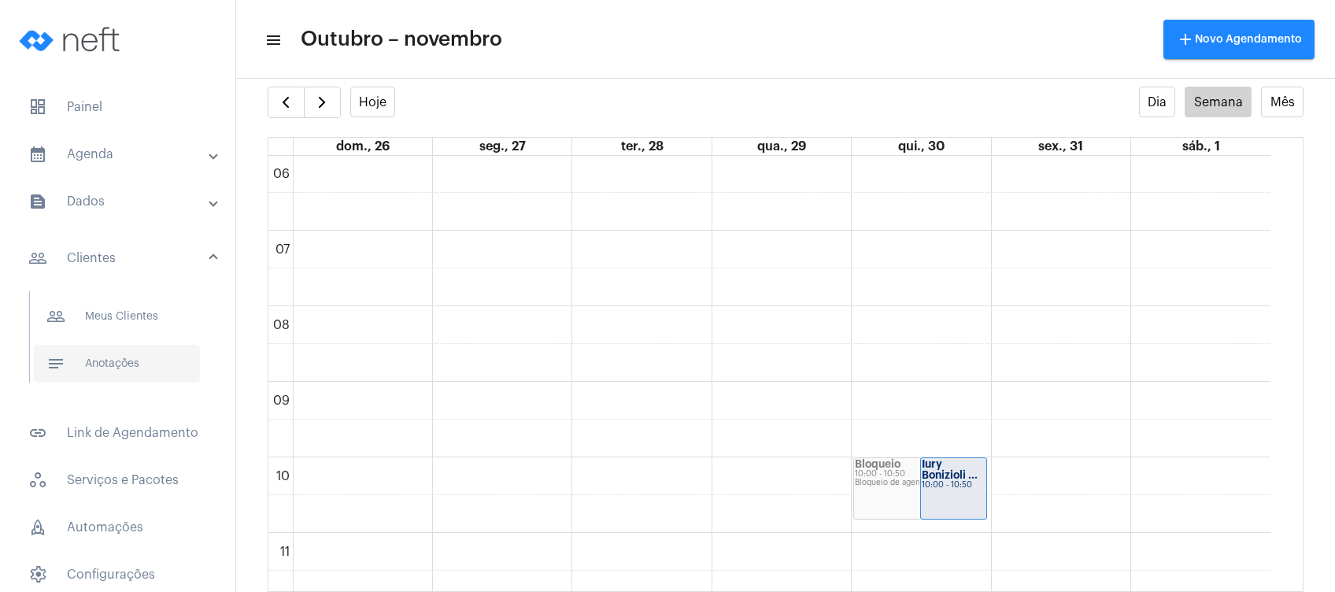
click at [125, 365] on span "notes Anotações" at bounding box center [117, 364] width 166 height 38
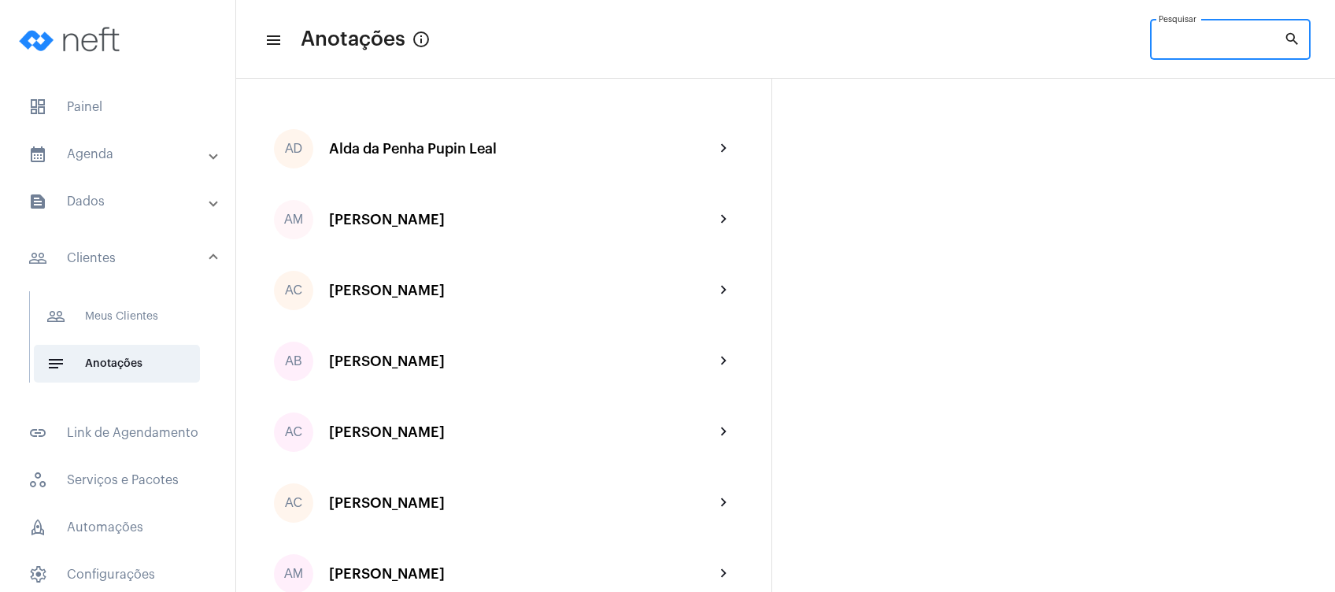
click at [1188, 46] on input "Pesquisar" at bounding box center [1221, 42] width 125 height 13
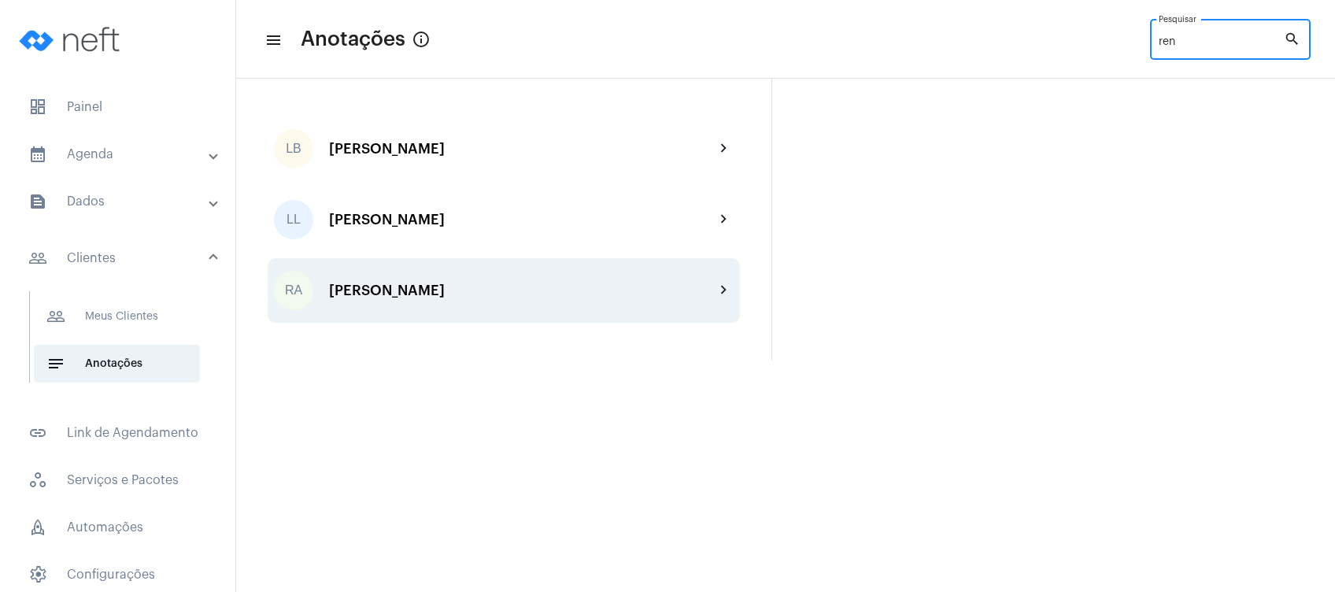
type input "ren"
click at [542, 305] on div "RA [PERSON_NAME] Panetto chevron_right" at bounding box center [504, 290] width 472 height 65
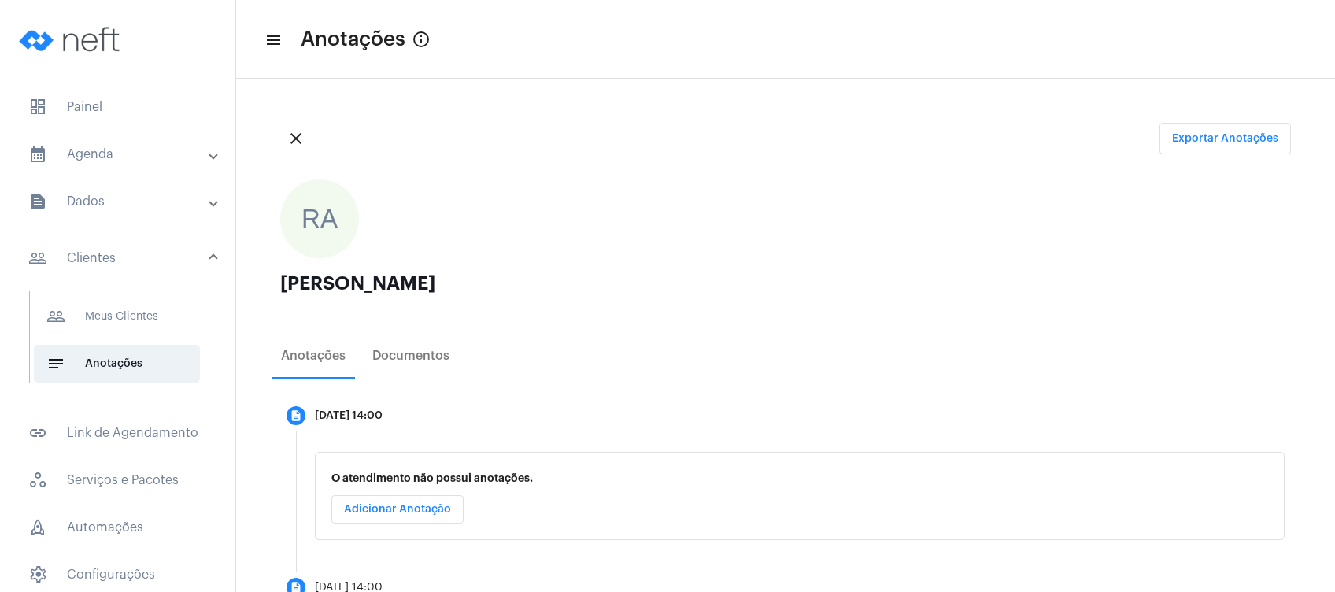
click at [689, 216] on ngx-avatars "RA" at bounding box center [777, 219] width 995 height 79
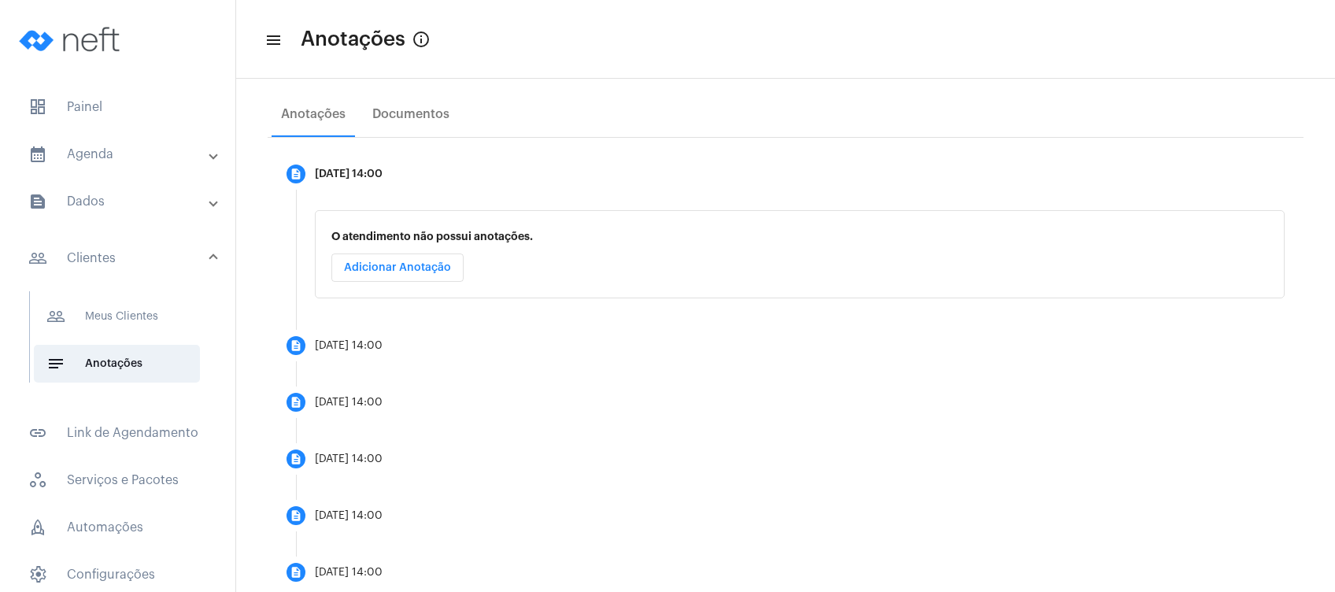
scroll to position [282, 0]
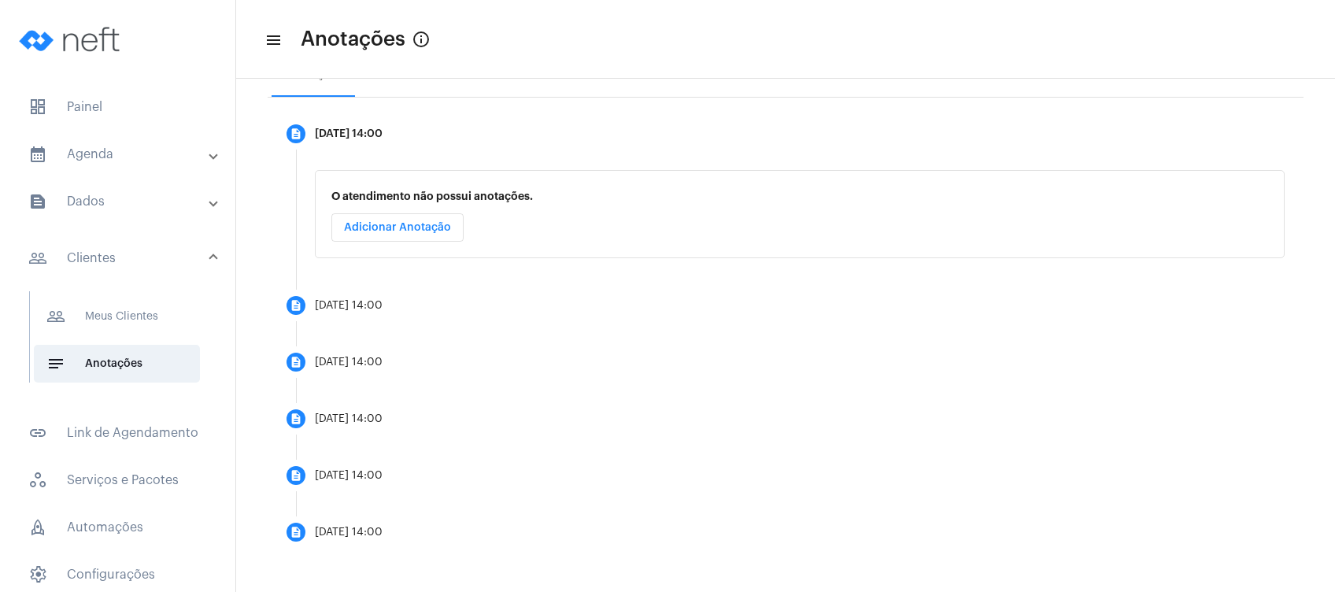
click at [143, 156] on mat-panel-title "calendar_month_outlined Agenda" at bounding box center [119, 154] width 182 height 19
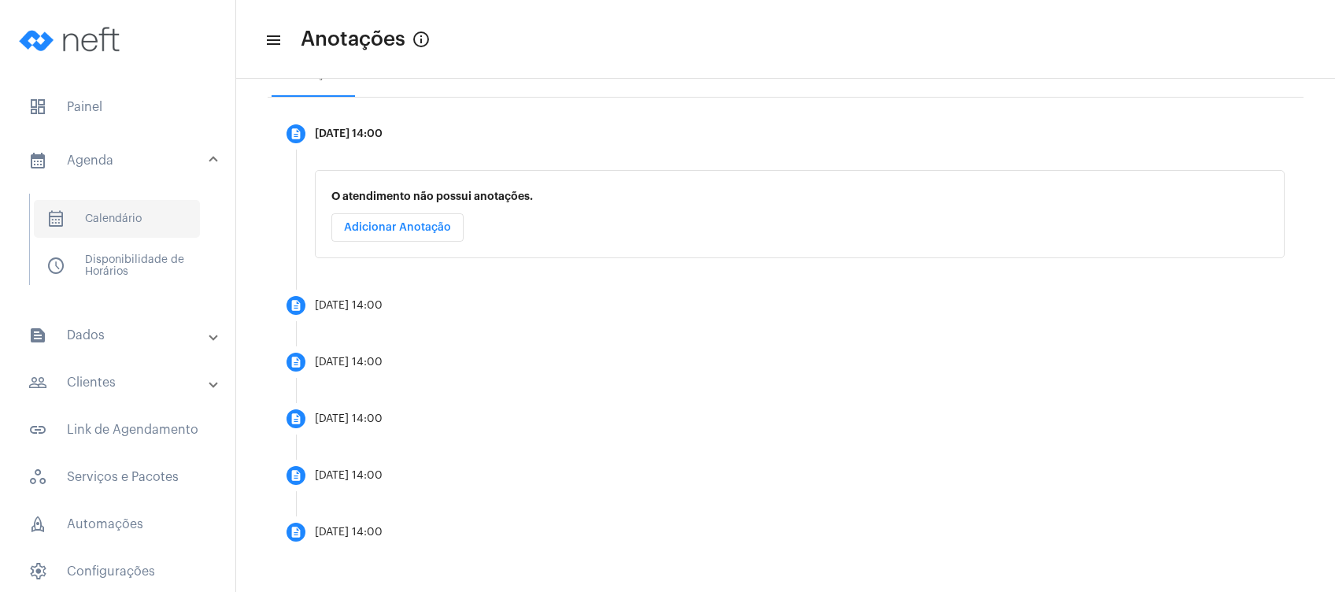
click at [137, 224] on span "calendar_month_outlined Calendário" at bounding box center [117, 219] width 166 height 38
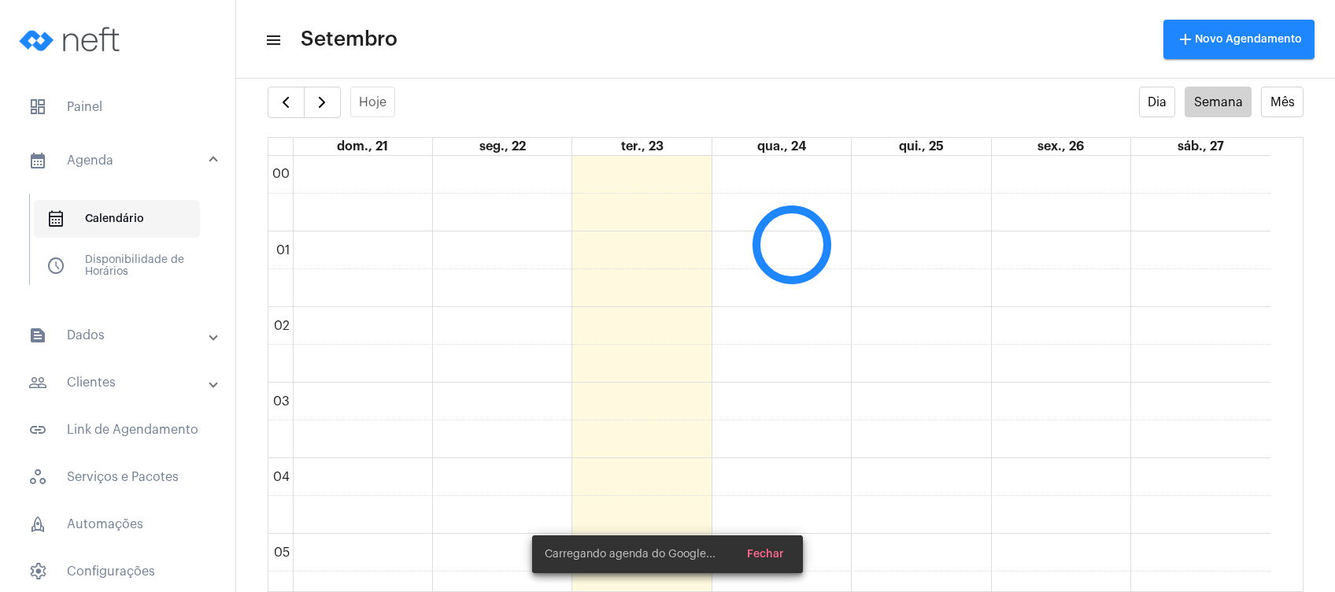
scroll to position [454, 0]
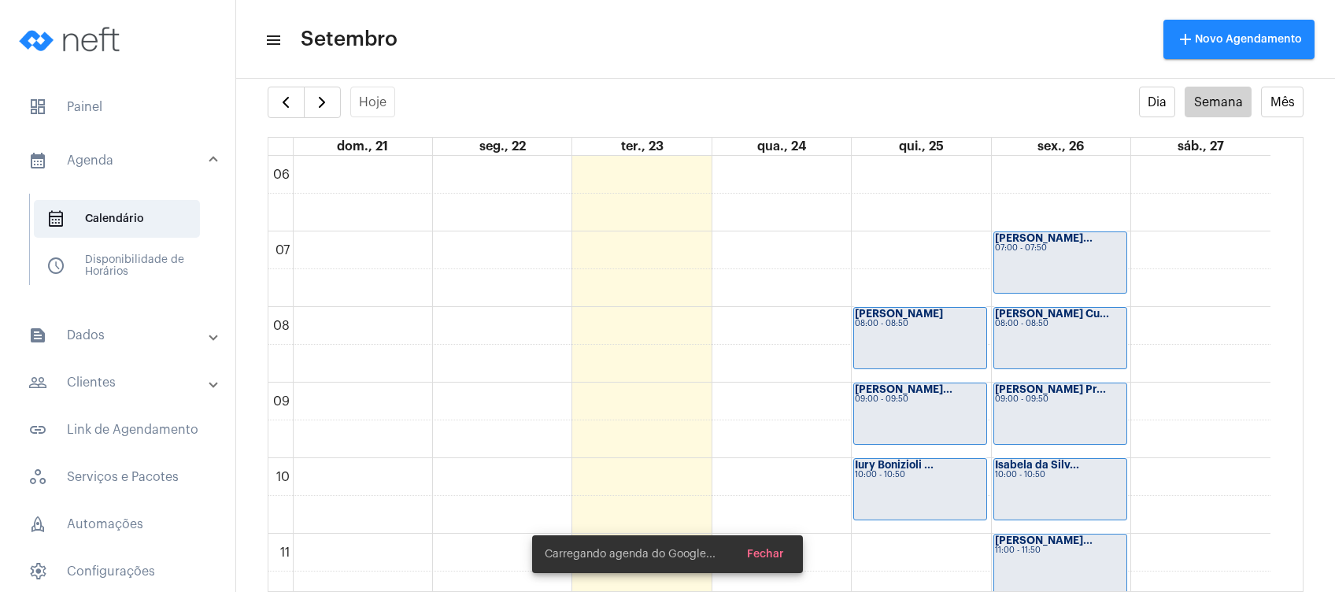
click at [132, 390] on mat-panel-title "people_outline Clientes" at bounding box center [119, 382] width 182 height 19
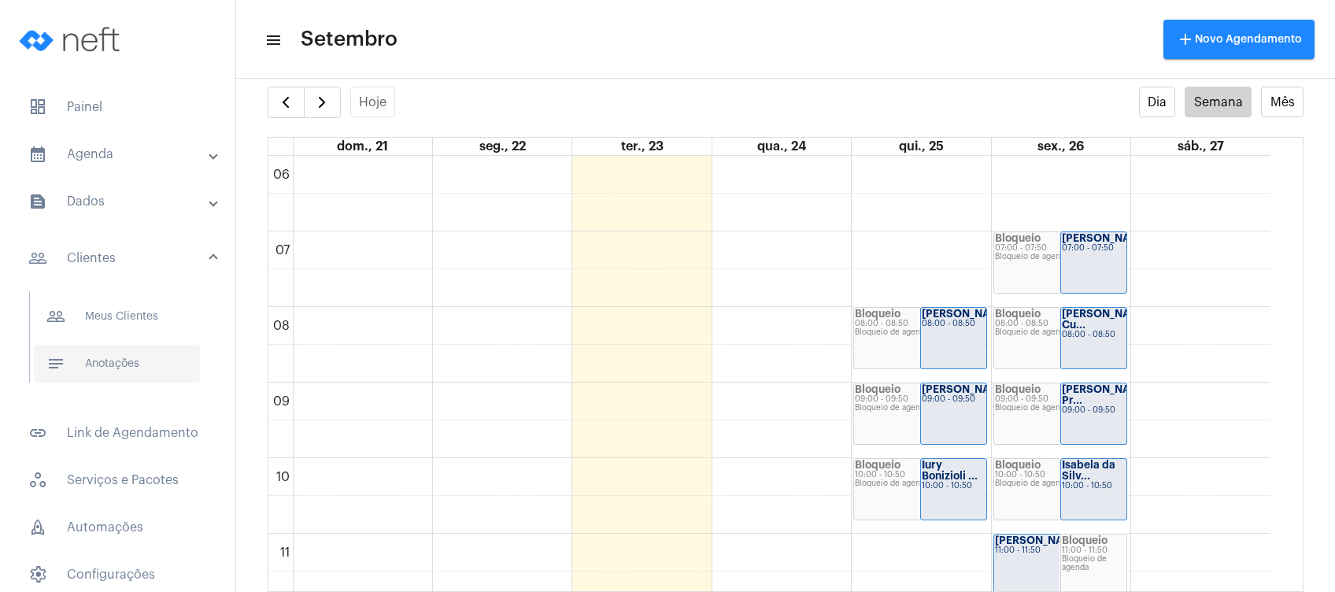
click at [145, 377] on span "notes Anotações" at bounding box center [117, 364] width 166 height 38
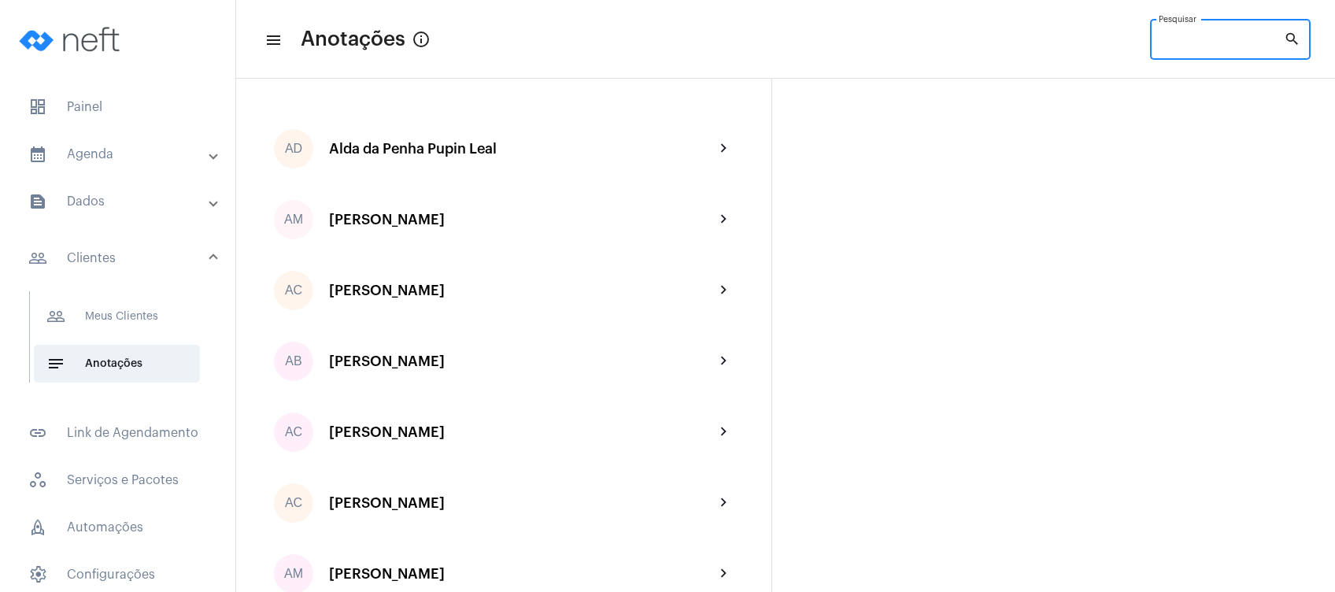
click at [1181, 41] on input "Pesquisar" at bounding box center [1221, 42] width 125 height 13
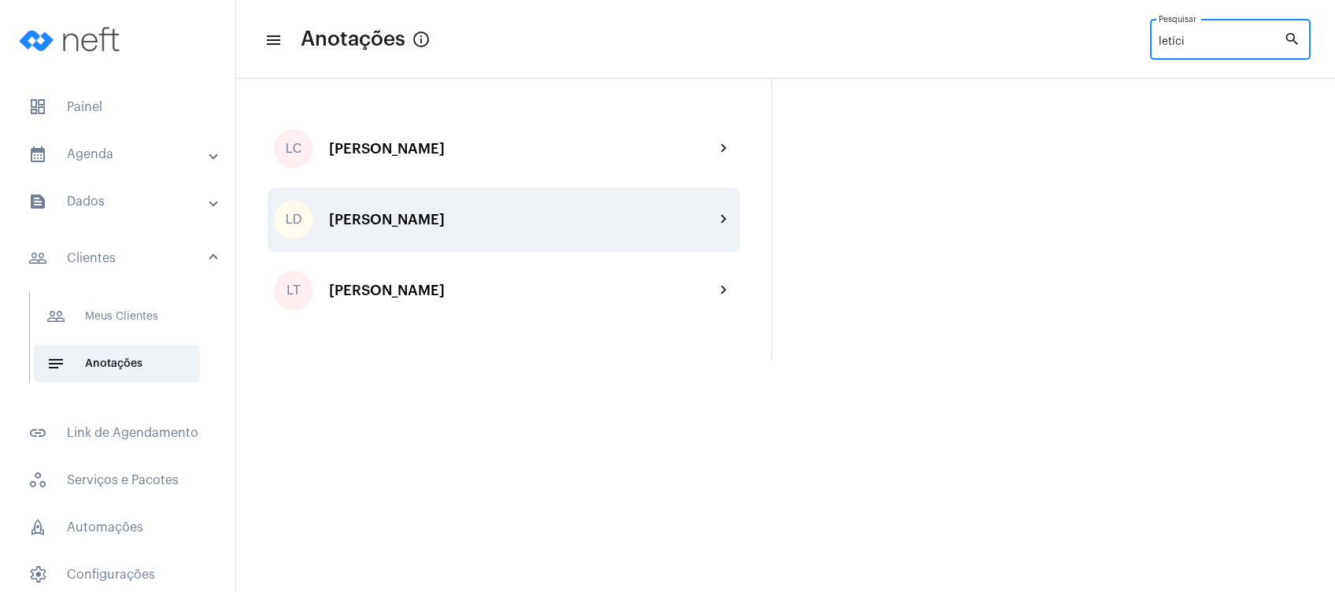
type input "letíci"
click at [506, 225] on div "[PERSON_NAME]" at bounding box center [522, 220] width 386 height 16
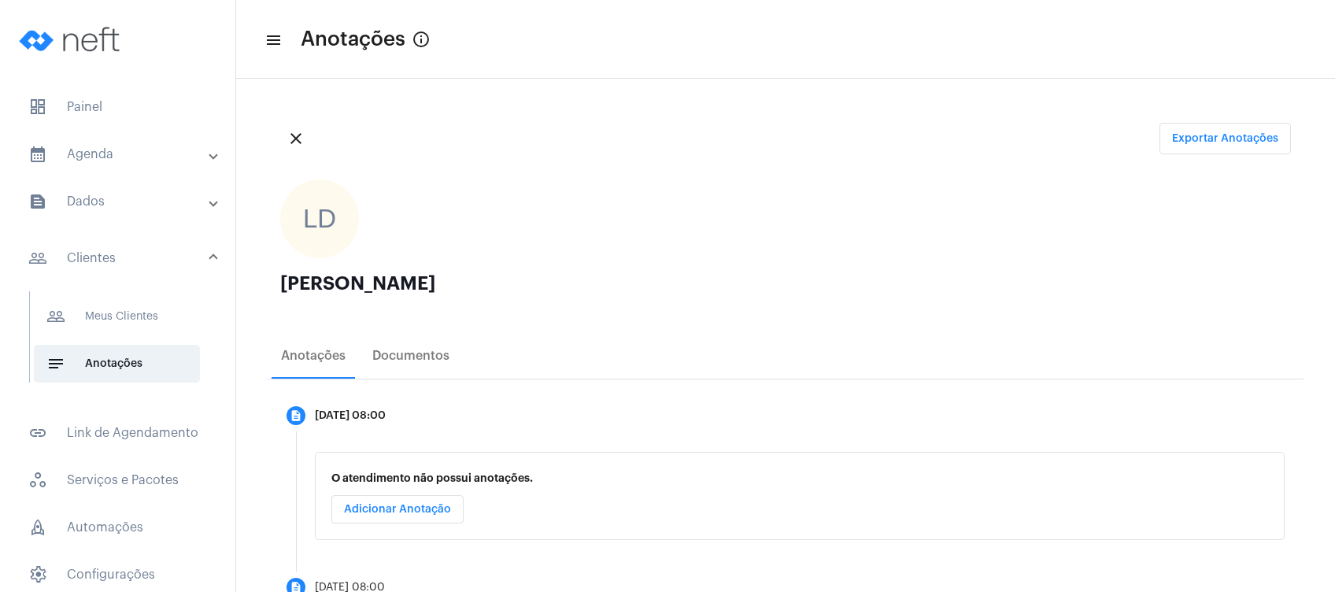
click at [661, 120] on div "close Exportar Anotações" at bounding box center [786, 138] width 1036 height 57
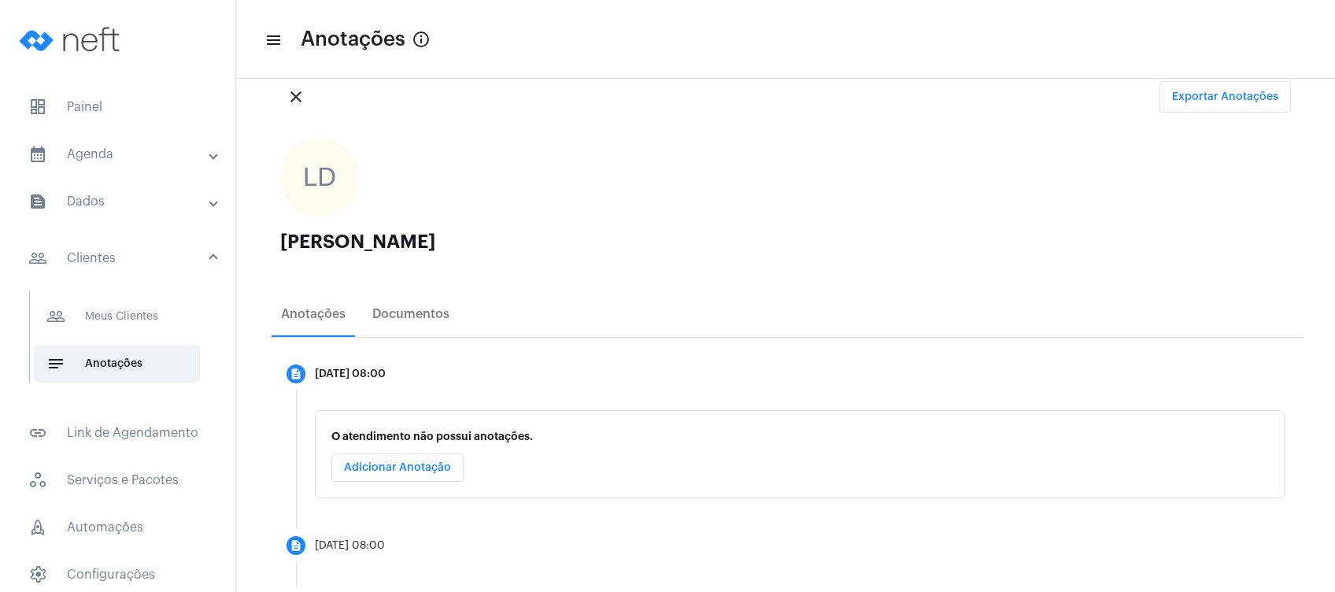
scroll to position [112, 0]
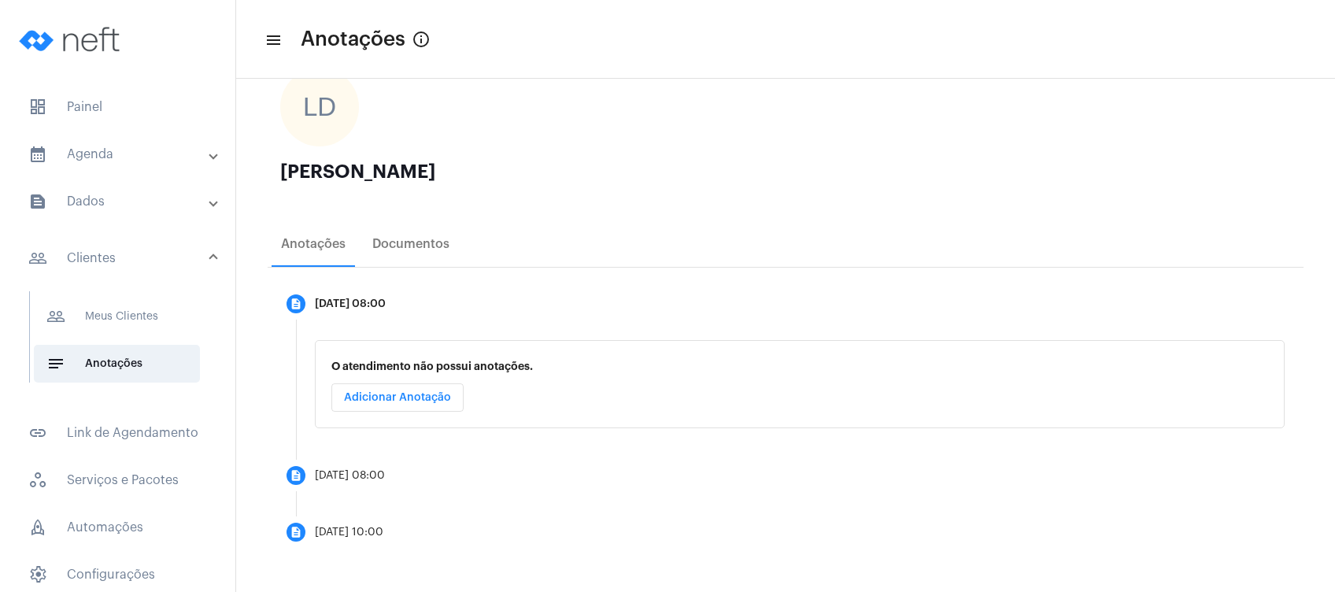
click at [117, 163] on mat-panel-title "calendar_month_outlined Agenda" at bounding box center [119, 154] width 182 height 19
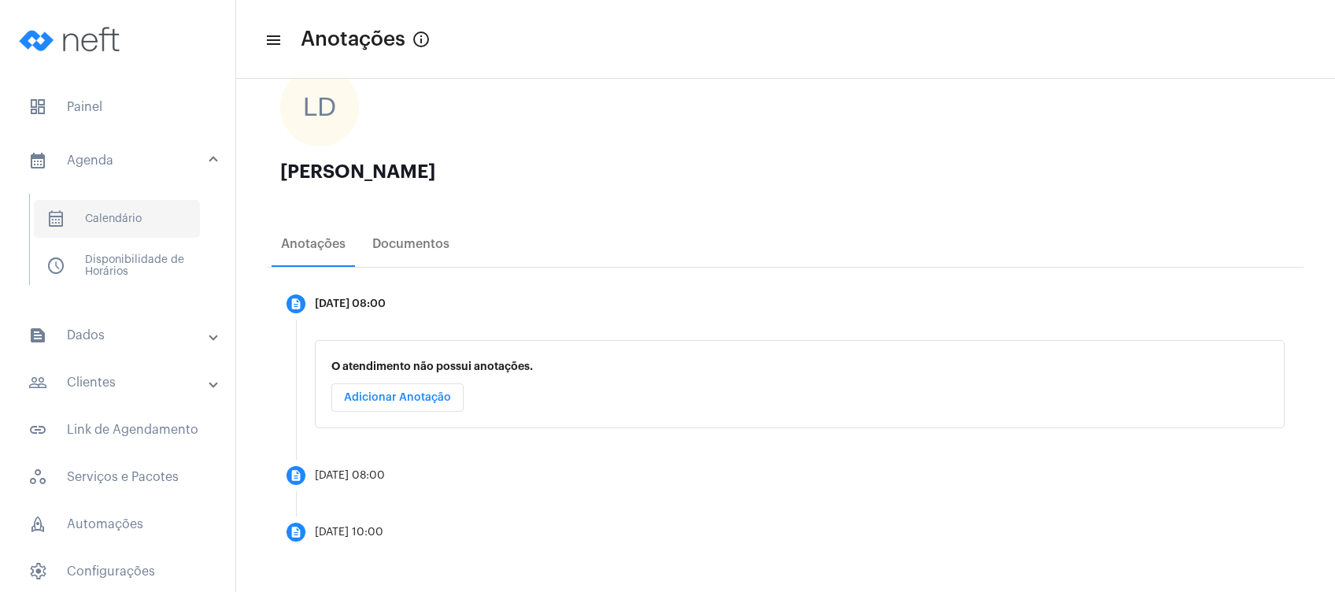
click at [128, 209] on span "calendar_month_outlined Calendário" at bounding box center [117, 219] width 166 height 38
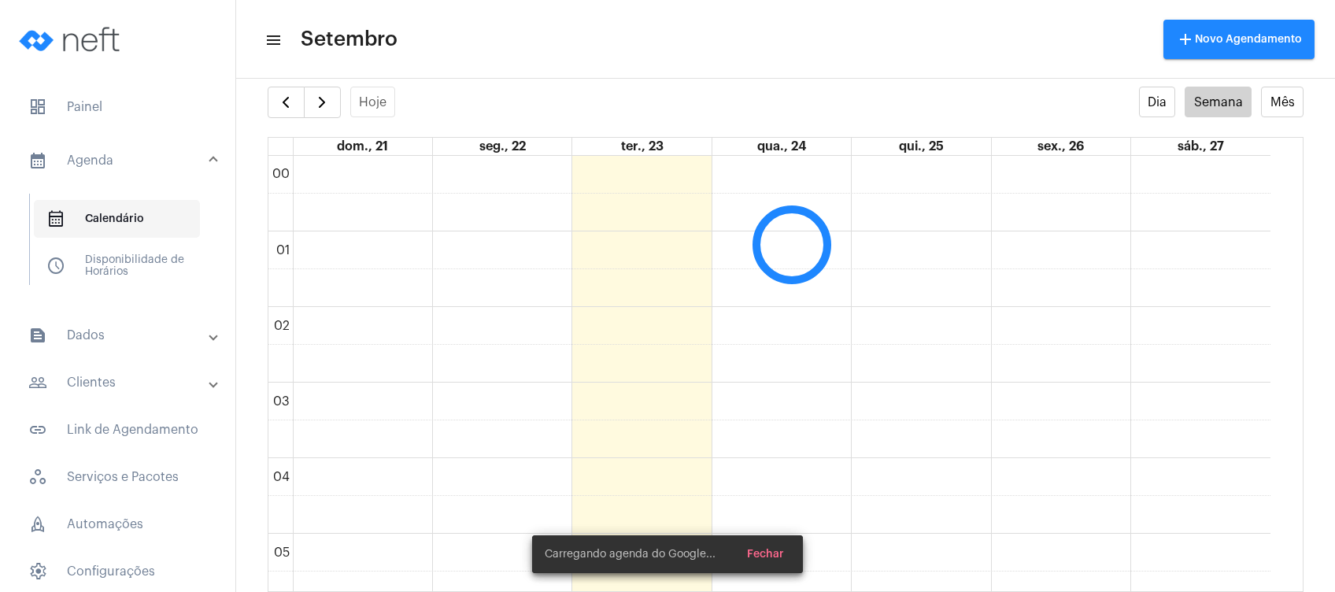
scroll to position [454, 0]
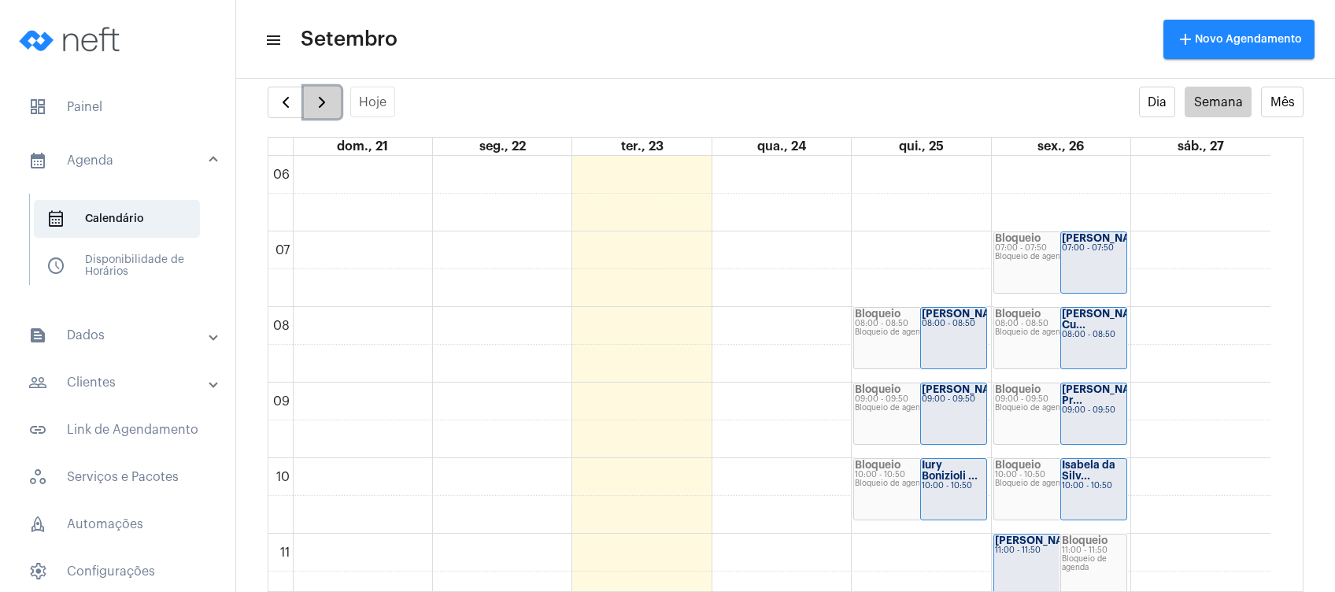
click at [317, 99] on span "button" at bounding box center [322, 102] width 19 height 19
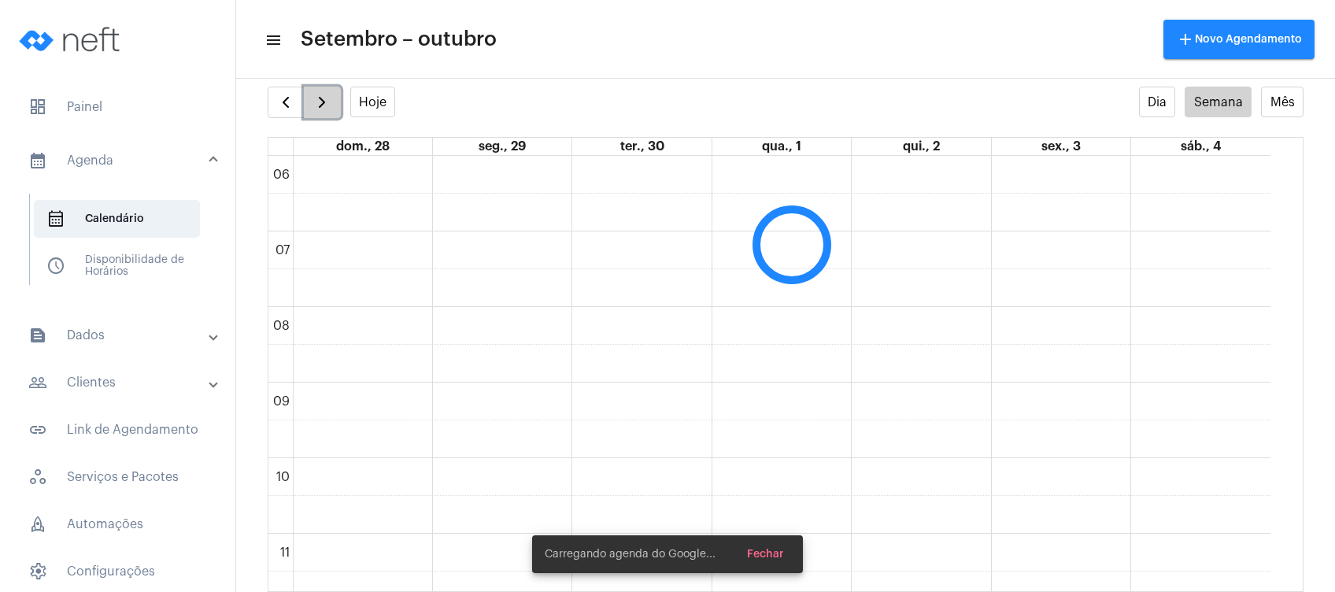
scroll to position [454, 0]
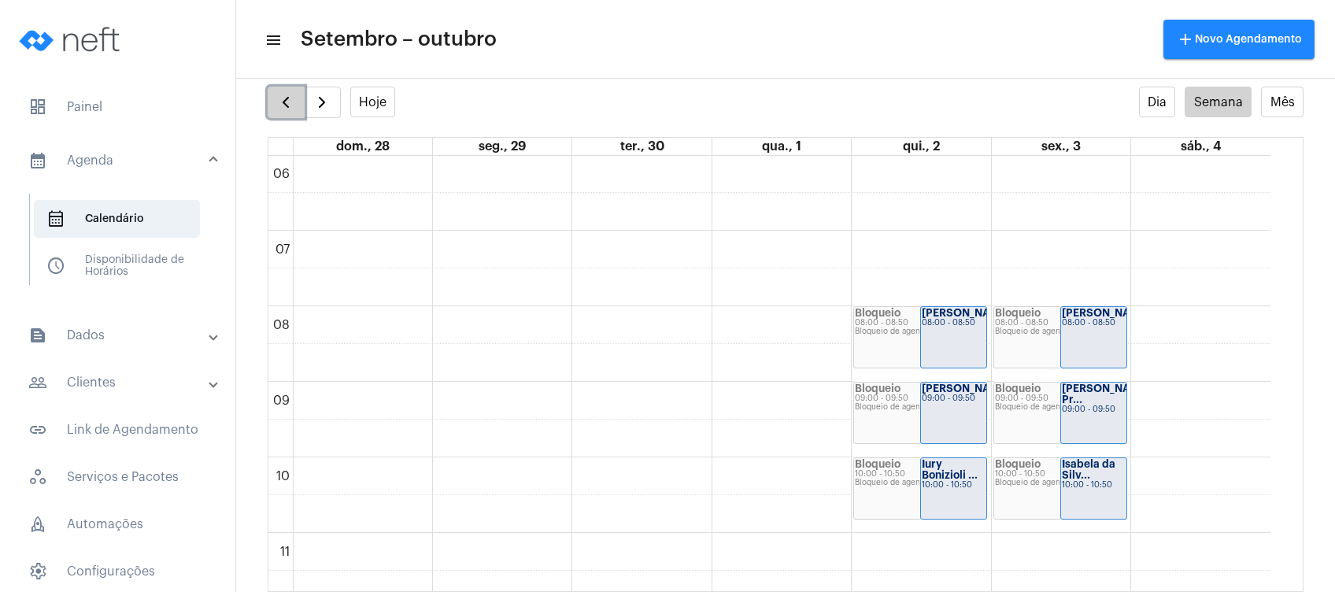
click at [280, 109] on span "button" at bounding box center [285, 102] width 19 height 19
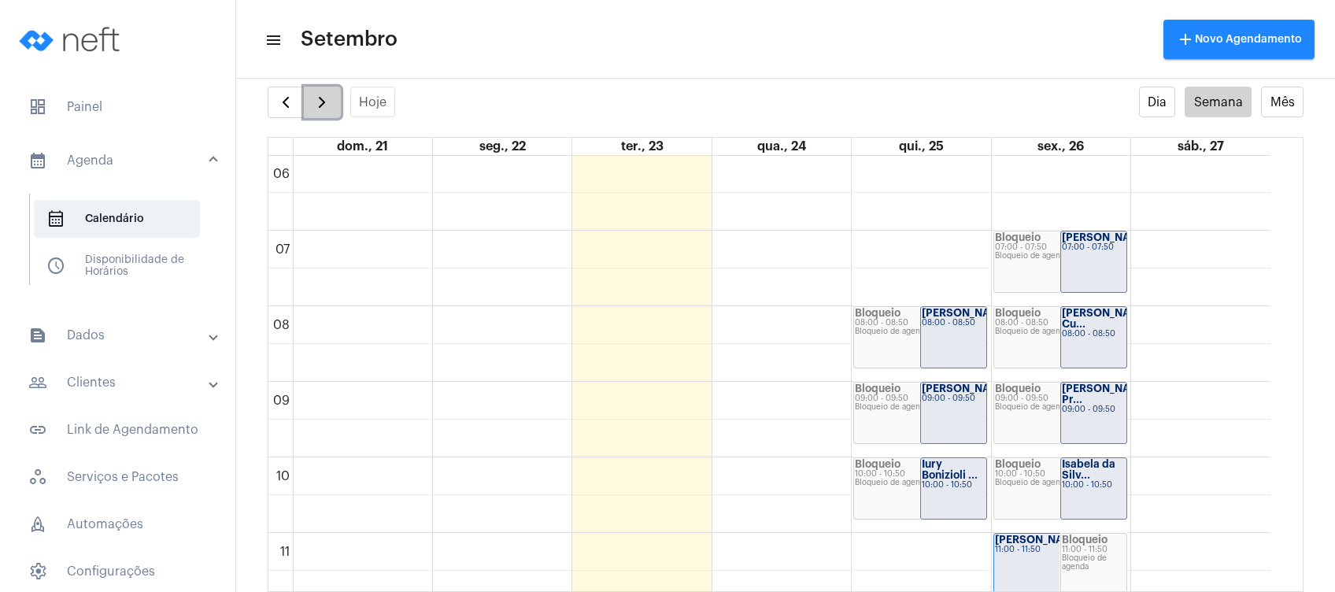
click at [320, 97] on span "button" at bounding box center [322, 102] width 19 height 19
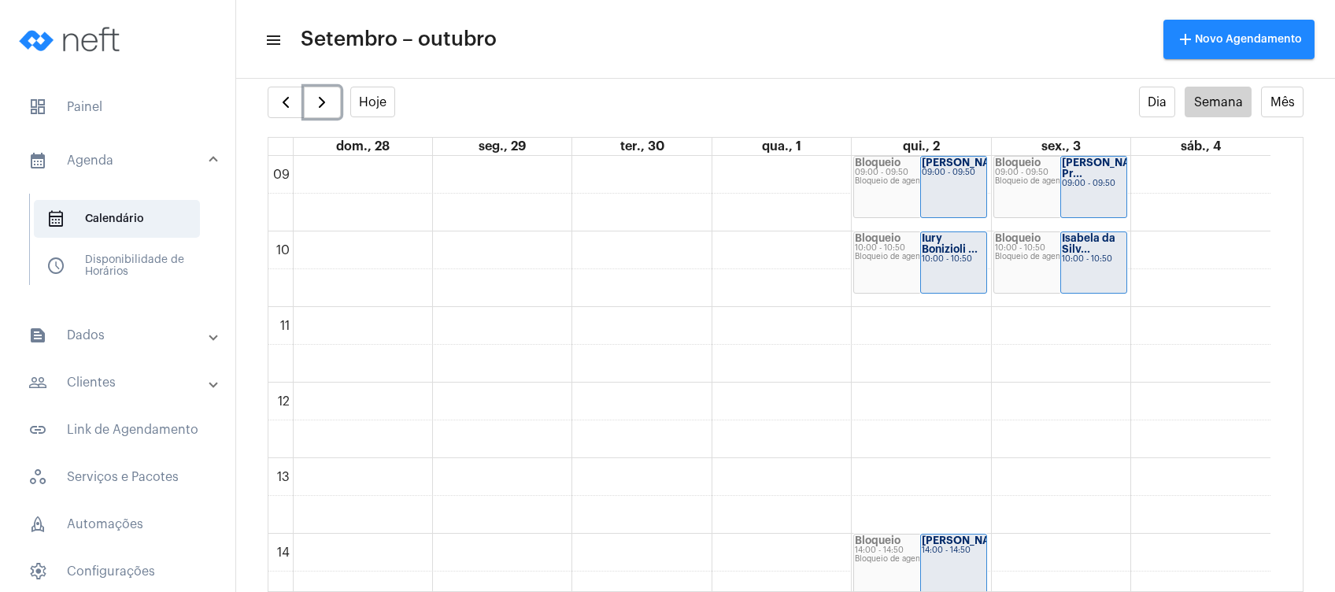
scroll to position [683, 0]
click at [322, 104] on span "button" at bounding box center [322, 102] width 19 height 19
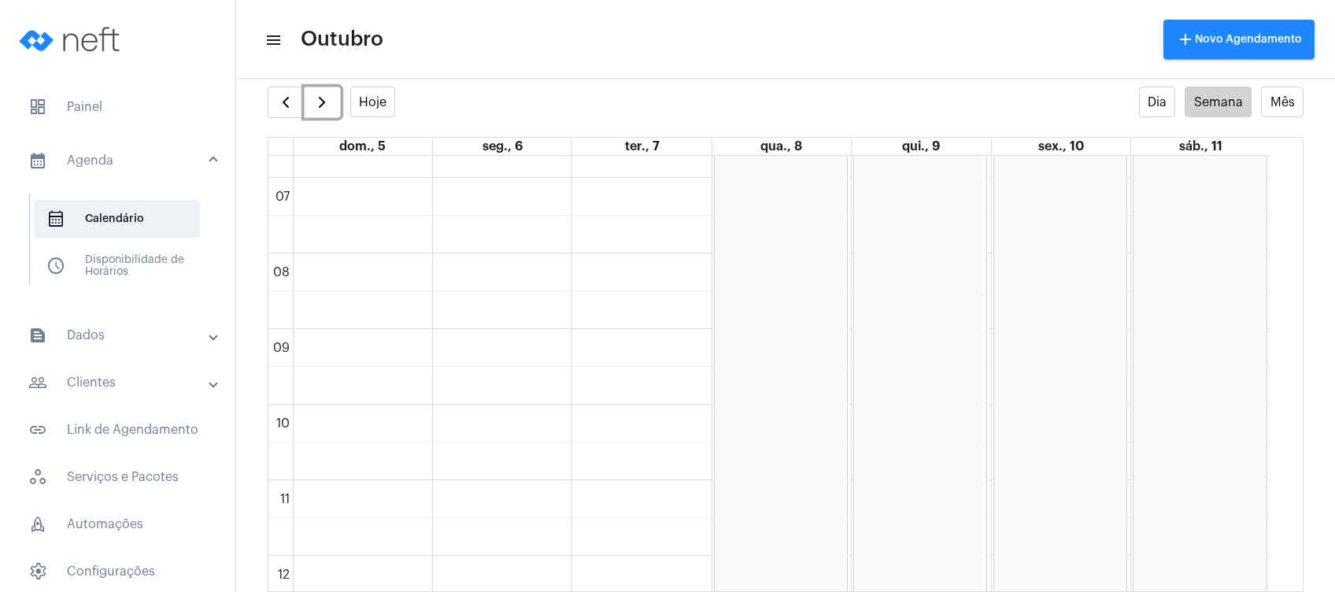
scroll to position [504, 0]
click at [282, 95] on span "button" at bounding box center [285, 102] width 19 height 19
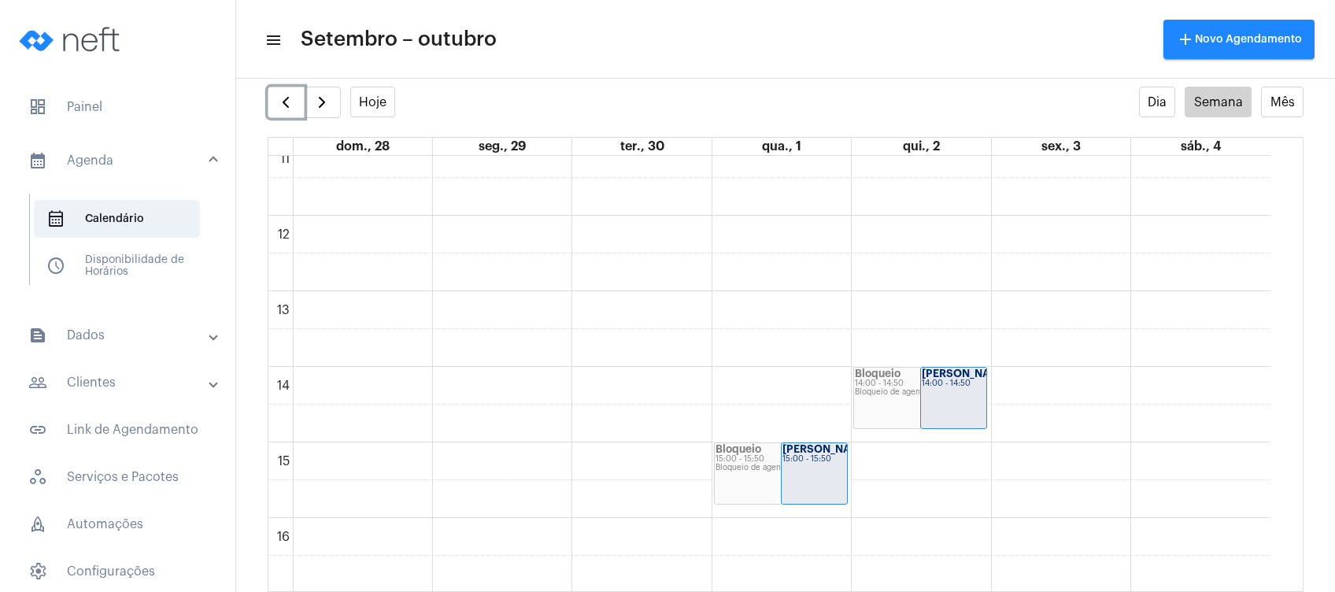
scroll to position [818, 0]
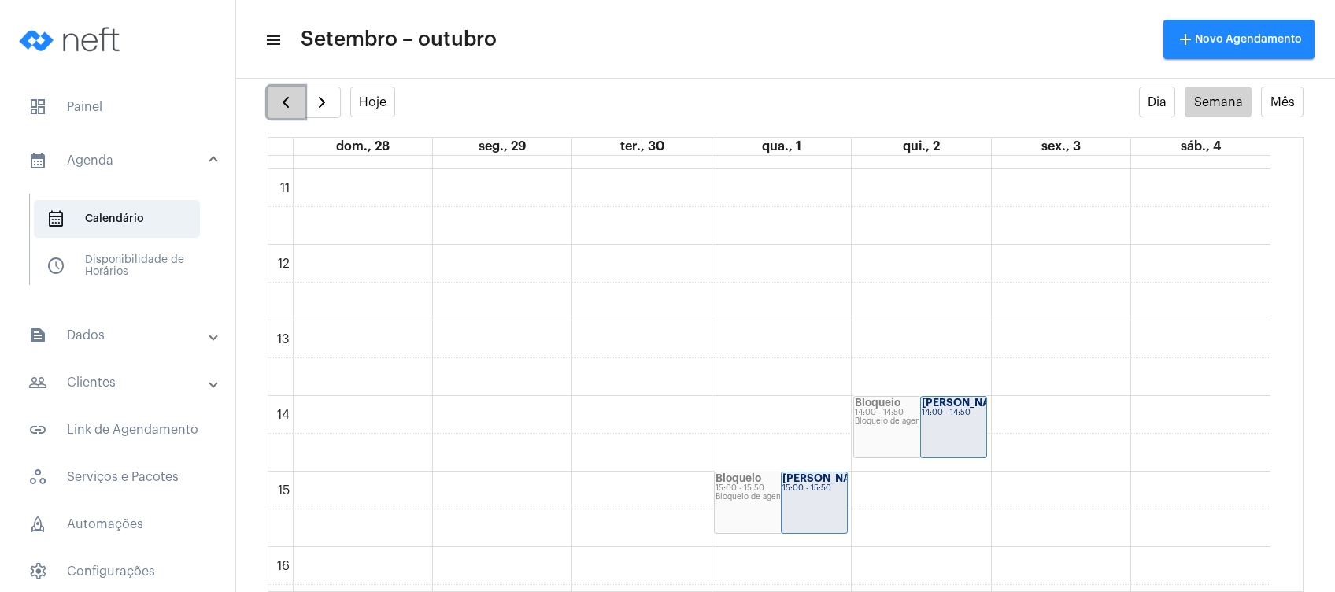
click at [280, 102] on span "button" at bounding box center [285, 102] width 19 height 19
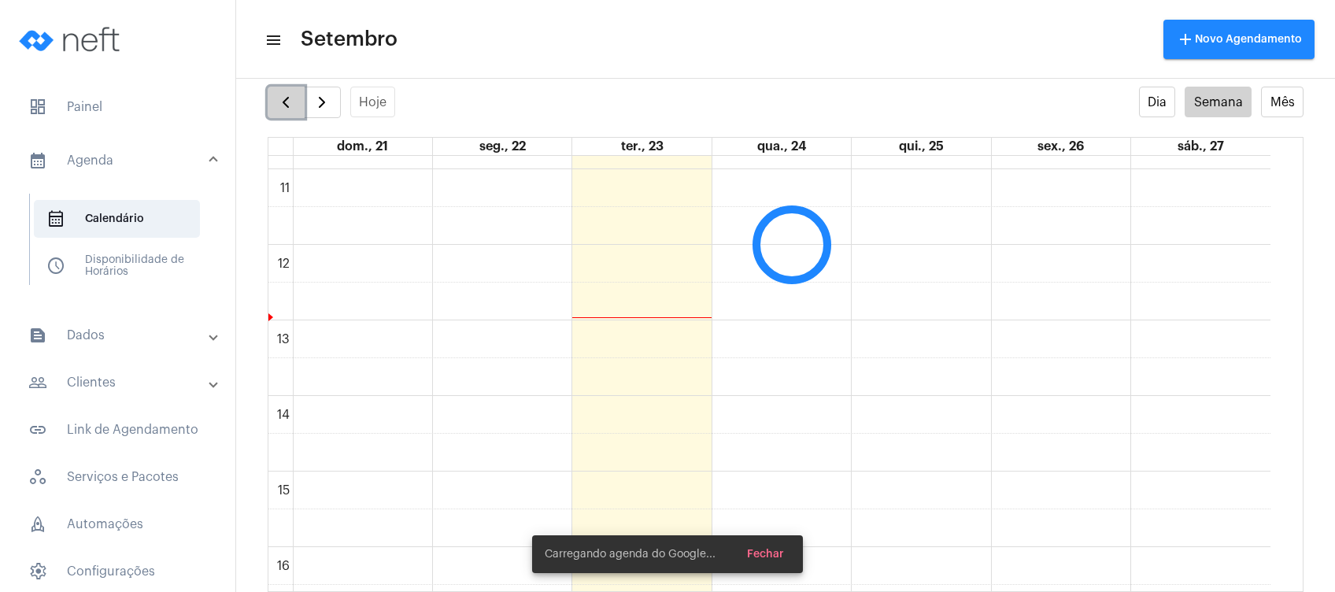
scroll to position [454, 0]
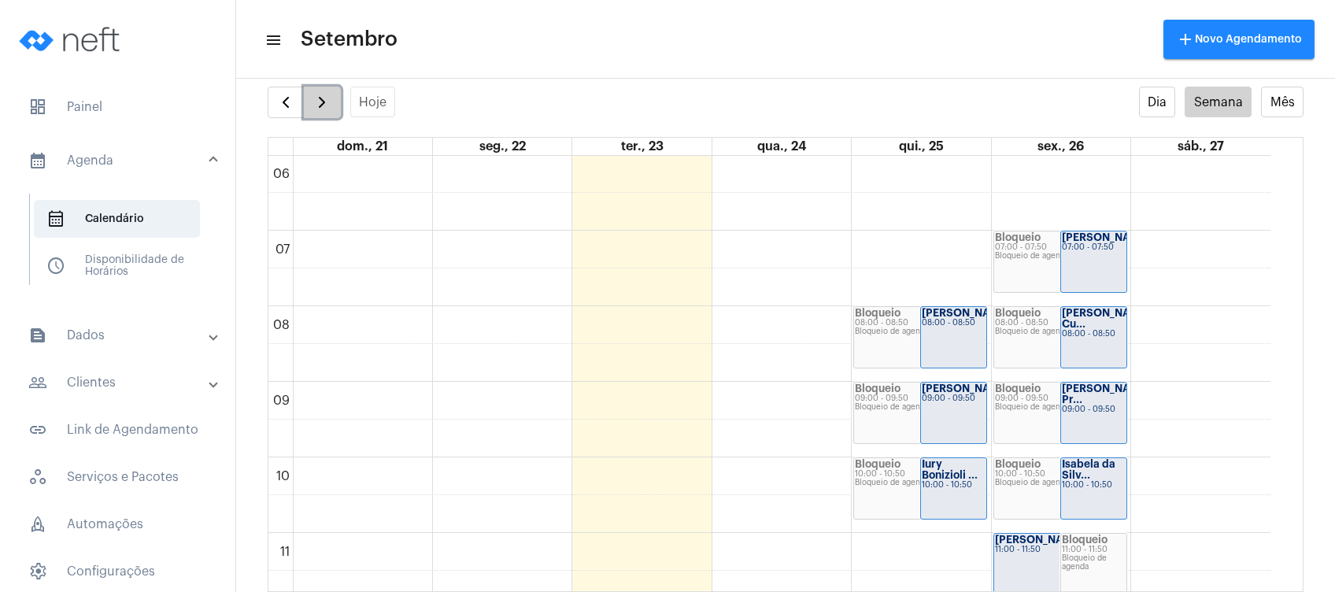
click at [311, 101] on button "button" at bounding box center [322, 102] width 37 height 31
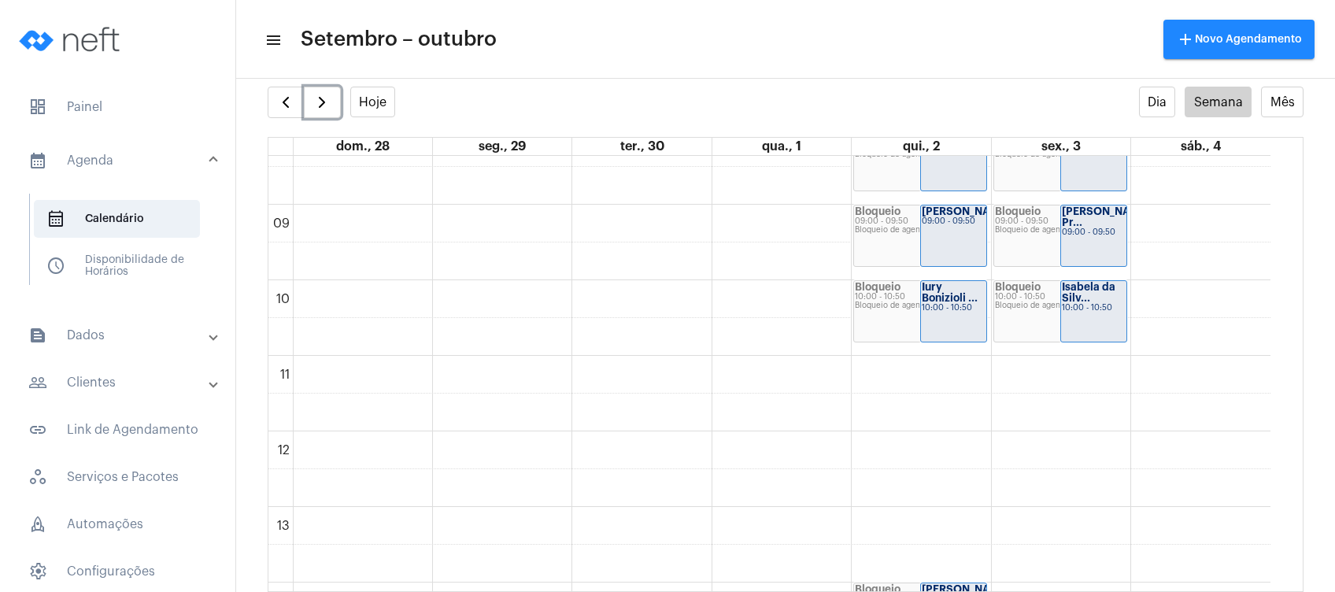
scroll to position [644, 0]
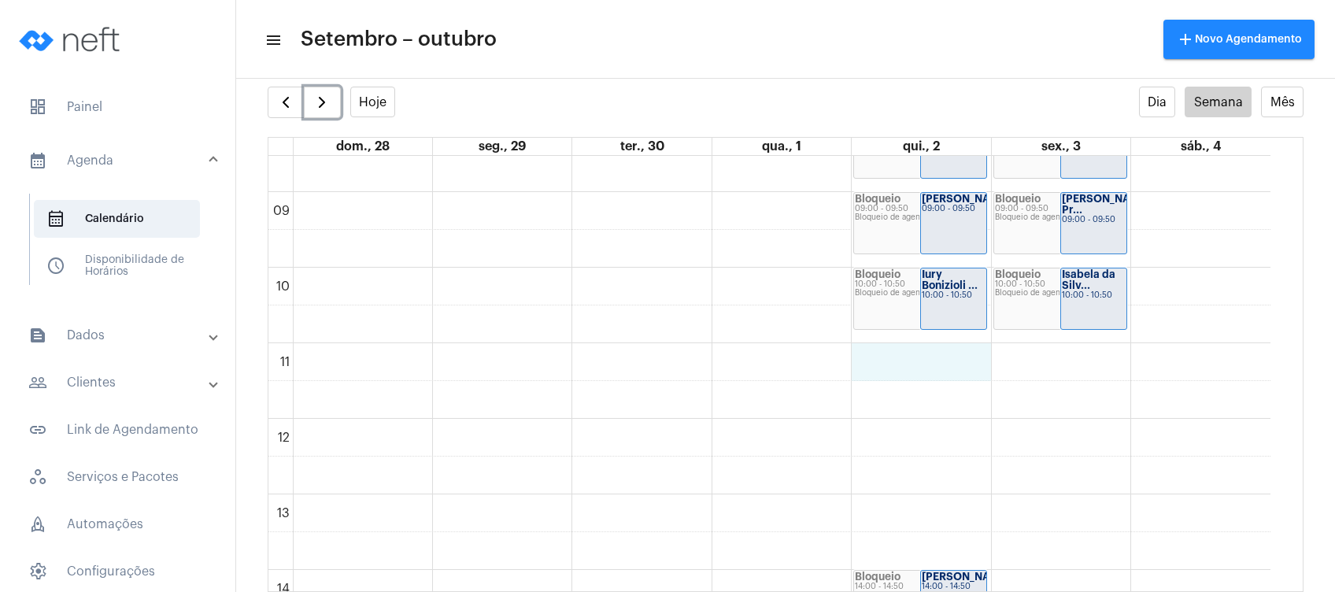
click at [943, 369] on div "00 01 02 03 04 05 06 07 08 09 10 11 12 13 14 15 16 17 18 19 20 21 22 23 Bloquei…" at bounding box center [769, 419] width 1002 height 1814
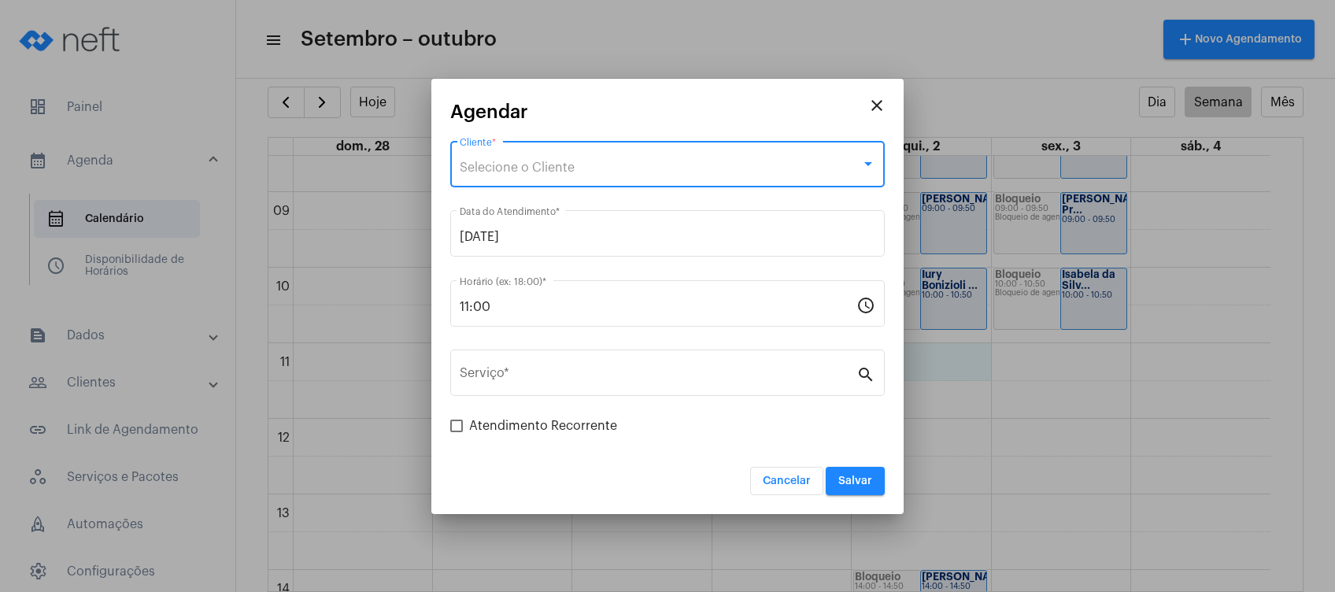
click at [505, 171] on span "Selecione o Cliente" at bounding box center [517, 167] width 115 height 13
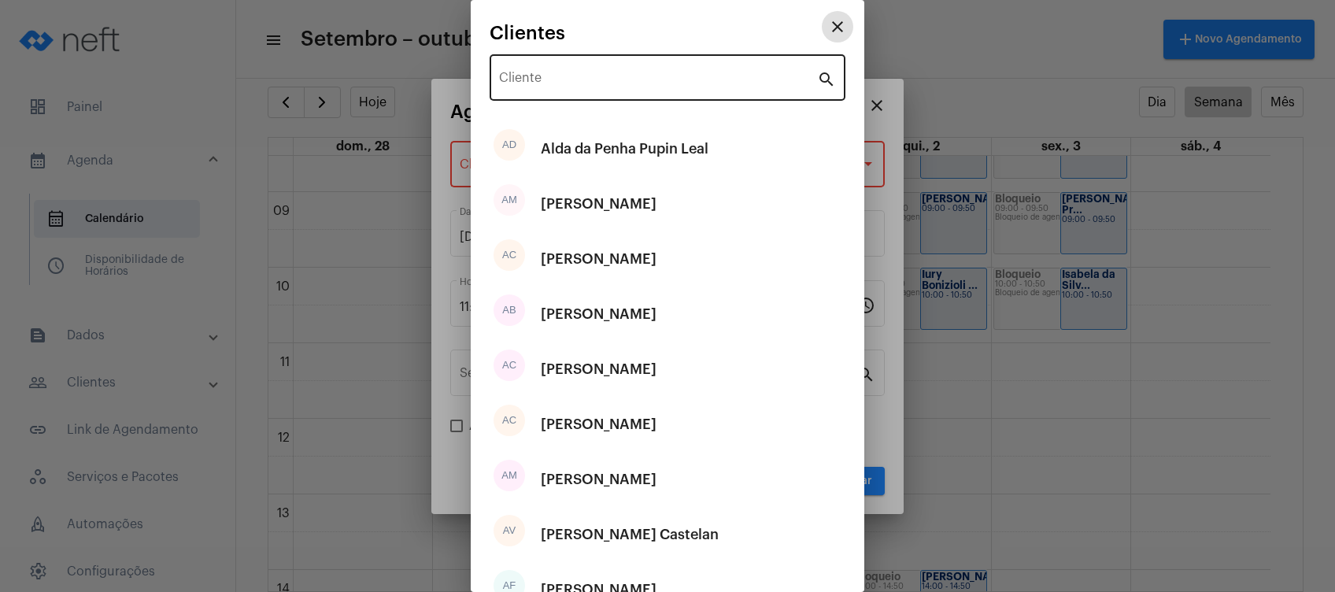
click at [610, 75] on input "Cliente" at bounding box center [658, 81] width 318 height 14
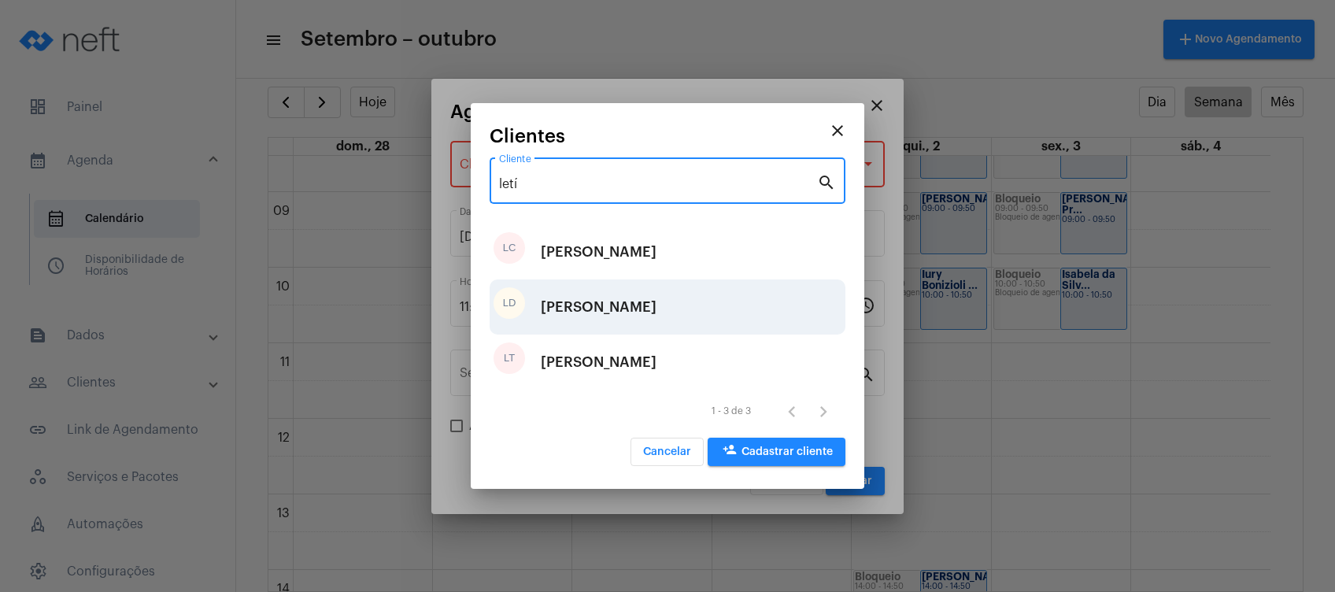
type input "letí"
click at [590, 316] on div "[PERSON_NAME]" at bounding box center [599, 306] width 116 height 47
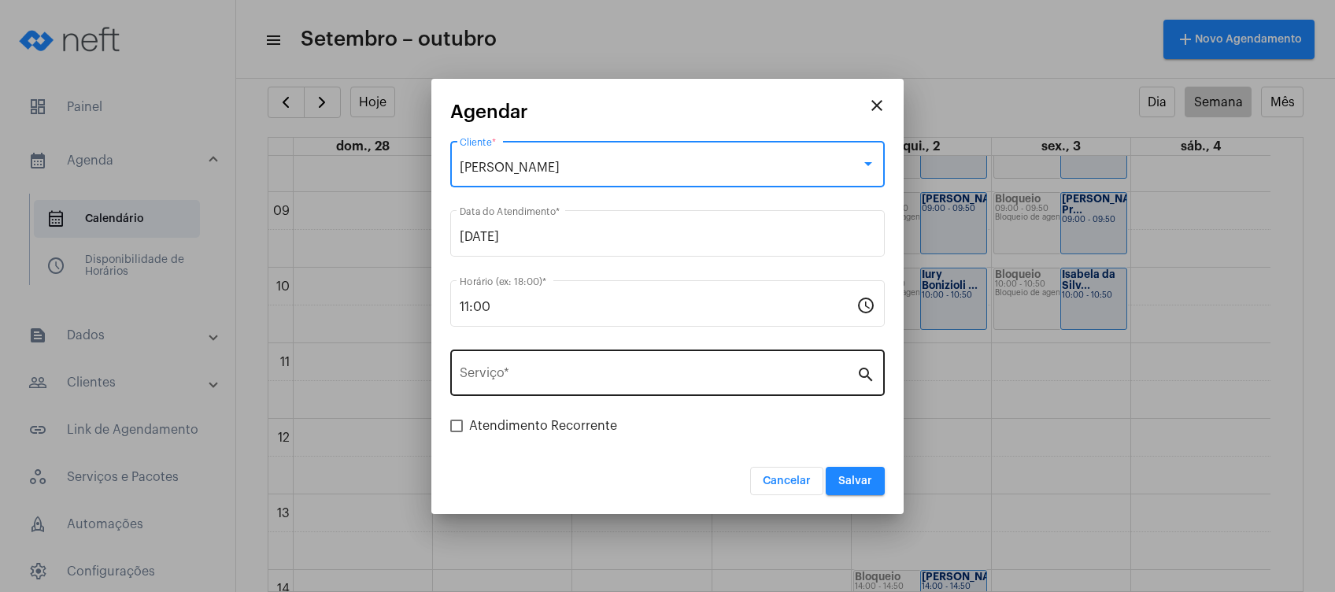
click at [602, 383] on input "Serviço *" at bounding box center [658, 376] width 397 height 14
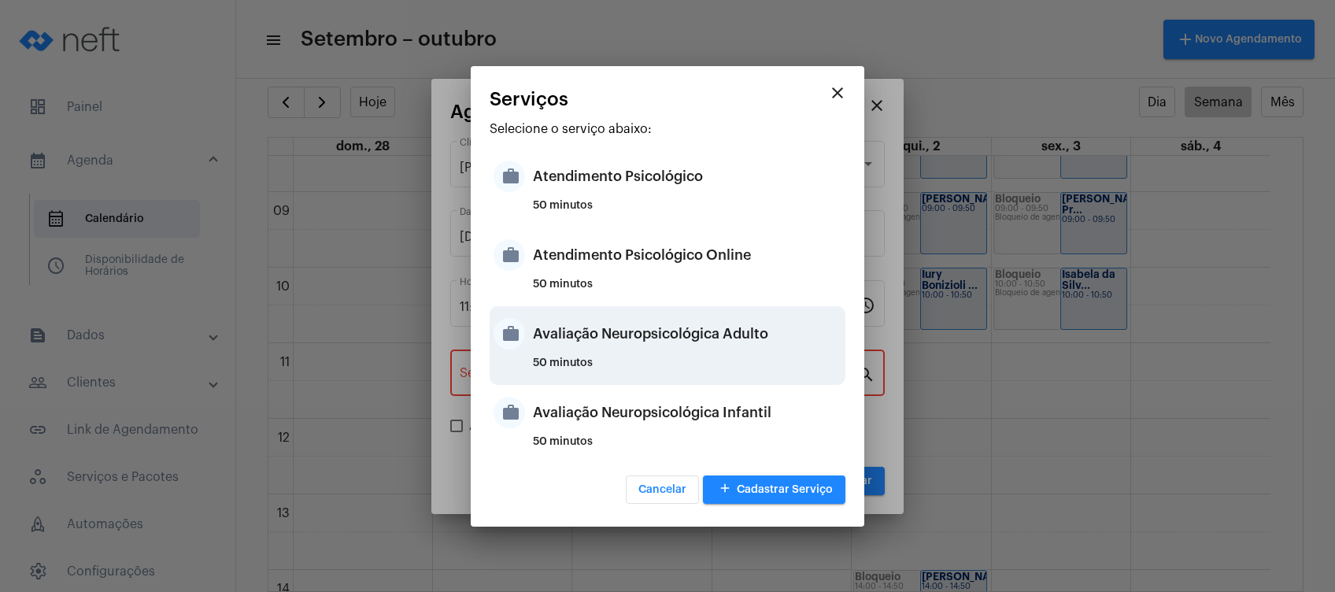
click at [687, 338] on div "Avaliação Neuropsicológica Adulto" at bounding box center [687, 333] width 309 height 47
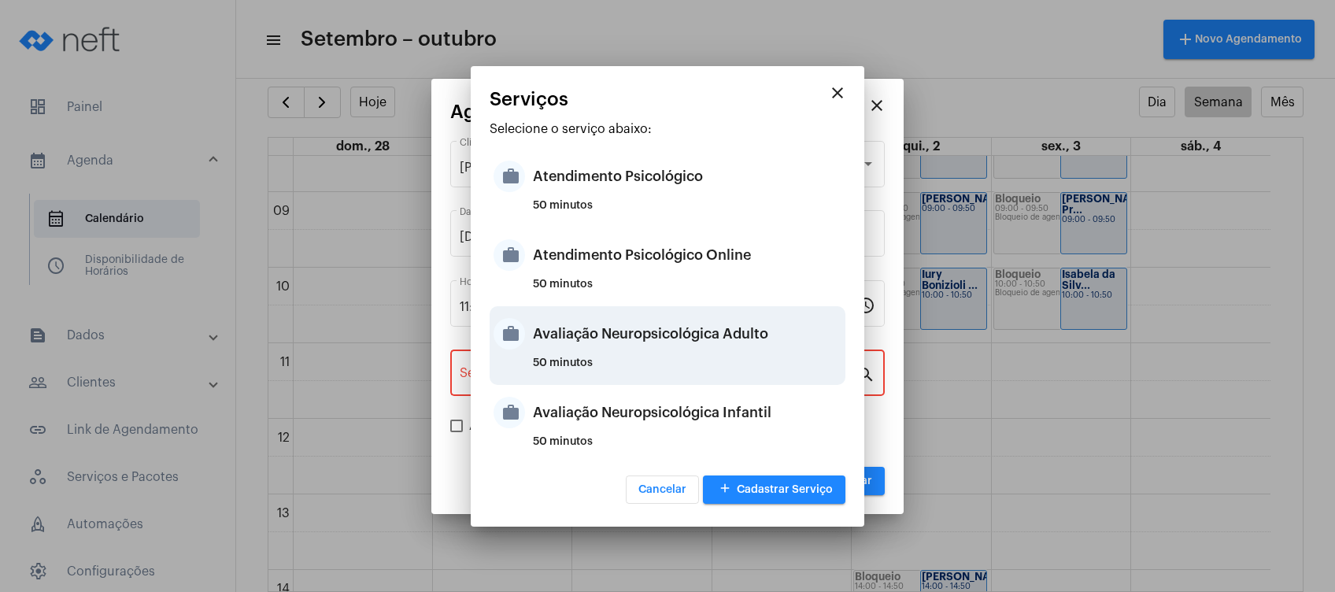
type input "Avaliação Neuropsicológica Adulto"
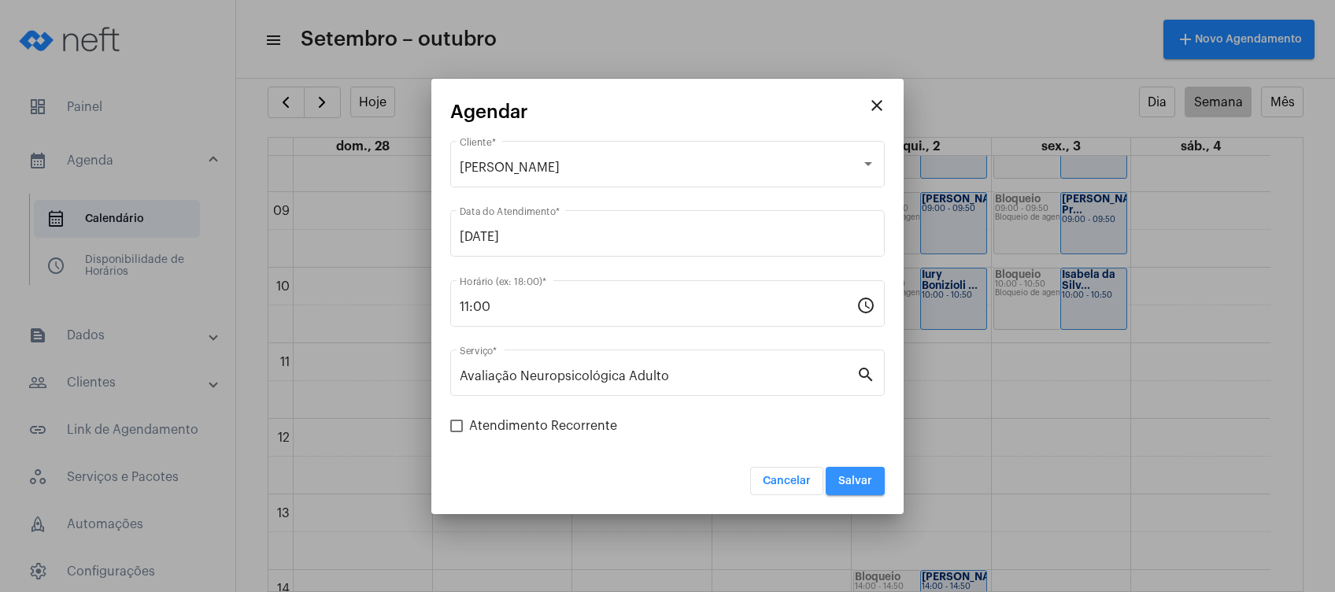
click at [849, 483] on span "Salvar" at bounding box center [856, 481] width 34 height 11
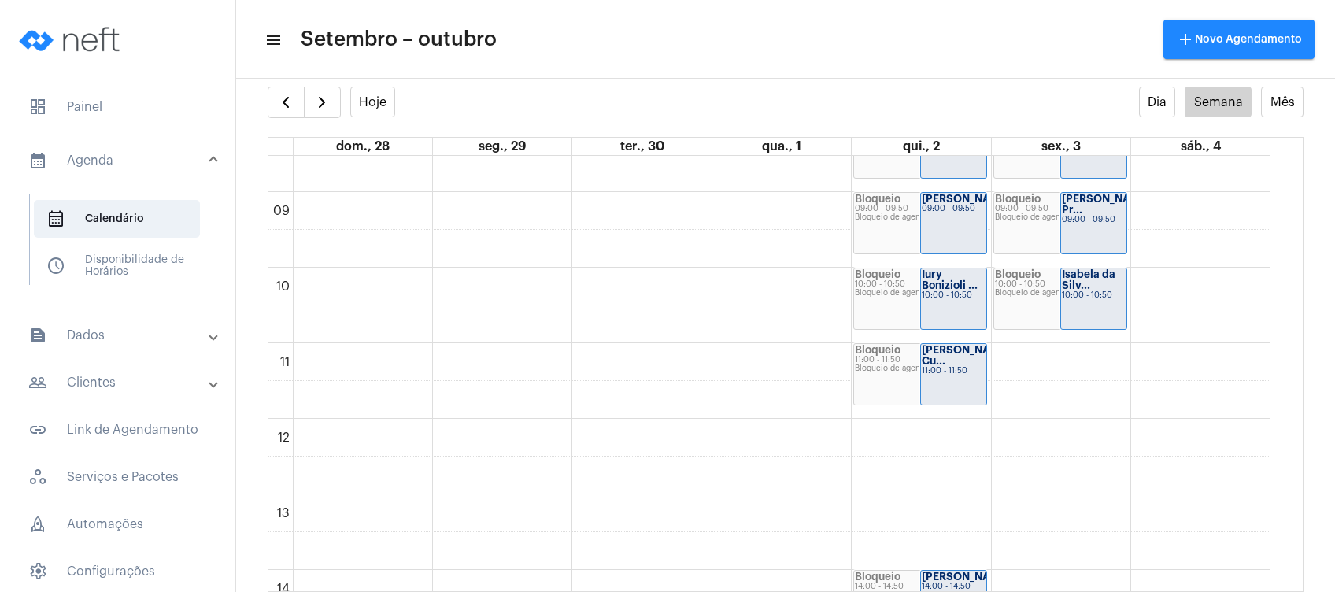
click at [158, 373] on mat-panel-title "people_outline Clientes" at bounding box center [119, 382] width 182 height 19
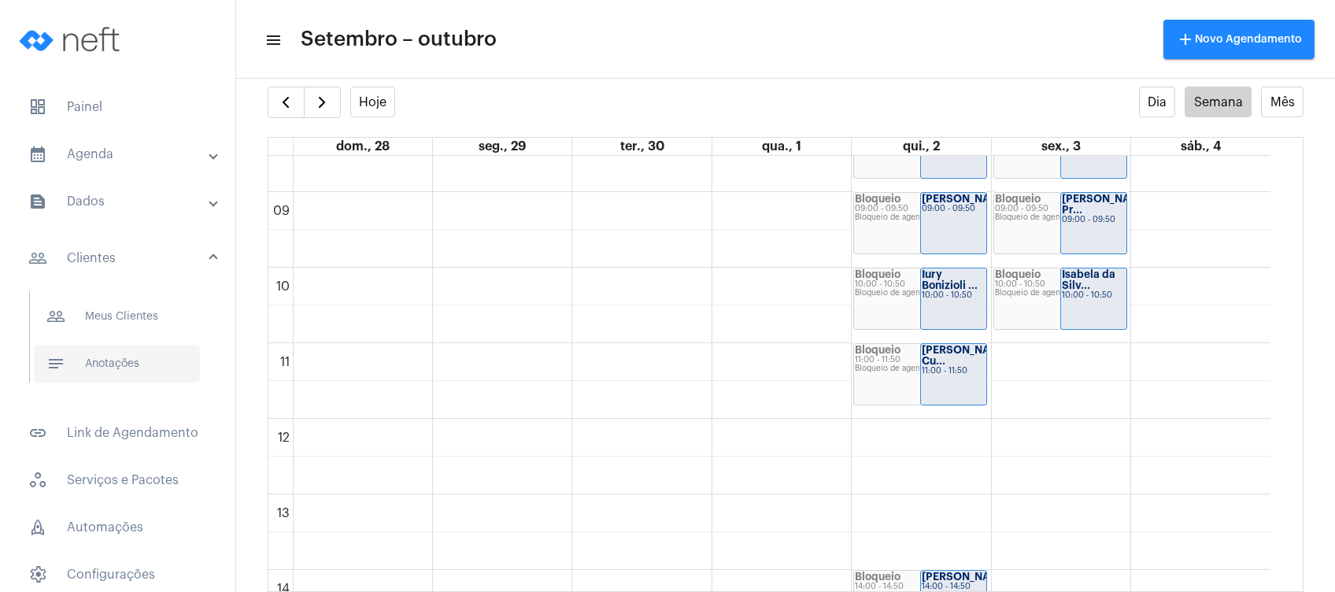
click at [153, 365] on span "notes Anotações" at bounding box center [117, 364] width 166 height 38
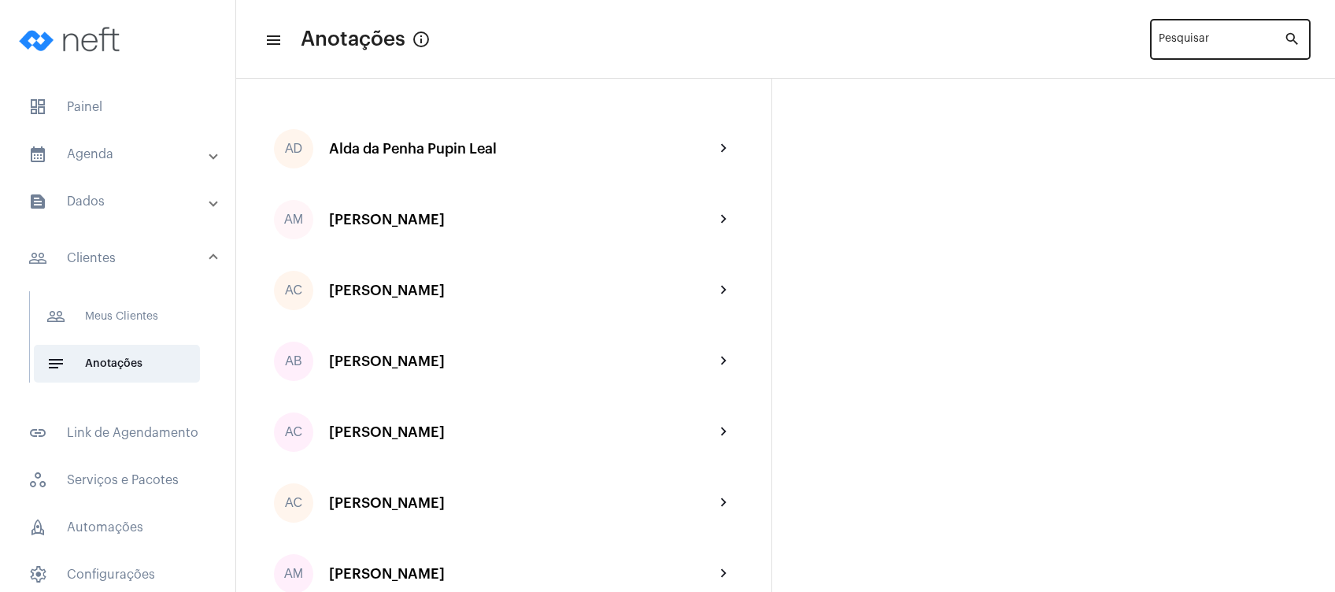
click at [1198, 50] on div "Pesquisar" at bounding box center [1221, 38] width 125 height 43
click at [1191, 50] on div "Pesquisar" at bounding box center [1221, 38] width 125 height 43
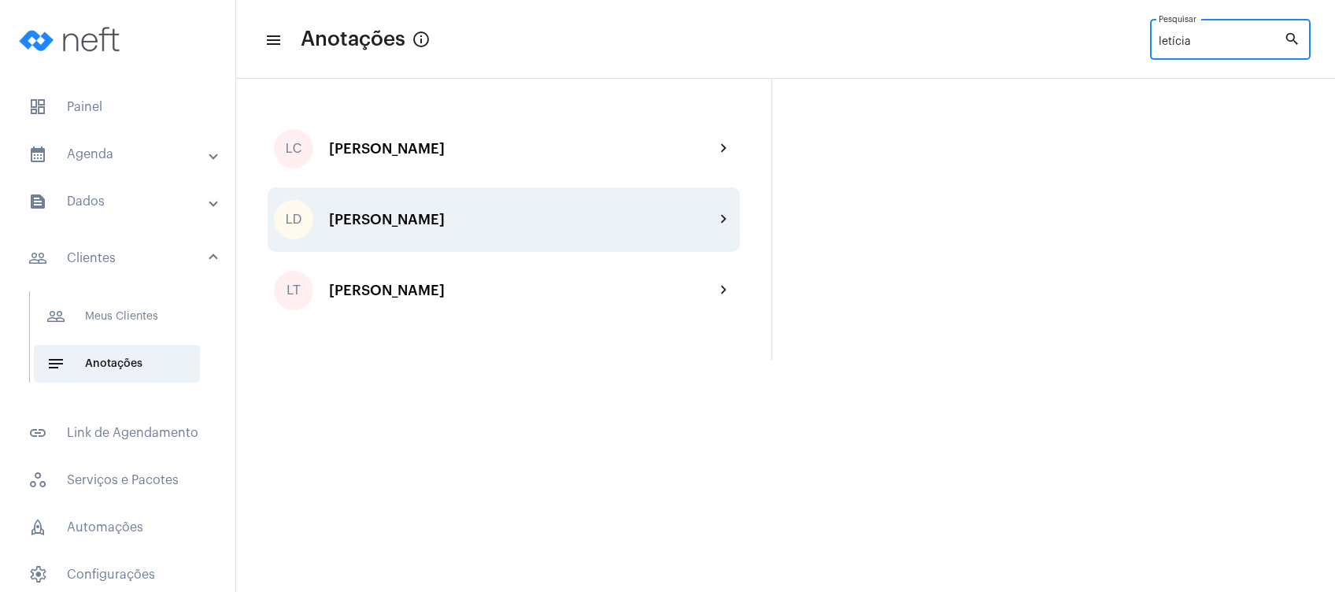
type input "letícia"
click at [527, 214] on div "[PERSON_NAME]" at bounding box center [522, 220] width 386 height 16
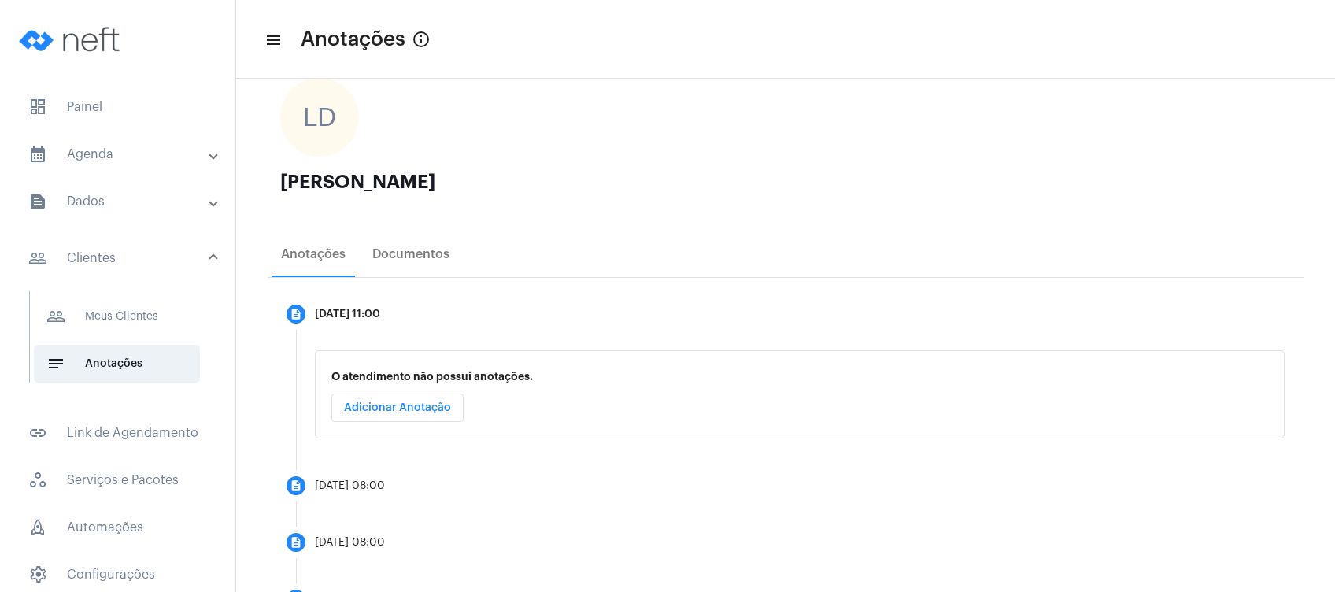
scroll to position [168, 0]
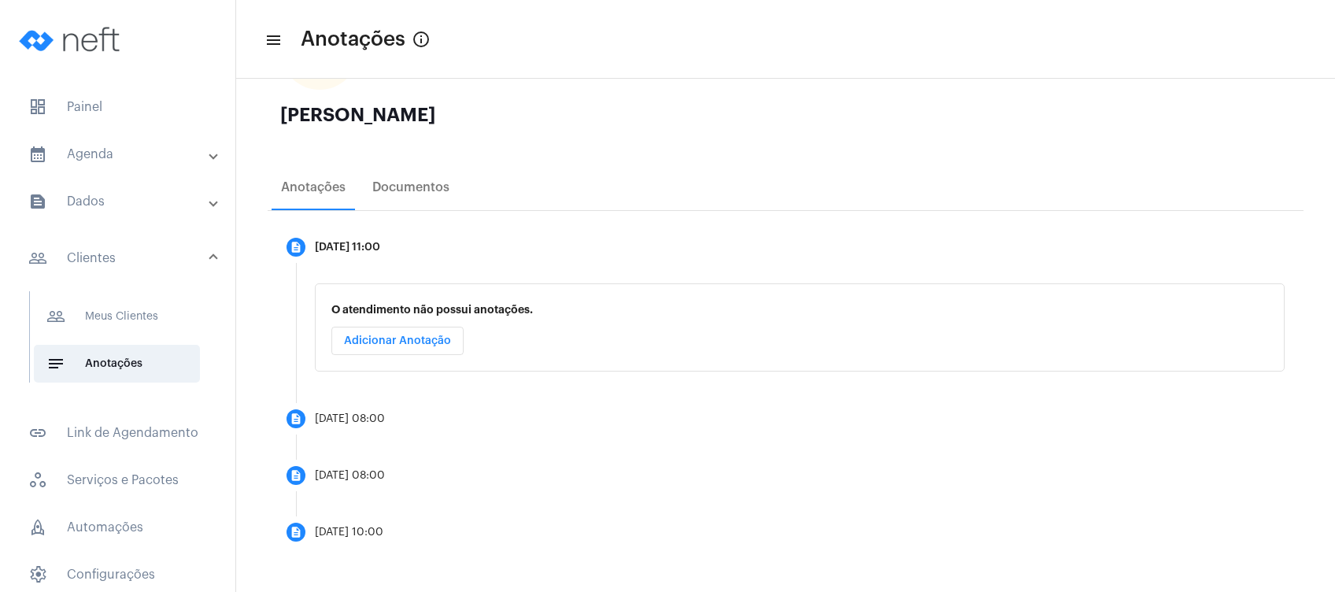
click at [100, 143] on mat-expansion-panel-header "calendar_month_outlined Agenda" at bounding box center [122, 154] width 226 height 38
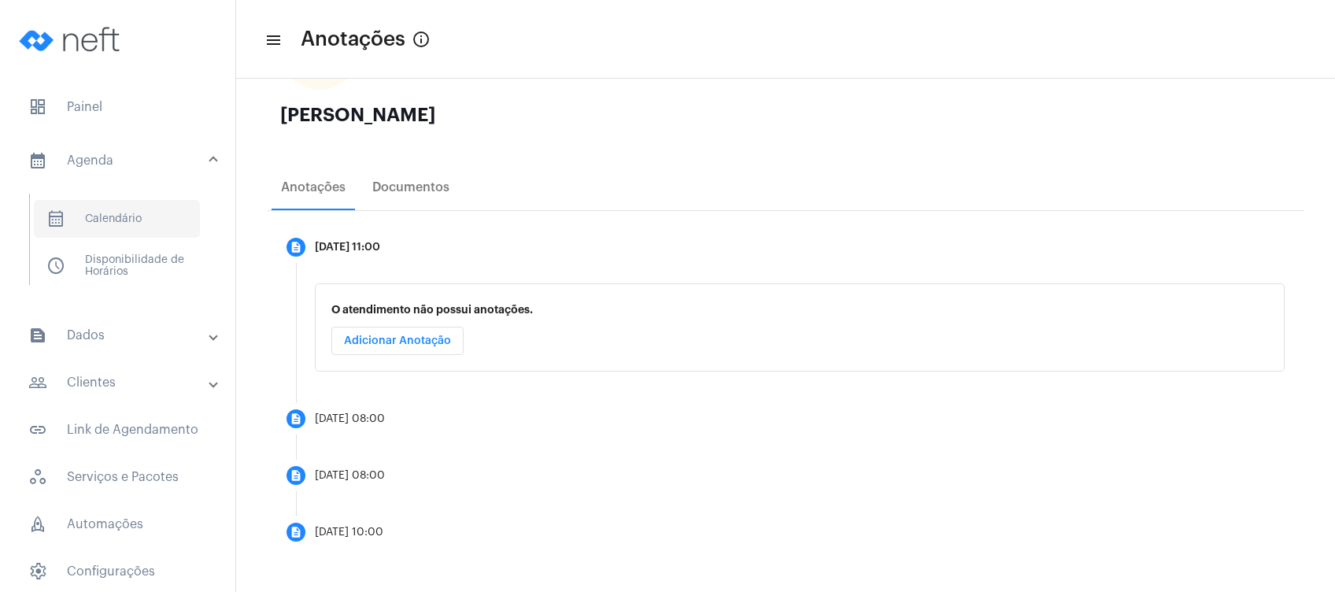
click at [114, 206] on span "calendar_month_outlined Calendário" at bounding box center [117, 219] width 166 height 38
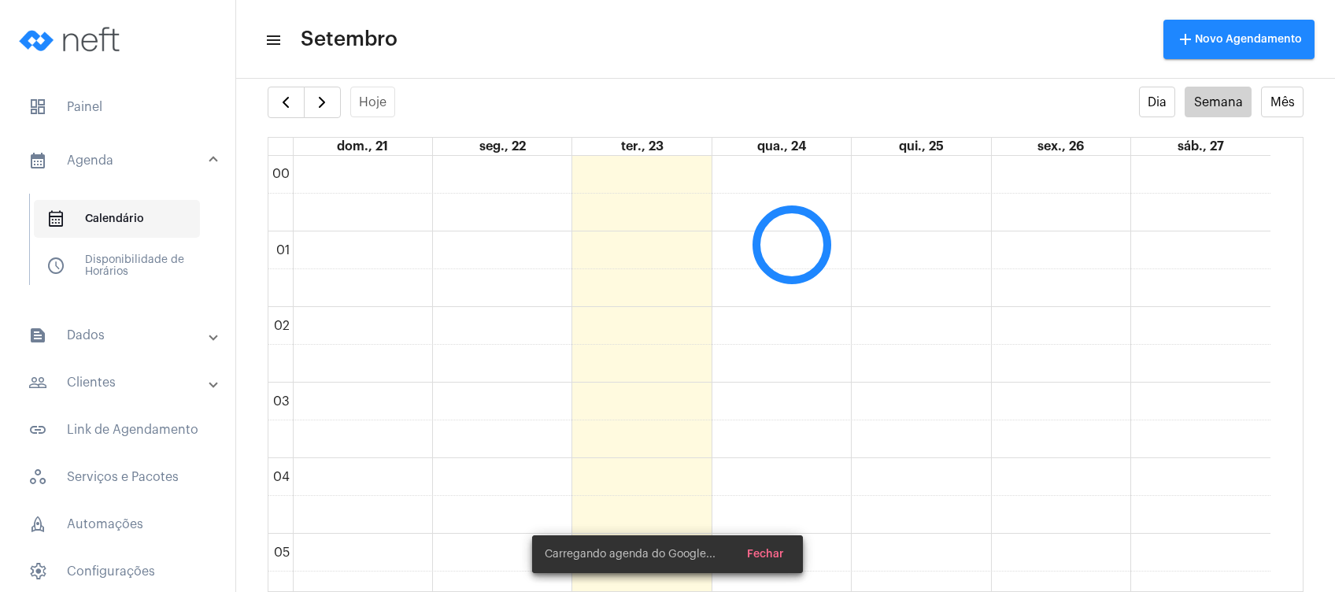
scroll to position [454, 0]
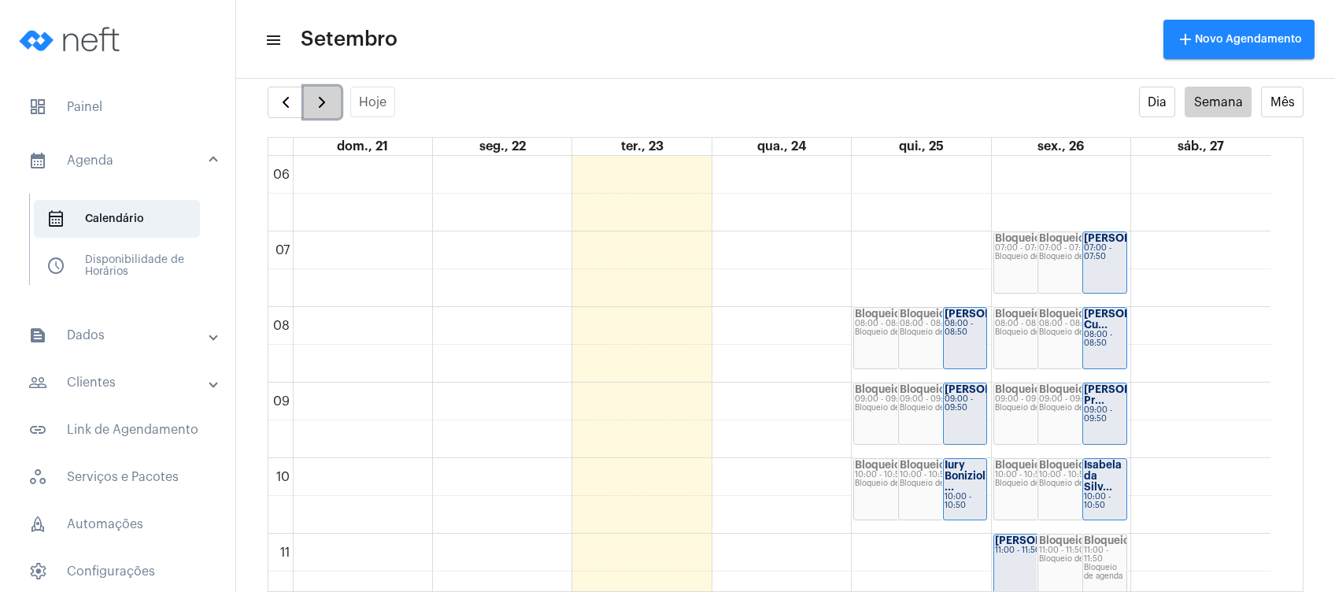
click at [329, 101] on span "button" at bounding box center [322, 102] width 19 height 19
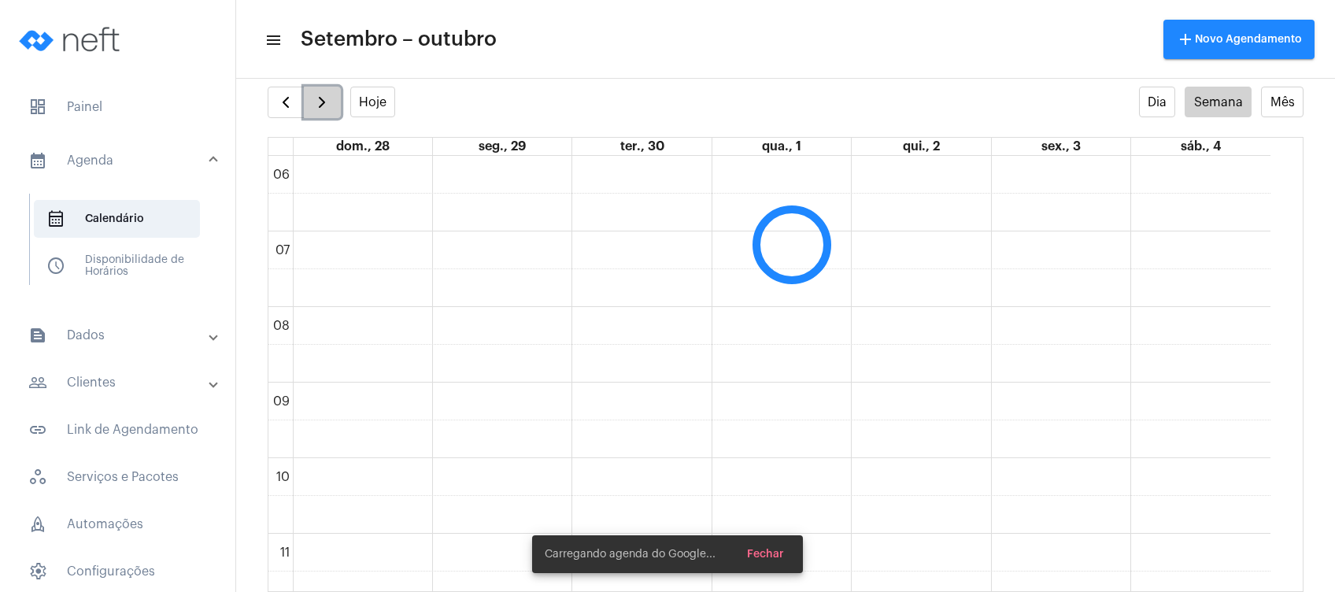
scroll to position [454, 0]
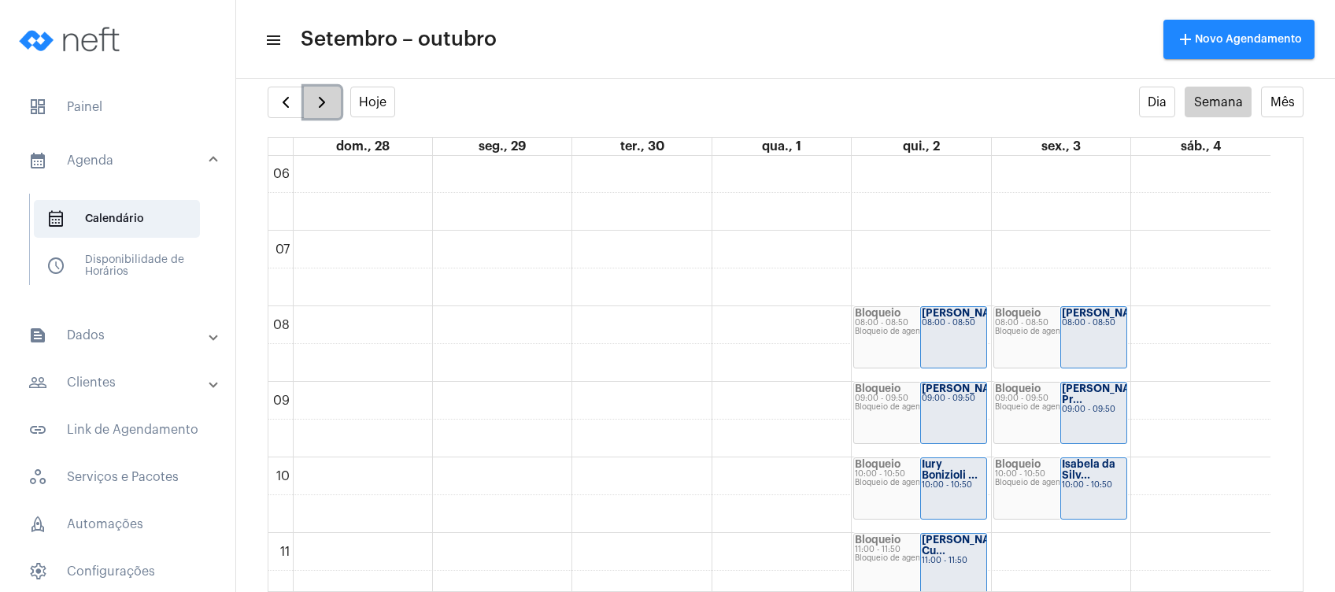
click at [324, 106] on span "button" at bounding box center [322, 102] width 19 height 19
